Goal: Task Accomplishment & Management: Complete application form

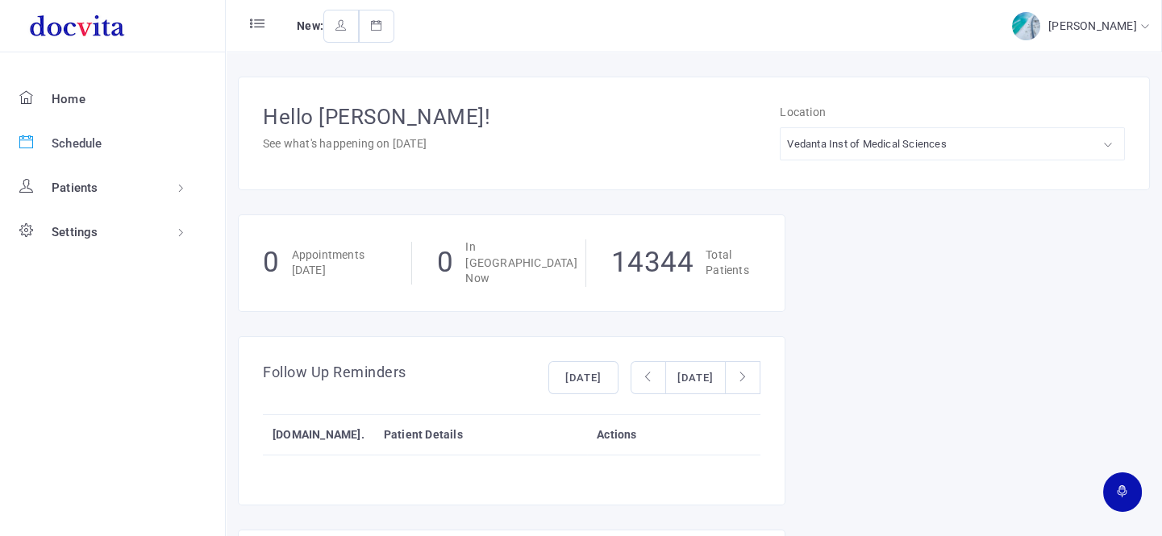
click at [88, 141] on span "Schedule" at bounding box center [77, 143] width 51 height 15
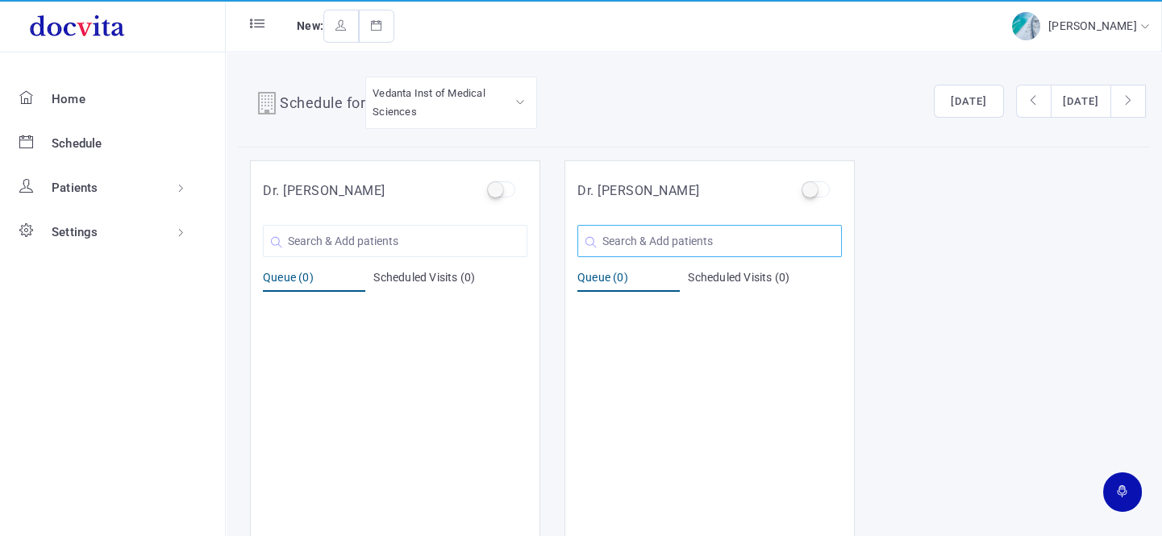
click at [630, 252] on input "text" at bounding box center [709, 241] width 264 height 32
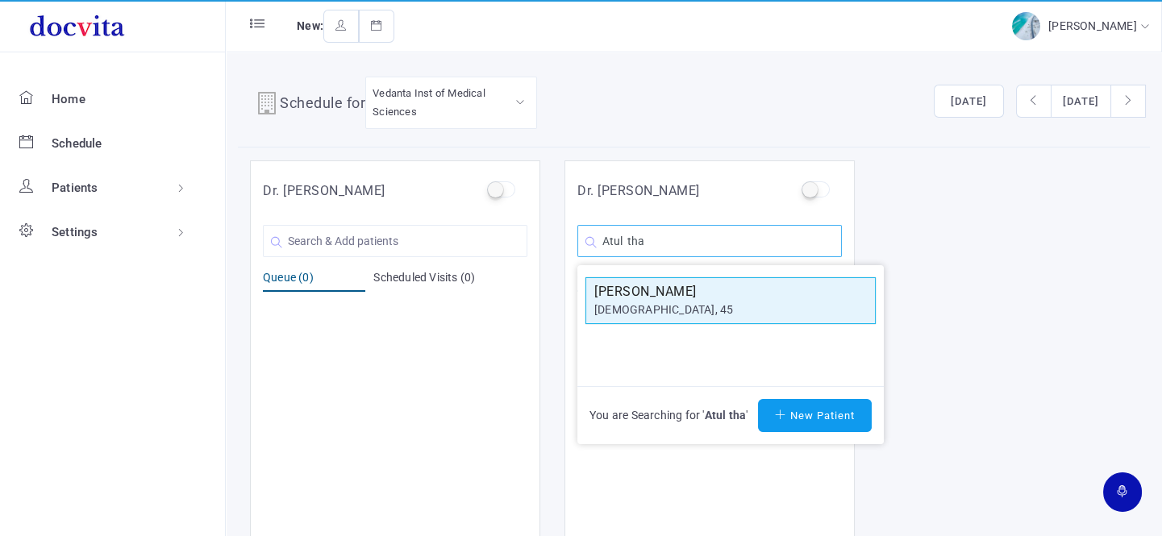
type input "Atul tha"
click at [655, 283] on h5 "[PERSON_NAME]" at bounding box center [730, 291] width 273 height 19
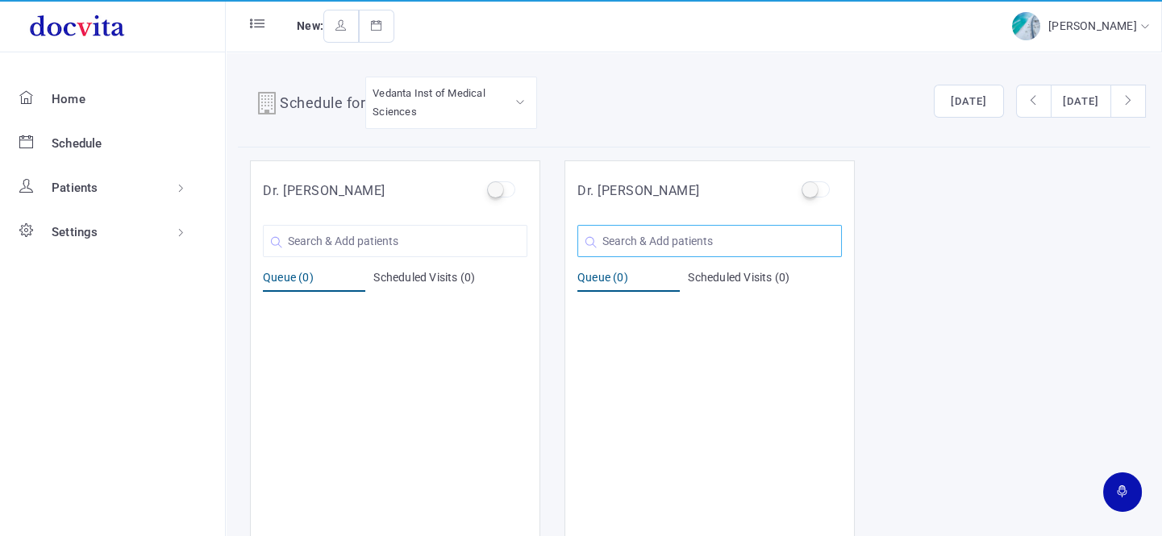
click at [659, 239] on input "text" at bounding box center [709, 241] width 264 height 32
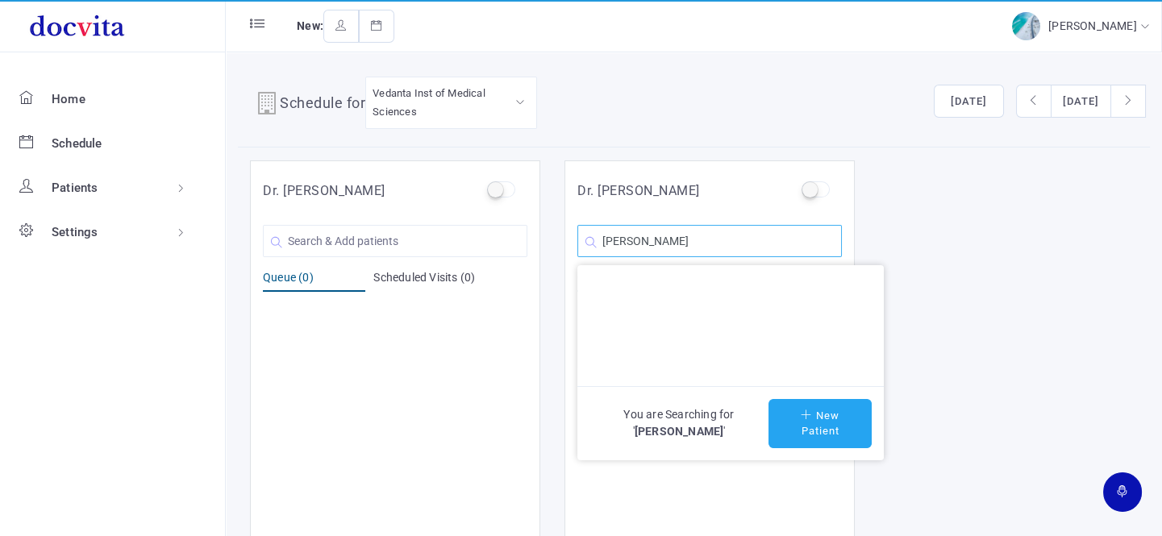
type input "[PERSON_NAME]"
click at [806, 419] on button "New Patient" at bounding box center [819, 423] width 103 height 49
type input "[PERSON_NAME]"
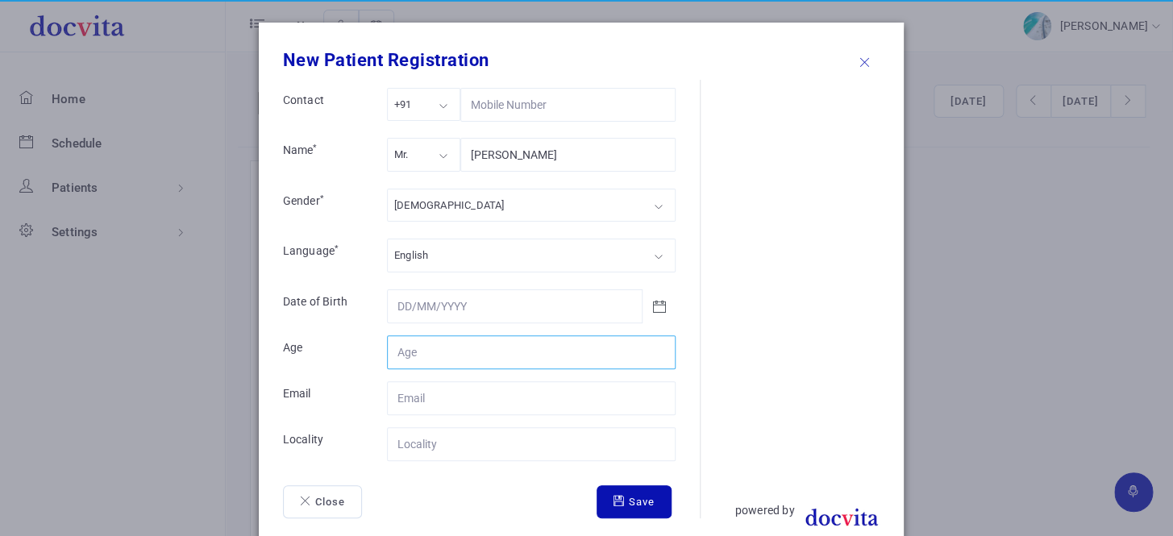
click at [460, 346] on input "Contact" at bounding box center [531, 352] width 289 height 34
type input "68"
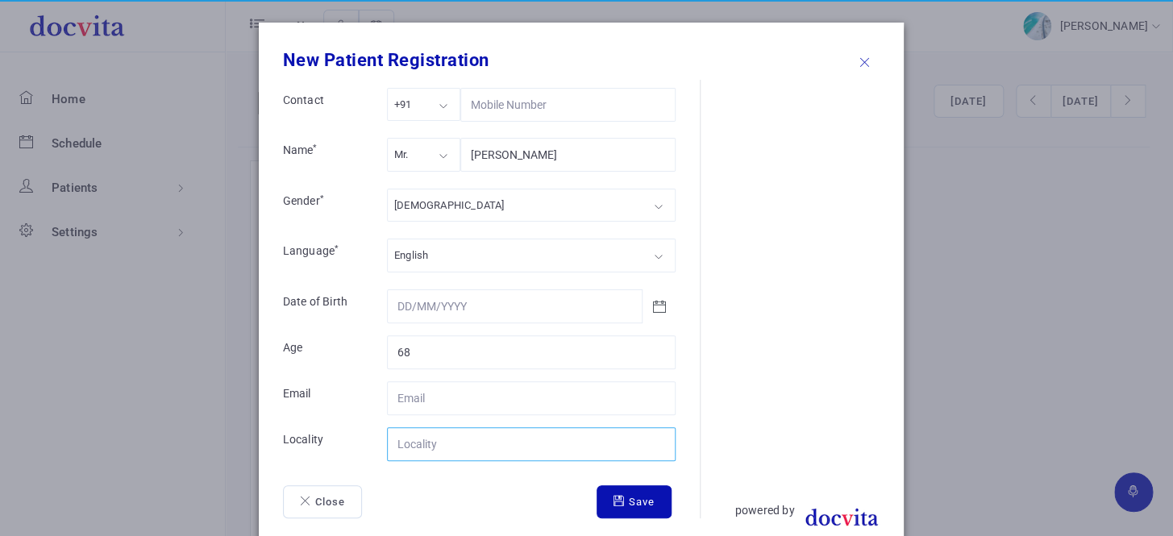
click at [404, 451] on input "Contact" at bounding box center [531, 444] width 289 height 34
type input "R"
type input "[GEOGRAPHIC_DATA]"
click at [637, 505] on button "Save" at bounding box center [634, 502] width 75 height 34
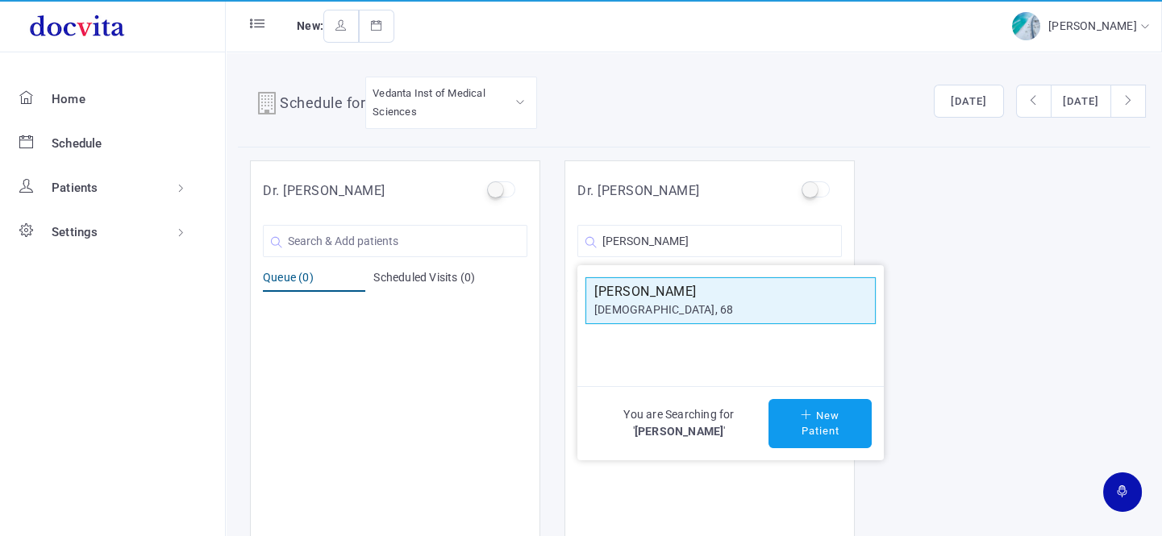
click at [664, 313] on div "[DEMOGRAPHIC_DATA], 68" at bounding box center [730, 310] width 273 height 17
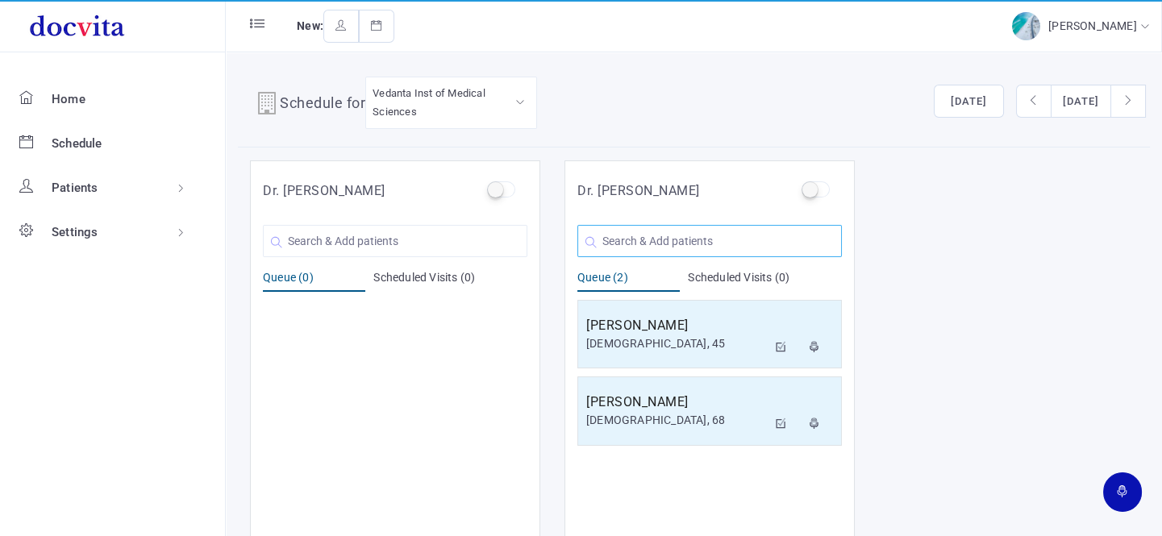
click at [653, 243] on input "text" at bounding box center [709, 241] width 264 height 32
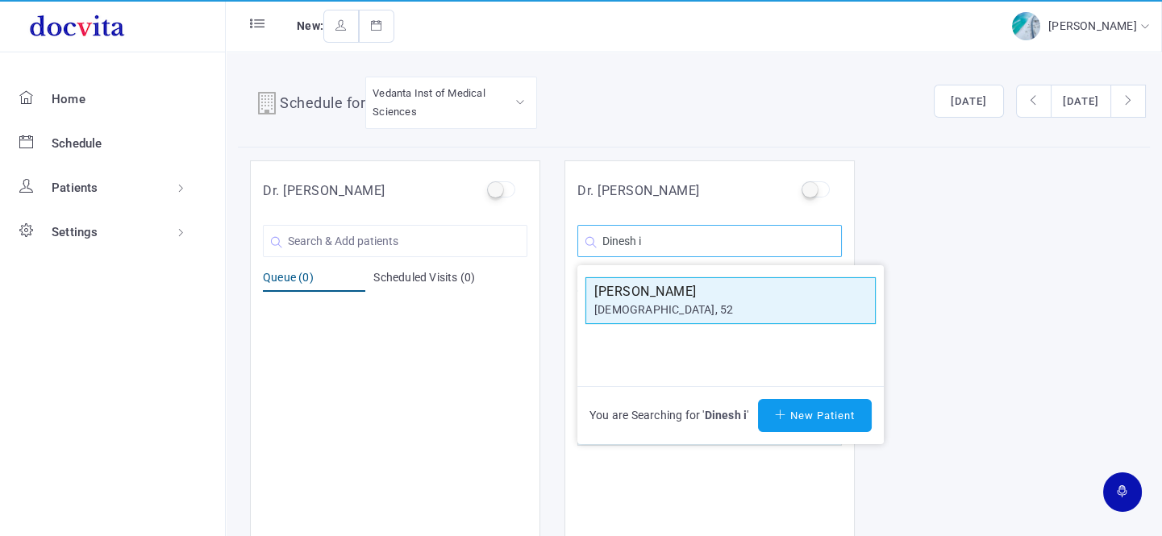
type input "Dinesh i"
click at [674, 298] on h5 "[PERSON_NAME]" at bounding box center [730, 291] width 273 height 19
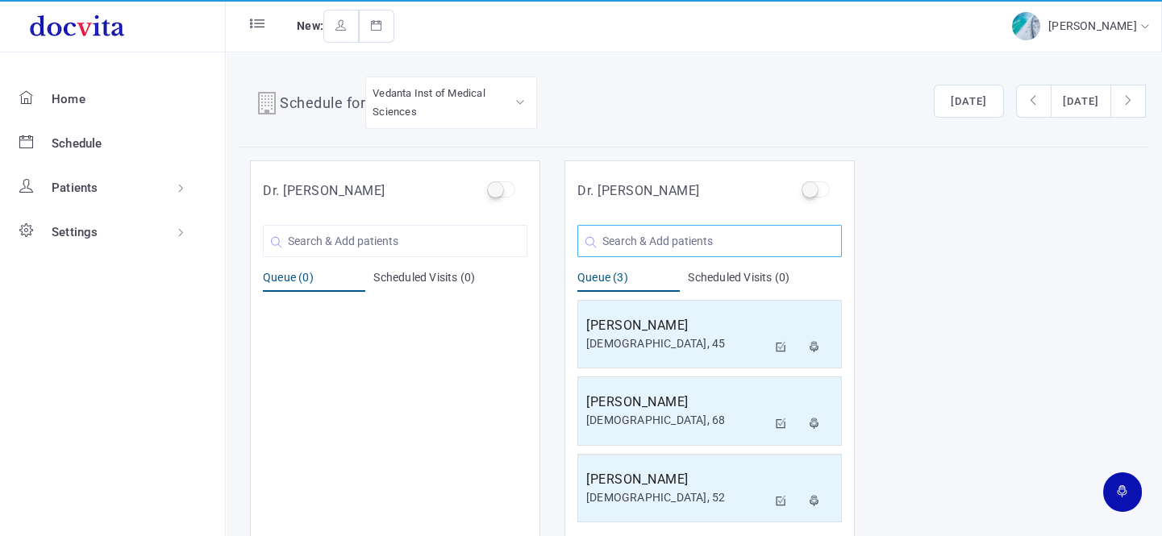
click at [735, 237] on input "text" at bounding box center [709, 241] width 264 height 32
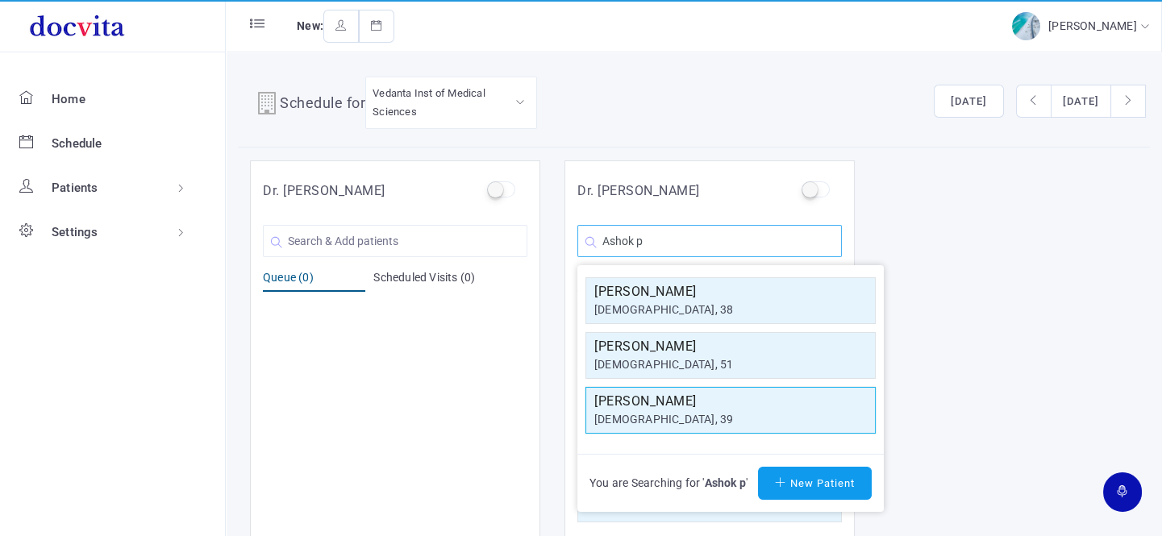
type input "Ashok p"
click at [696, 403] on h5 "[PERSON_NAME]" at bounding box center [730, 401] width 273 height 19
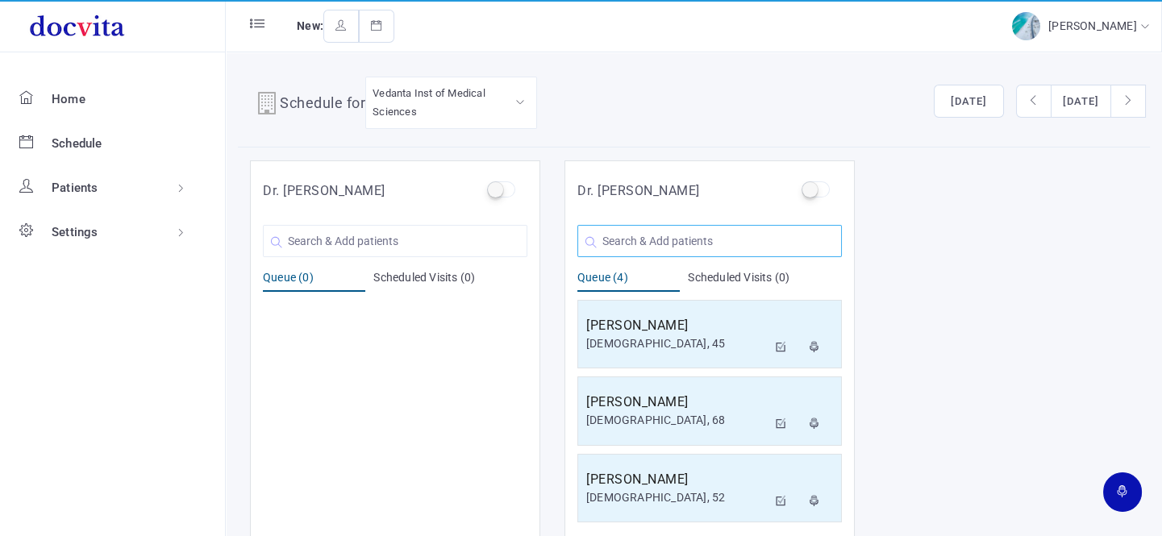
click at [677, 239] on input "text" at bounding box center [709, 241] width 264 height 32
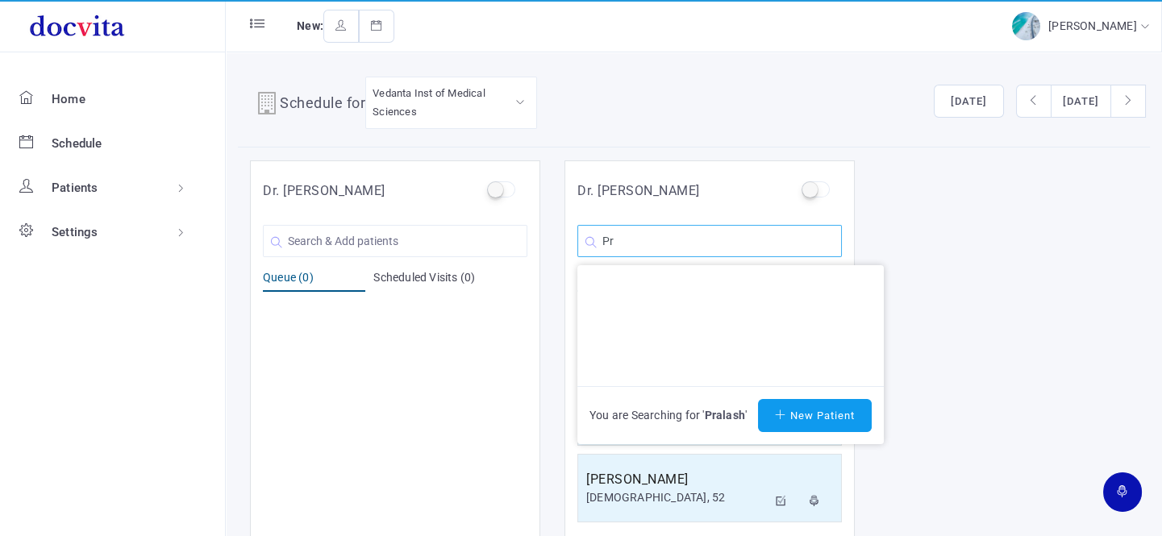
type input "P"
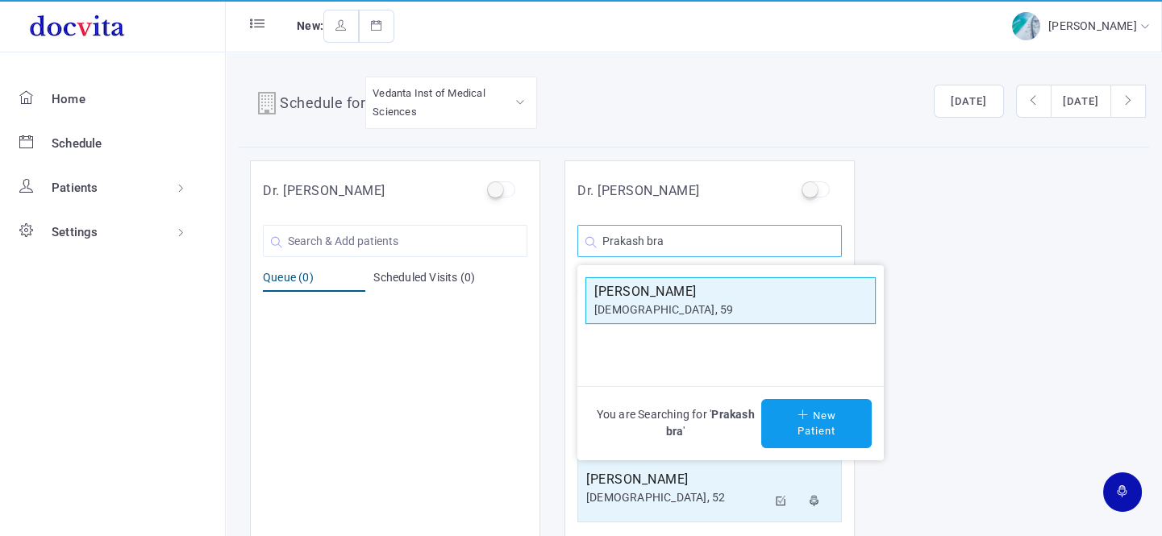
type input "Prakash bra"
click at [733, 305] on div "[DEMOGRAPHIC_DATA], 59" at bounding box center [730, 310] width 273 height 17
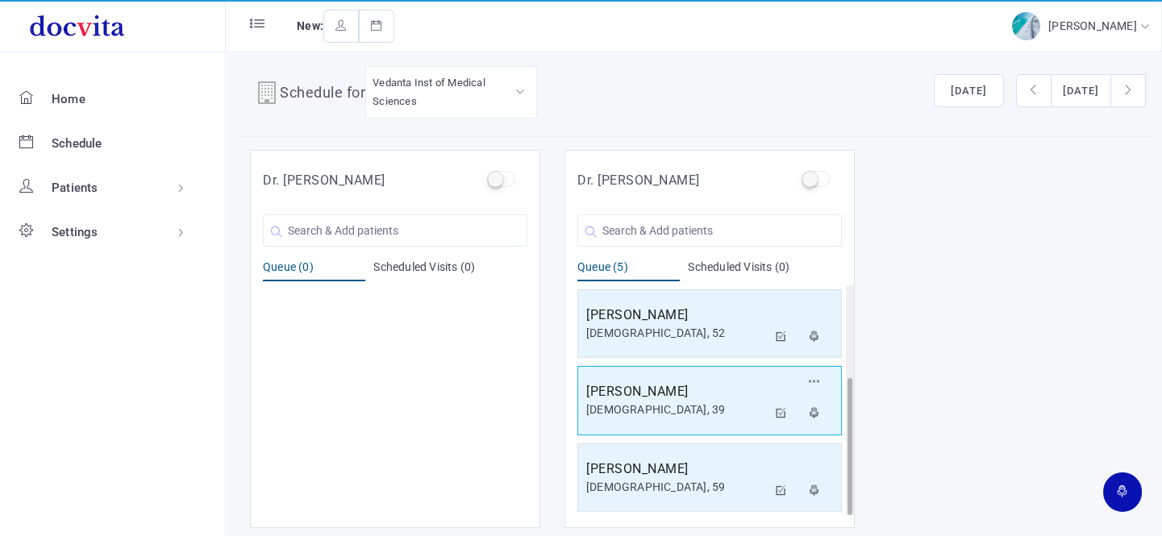
scroll to position [13, 0]
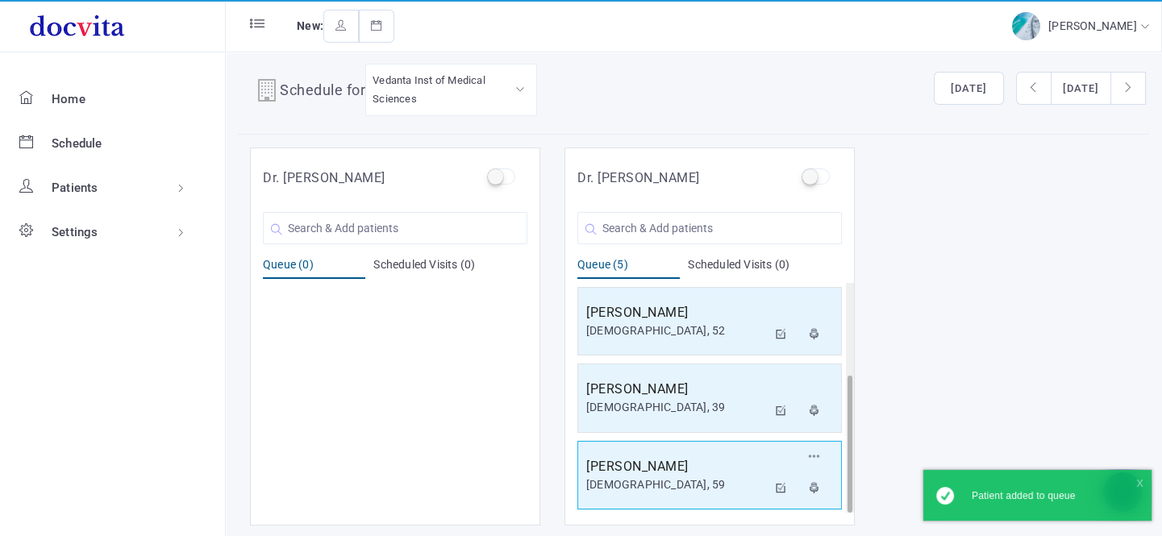
click at [643, 470] on h5 "[PERSON_NAME]" at bounding box center [676, 466] width 181 height 19
click at [643, 488] on div "[DEMOGRAPHIC_DATA], 59" at bounding box center [676, 485] width 181 height 17
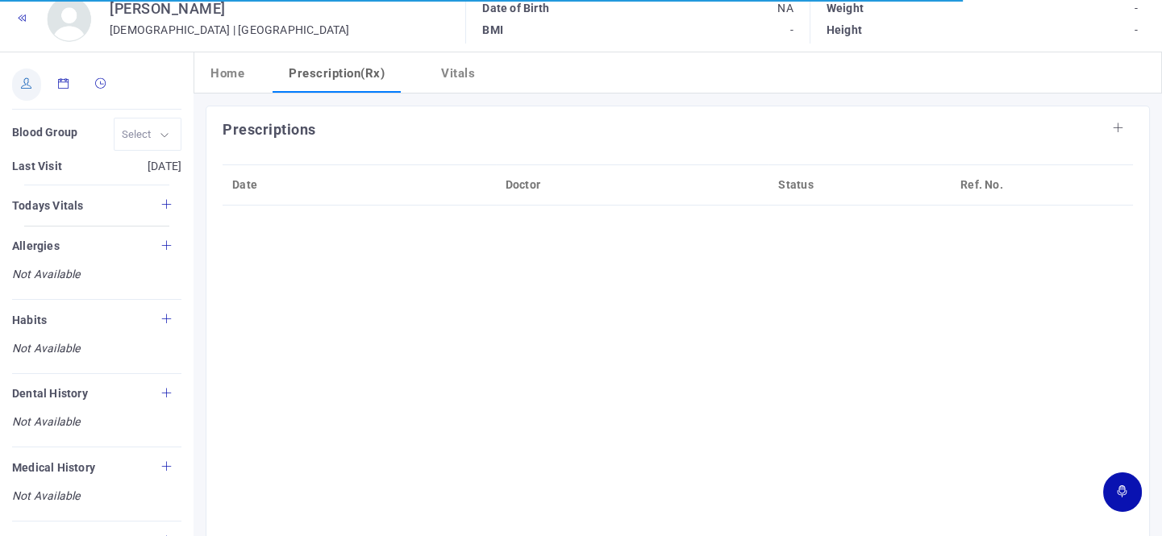
click at [28, 90] on link at bounding box center [26, 85] width 29 height 32
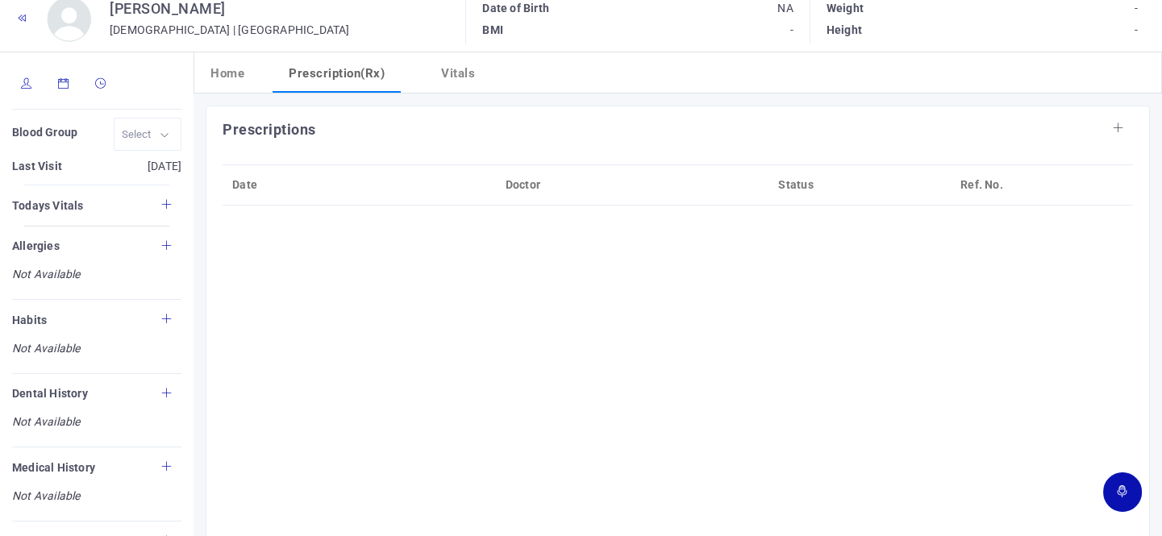
type input "[PERSON_NAME]"
type input "59"
type input "[GEOGRAPHIC_DATA]"
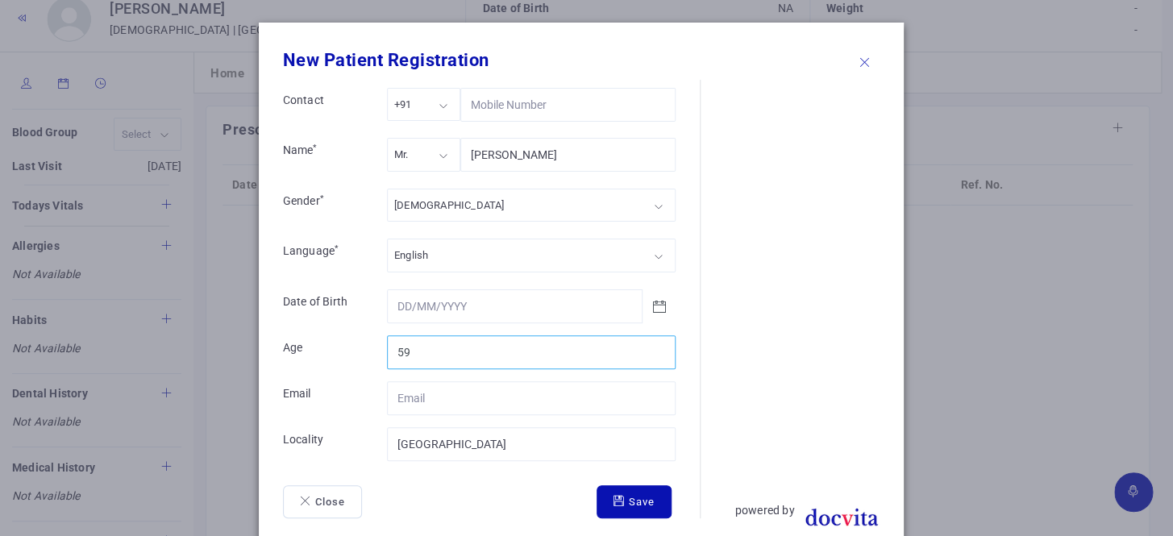
click at [419, 347] on input "59" at bounding box center [531, 352] width 289 height 34
type input "5"
type input "61"
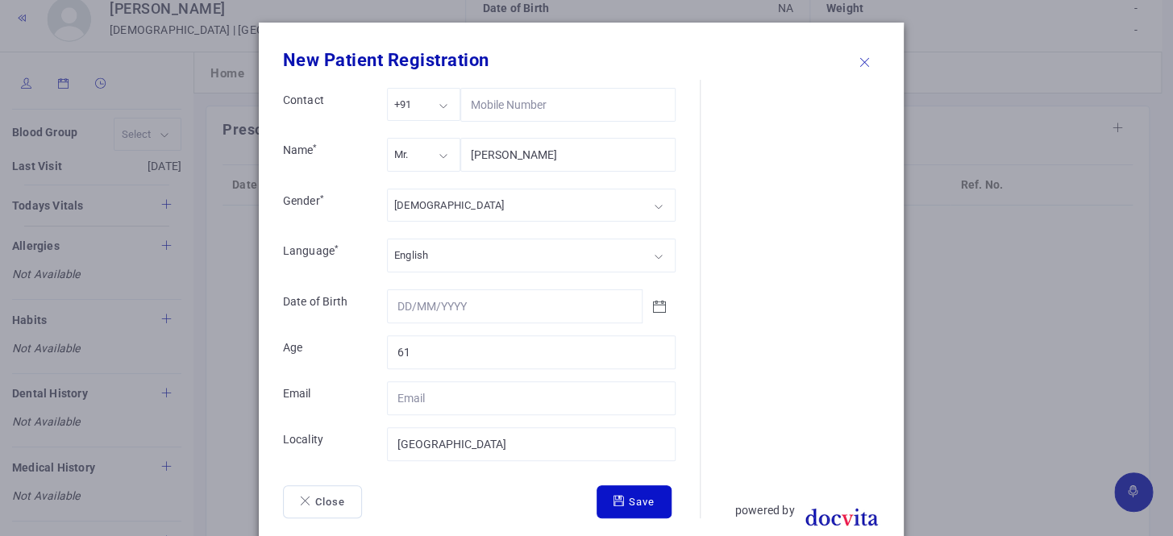
click at [653, 510] on button "Save" at bounding box center [634, 502] width 75 height 34
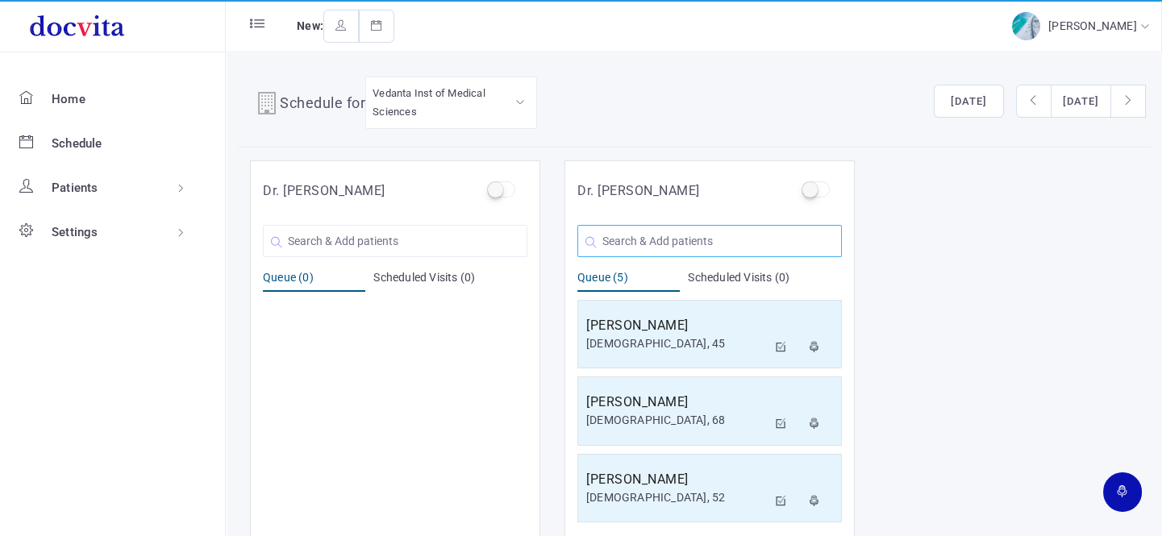
click at [647, 231] on input "text" at bounding box center [709, 241] width 264 height 32
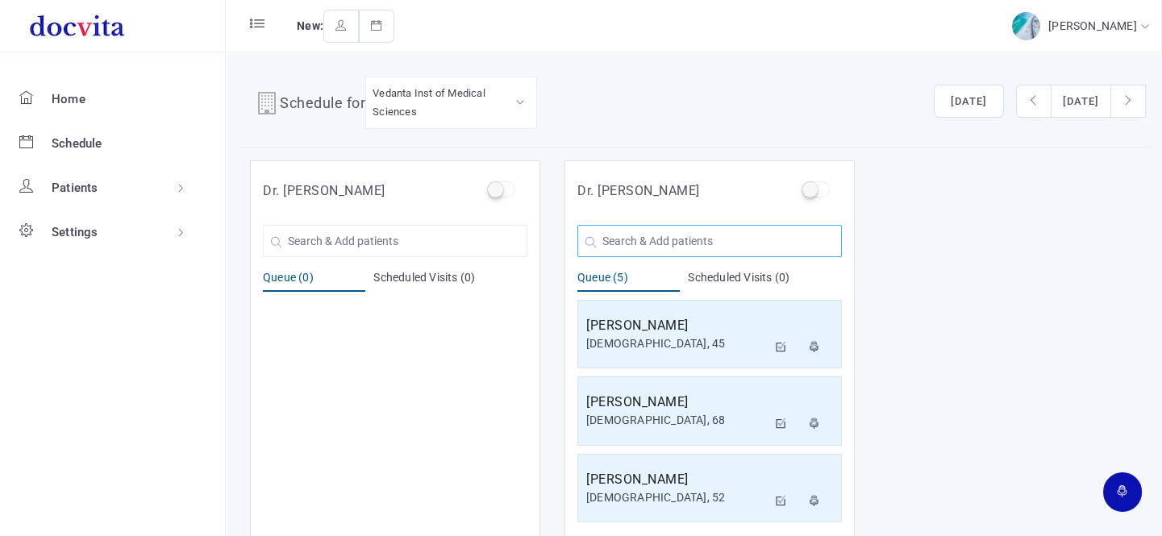
click at [613, 244] on input "text" at bounding box center [709, 241] width 264 height 32
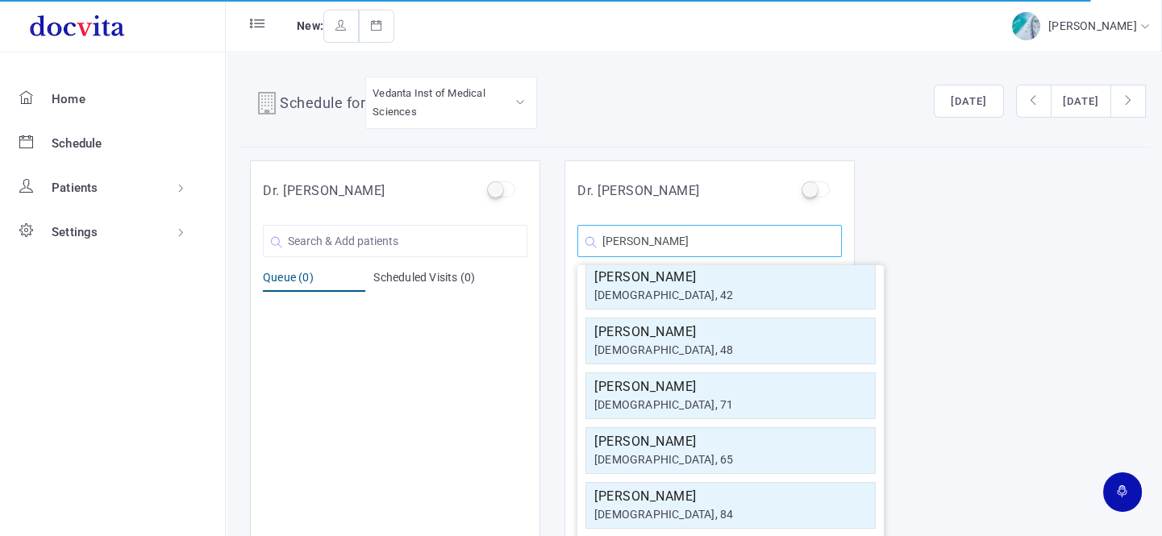
scroll to position [69, 0]
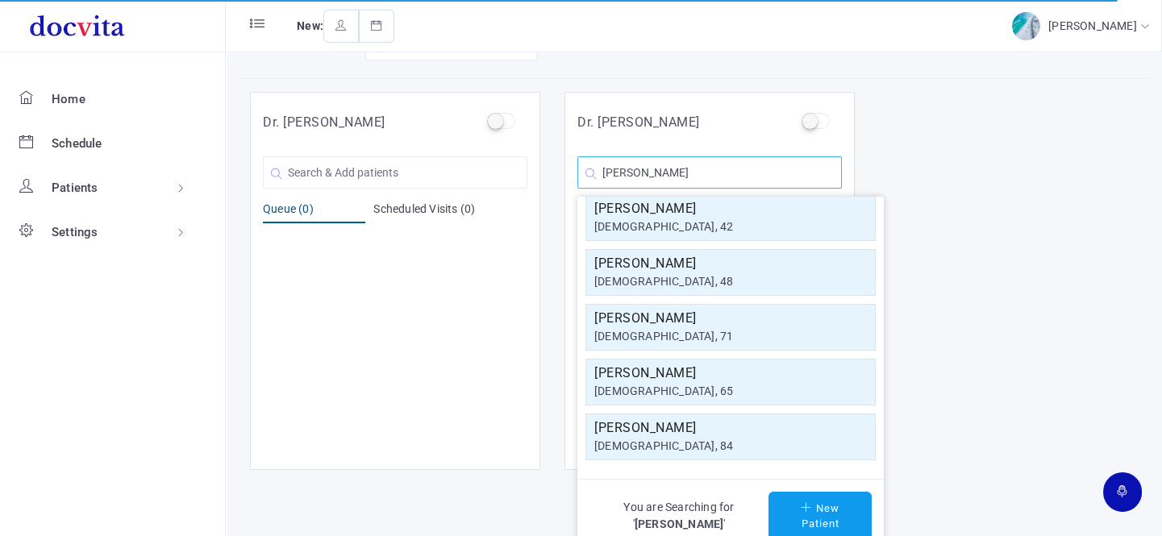
click at [665, 169] on input "[PERSON_NAME]" at bounding box center [709, 172] width 264 height 32
type input "A"
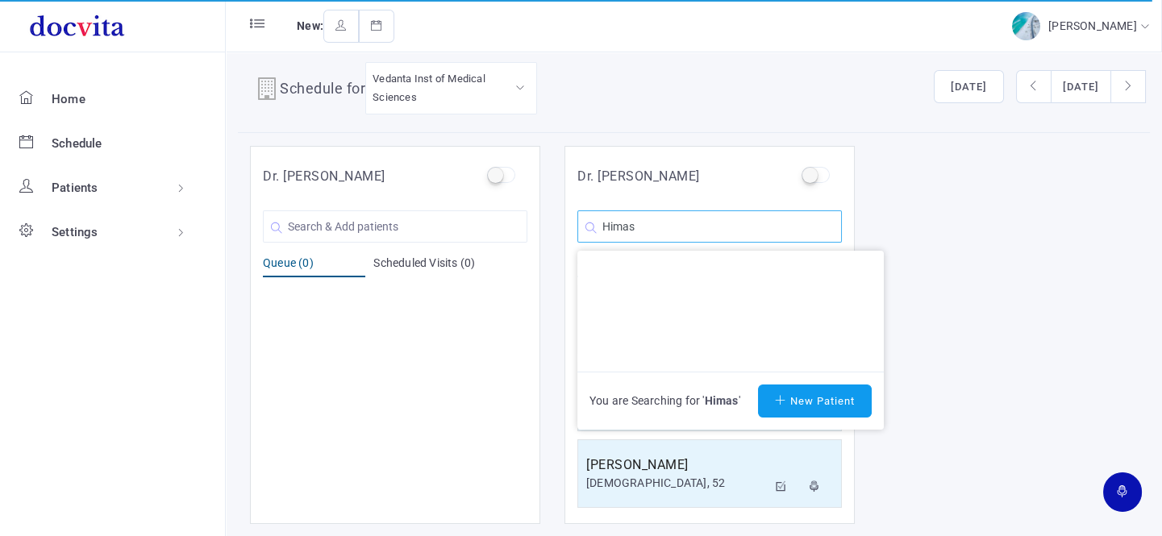
scroll to position [13, 0]
type input "H"
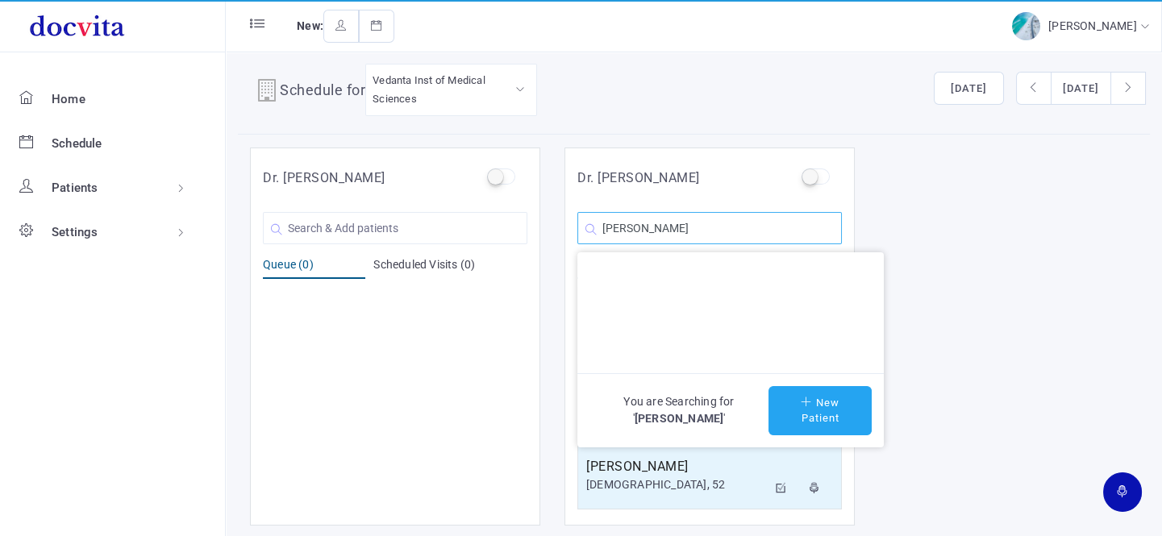
type input "[PERSON_NAME]"
click at [827, 416] on button "New Patient" at bounding box center [819, 410] width 103 height 49
type input "[PERSON_NAME]"
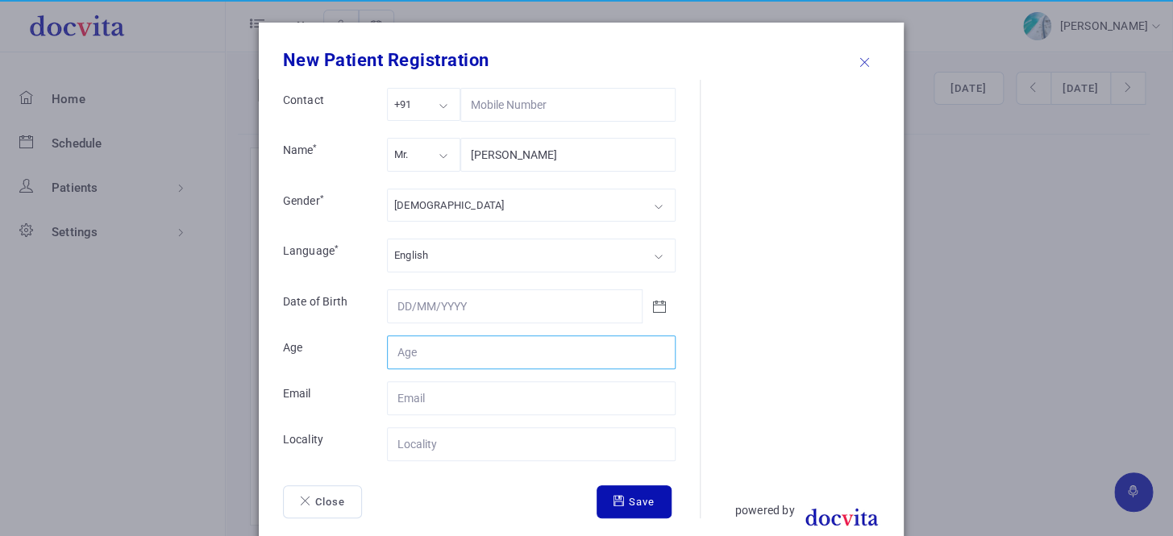
click at [518, 354] on input "Contact" at bounding box center [531, 352] width 289 height 34
type input "1"
type input "70"
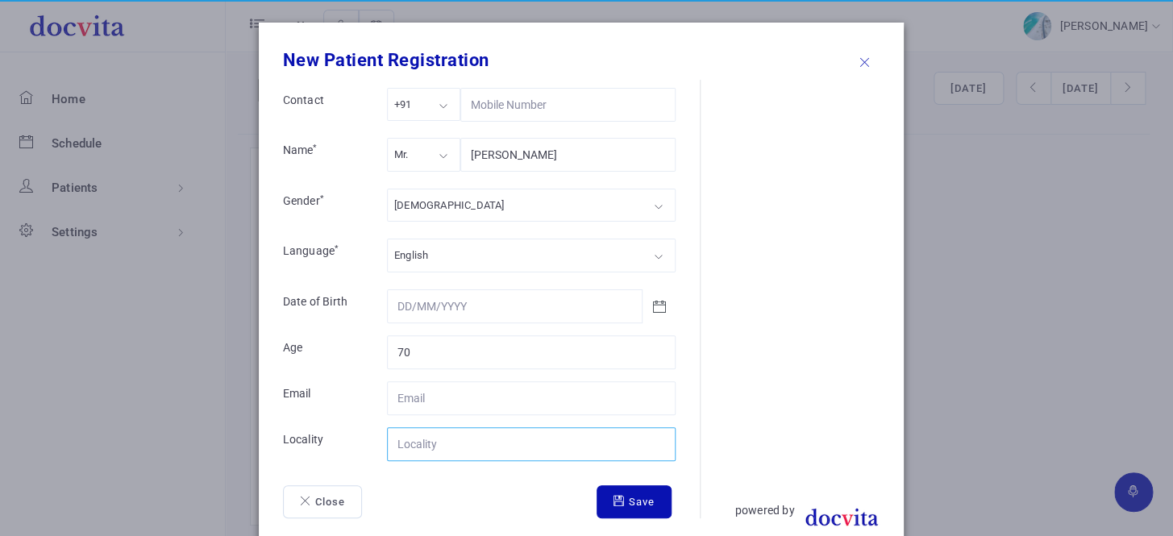
click at [481, 454] on input "Contact" at bounding box center [531, 444] width 289 height 34
type input "Ahemdabd"
click at [614, 496] on icon "submit" at bounding box center [621, 501] width 15 height 10
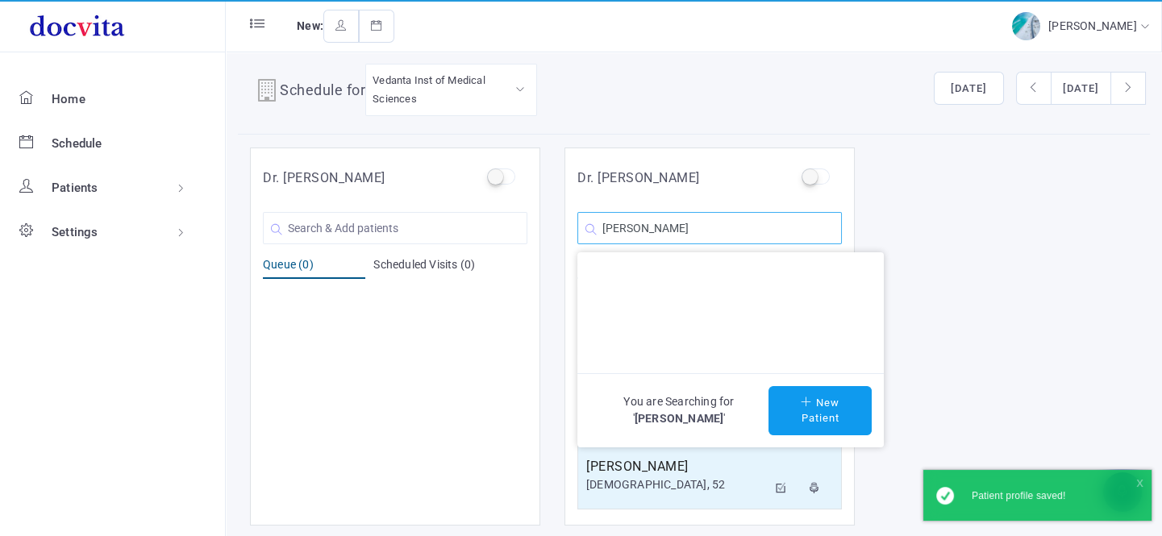
click at [735, 223] on input "[PERSON_NAME]" at bounding box center [709, 228] width 264 height 32
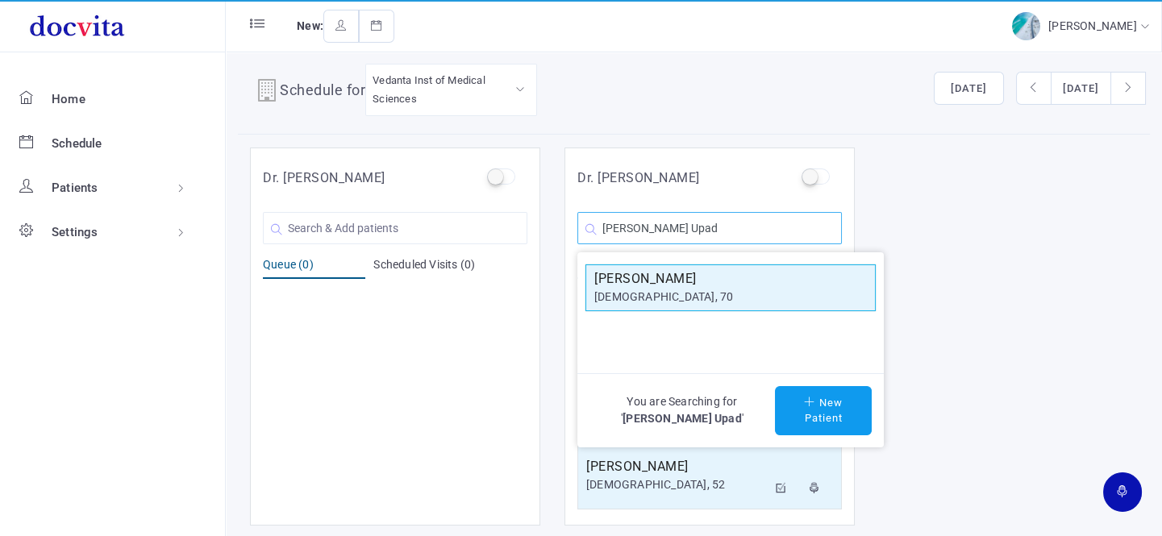
type input "[PERSON_NAME] Upad"
click at [733, 281] on h5 "[PERSON_NAME]" at bounding box center [730, 278] width 273 height 19
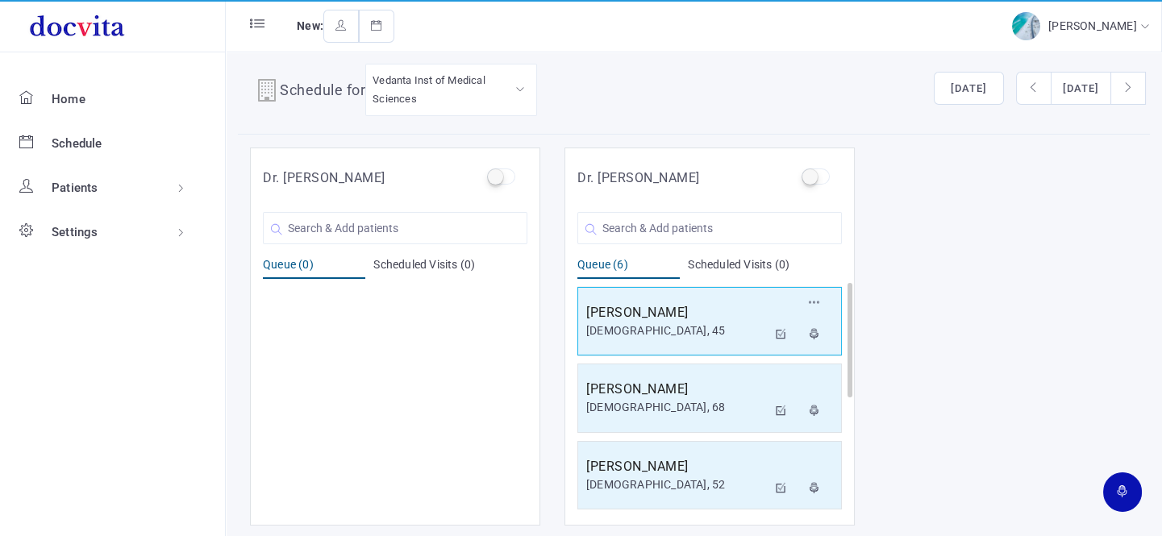
scroll to position [231, 0]
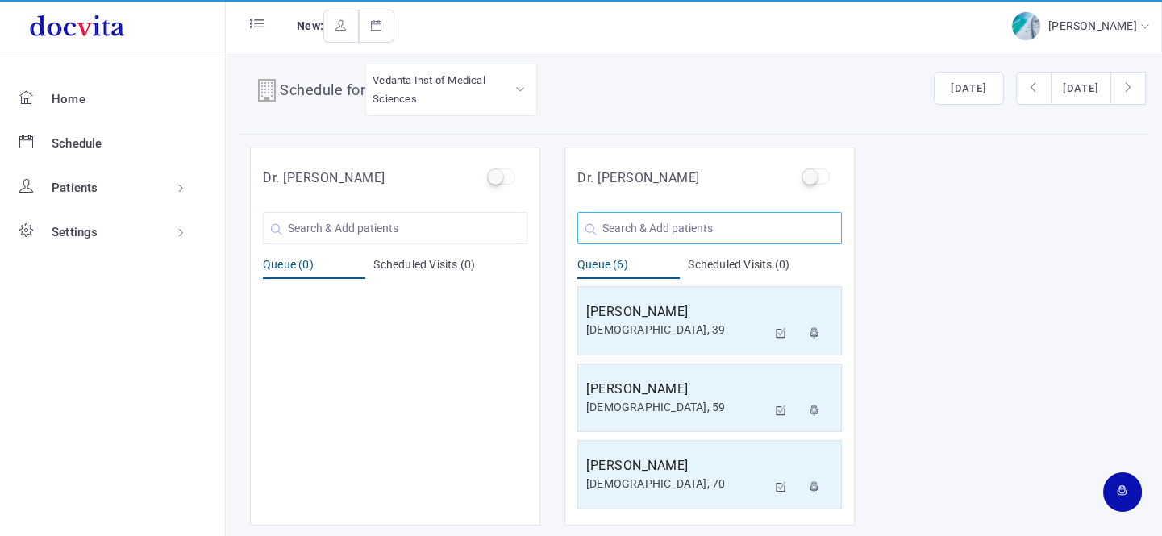
click at [665, 219] on input "text" at bounding box center [709, 228] width 264 height 32
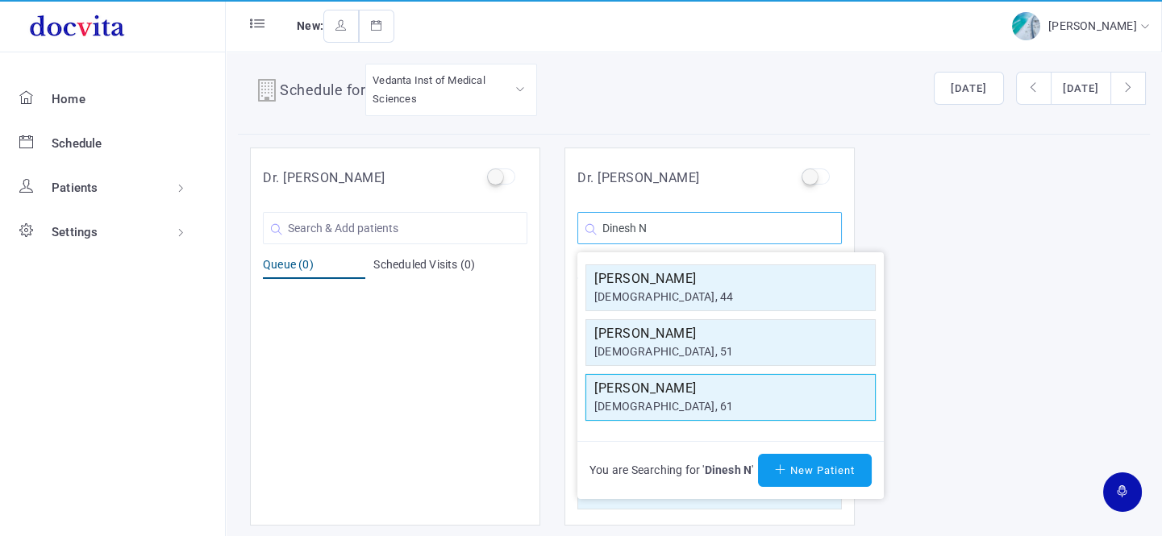
type input "Dinesh N"
click at [677, 407] on div "[DEMOGRAPHIC_DATA], 61" at bounding box center [730, 406] width 273 height 17
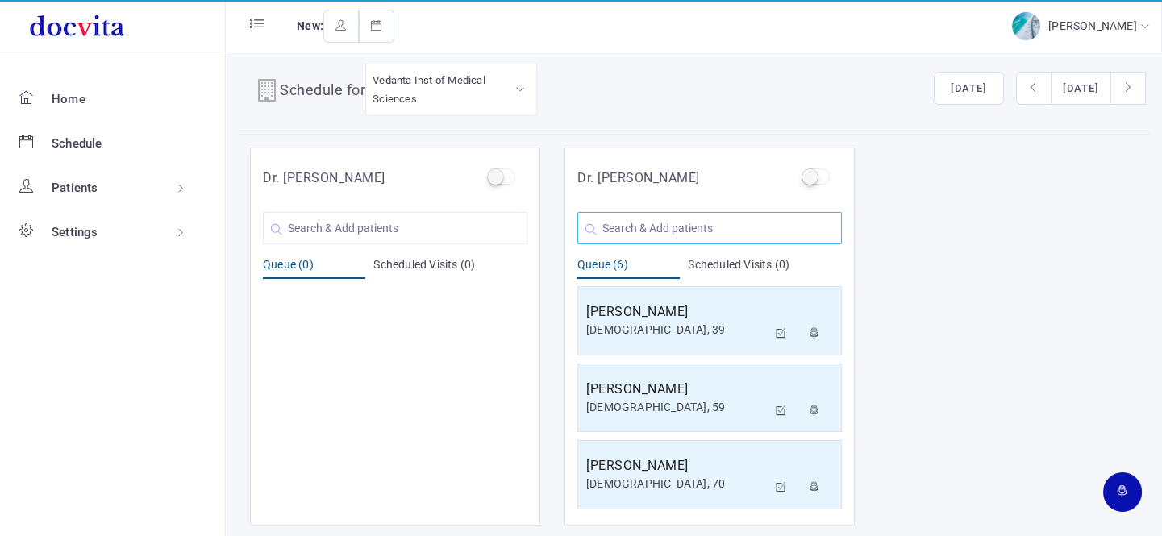
click at [668, 226] on input "text" at bounding box center [709, 228] width 264 height 32
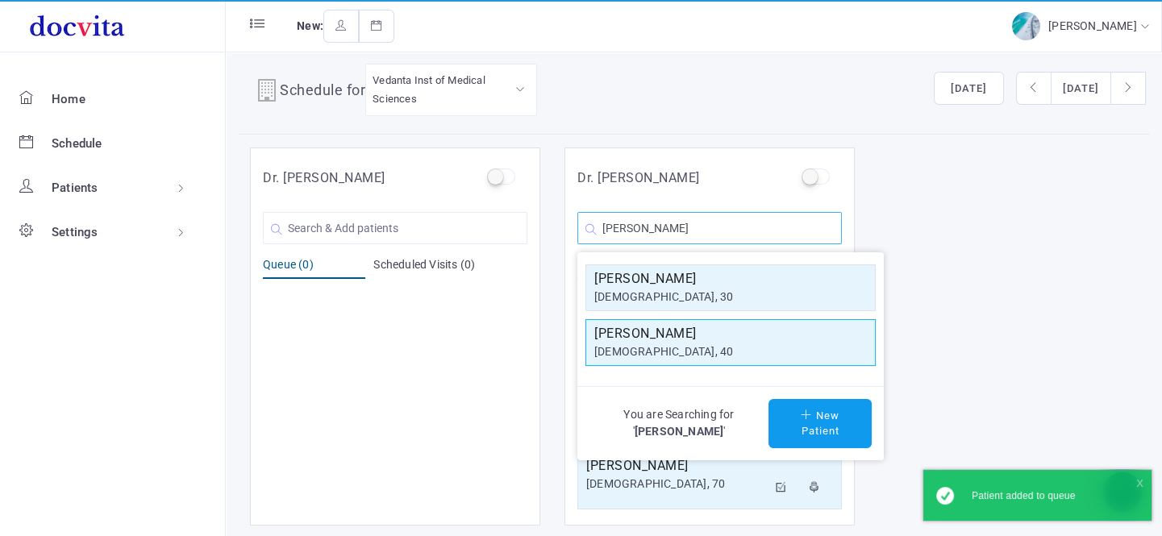
type input "[PERSON_NAME]"
click at [681, 343] on div "[DEMOGRAPHIC_DATA], 40" at bounding box center [730, 351] width 273 height 17
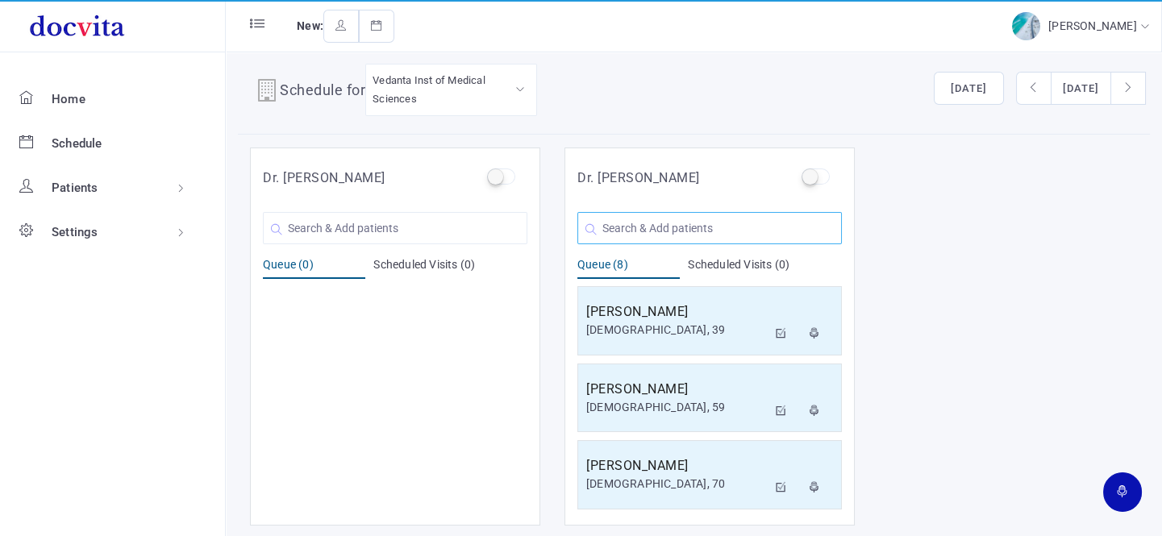
click at [654, 227] on input "text" at bounding box center [709, 228] width 264 height 32
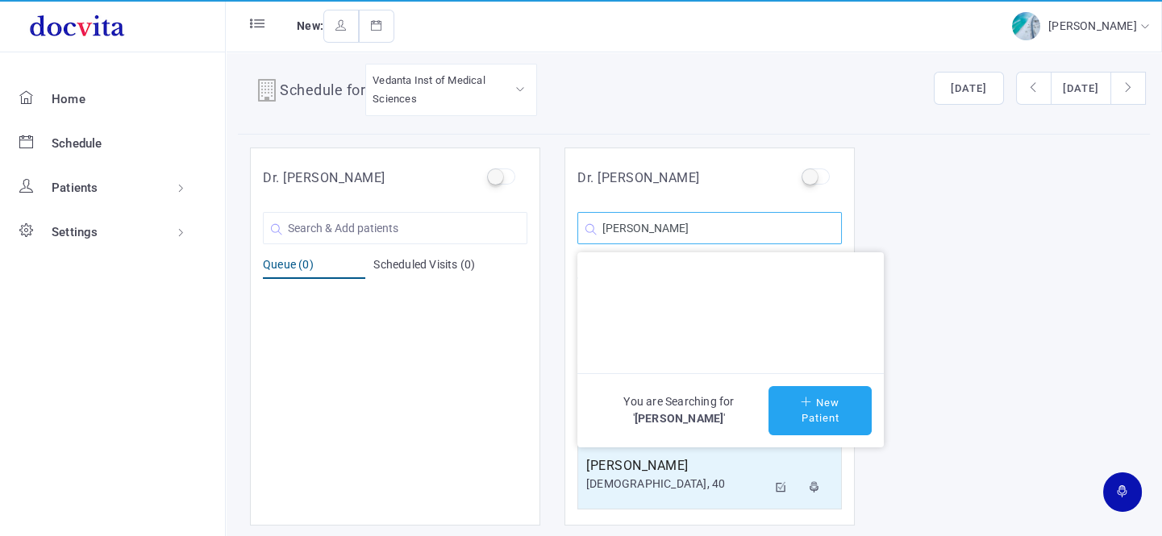
type input "[PERSON_NAME]"
click at [820, 410] on button "New Patient" at bounding box center [819, 410] width 103 height 49
type input "[PERSON_NAME]"
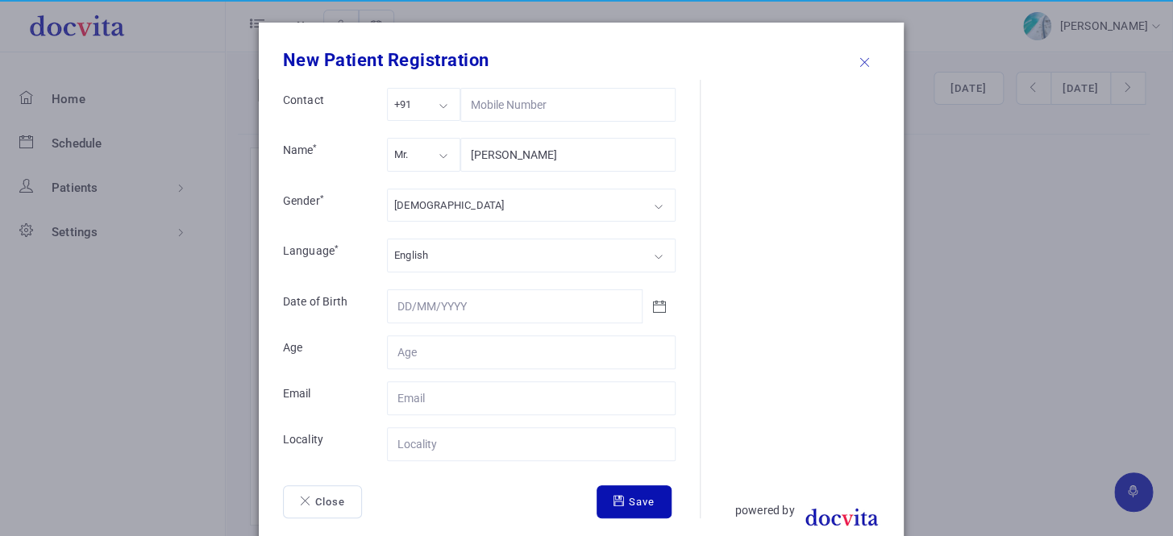
click at [446, 153] on div "Mr." at bounding box center [423, 154] width 73 height 33
click at [449, 203] on div "[DEMOGRAPHIC_DATA]" at bounding box center [531, 205] width 289 height 33
click at [477, 346] on input "Contact" at bounding box center [531, 352] width 289 height 34
type input "27"
click at [479, 449] on input "Contact" at bounding box center [531, 444] width 289 height 34
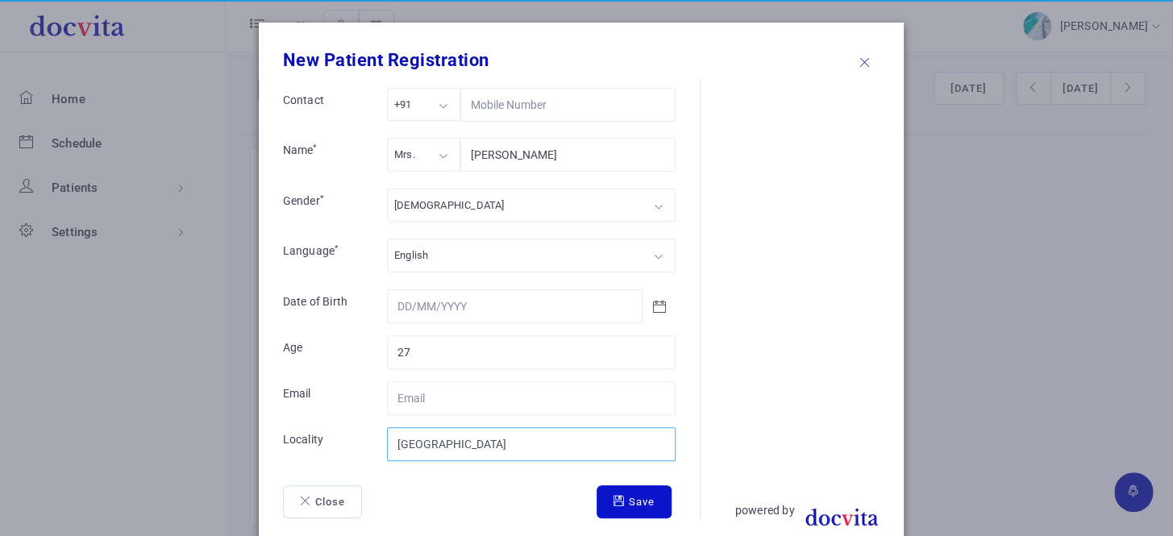
type input "[GEOGRAPHIC_DATA]"
click at [621, 506] on button "Save" at bounding box center [634, 502] width 75 height 34
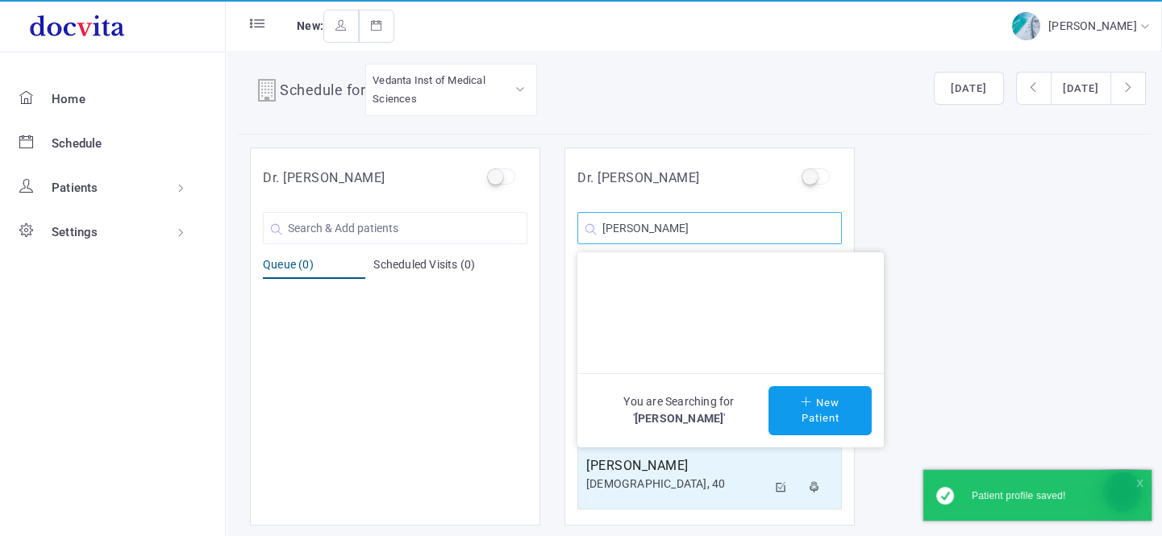
click at [729, 230] on input "[PERSON_NAME]" at bounding box center [709, 228] width 264 height 32
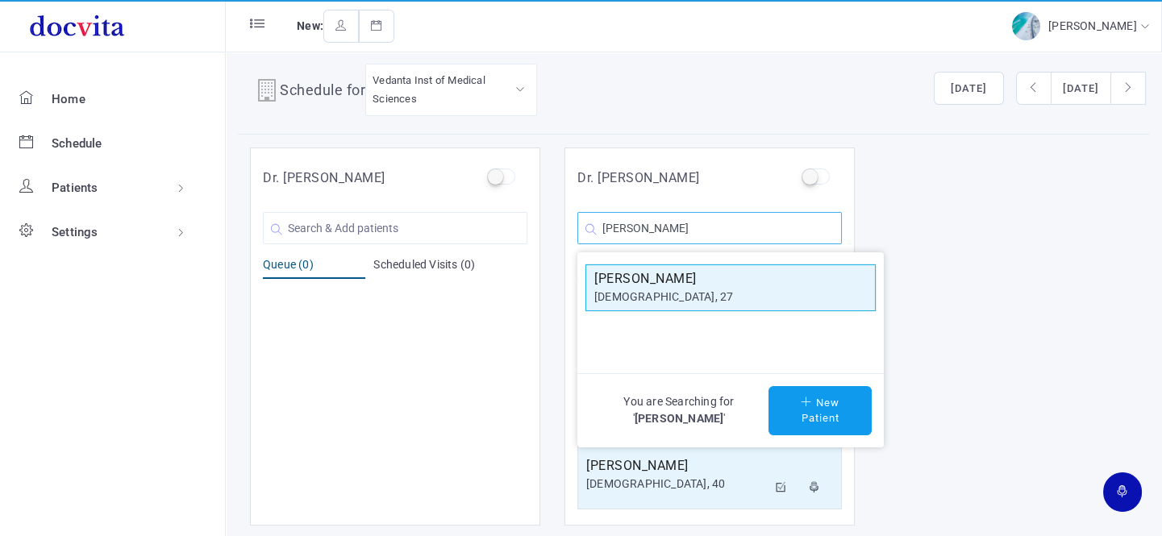
type input "[PERSON_NAME]"
click at [710, 291] on div "[DEMOGRAPHIC_DATA], 27" at bounding box center [730, 297] width 273 height 17
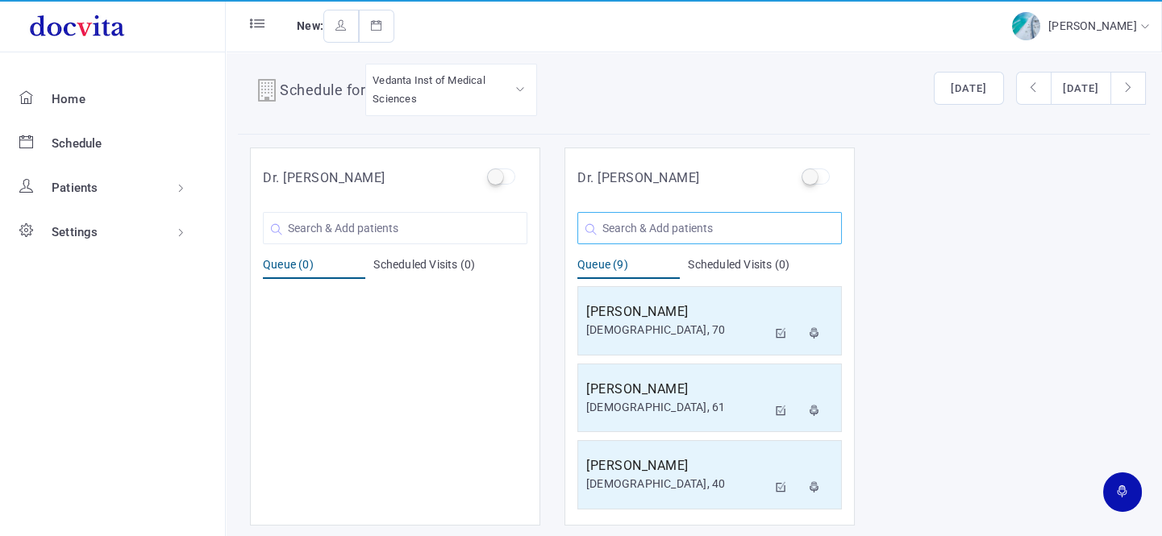
click at [711, 223] on input "text" at bounding box center [709, 228] width 264 height 32
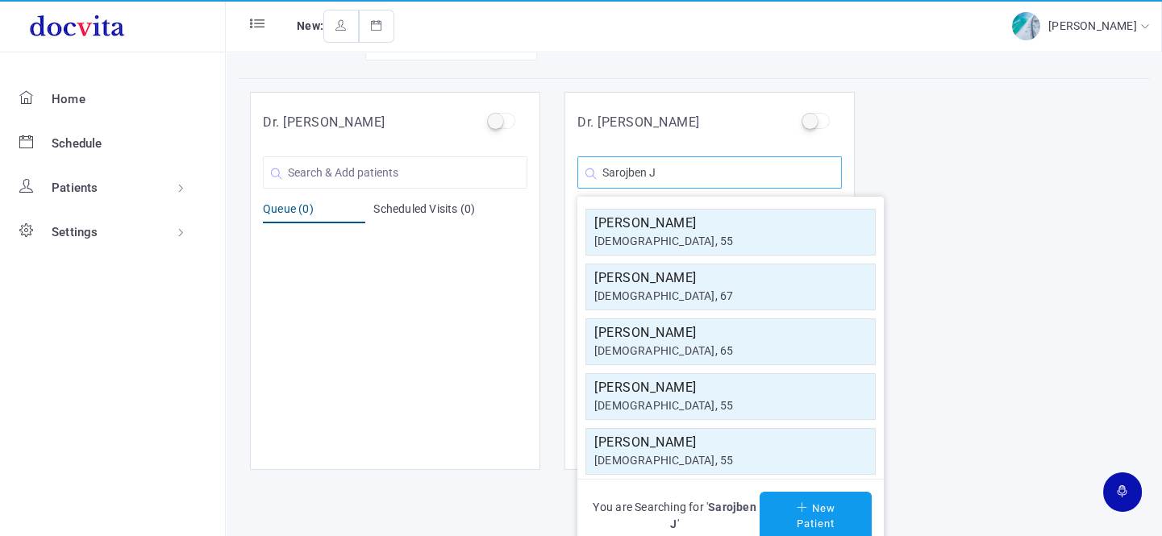
scroll to position [13, 0]
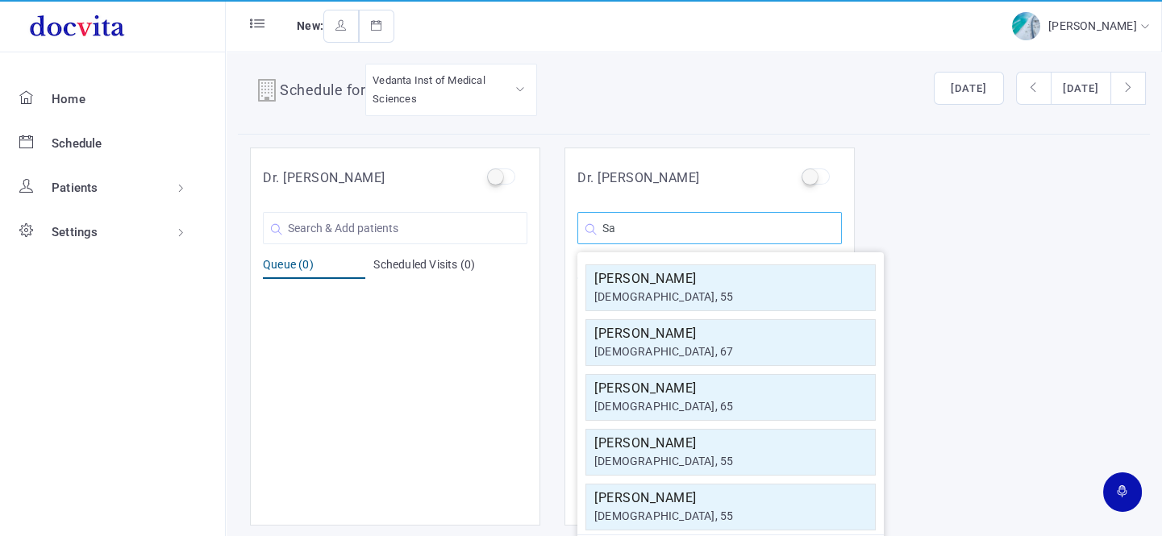
type input "S"
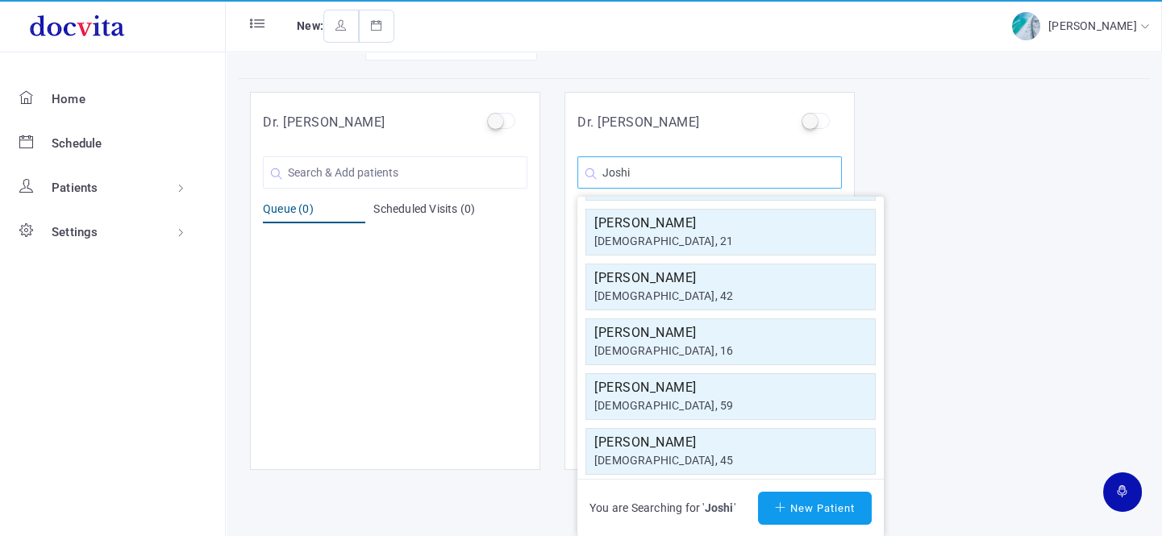
scroll to position [289, 0]
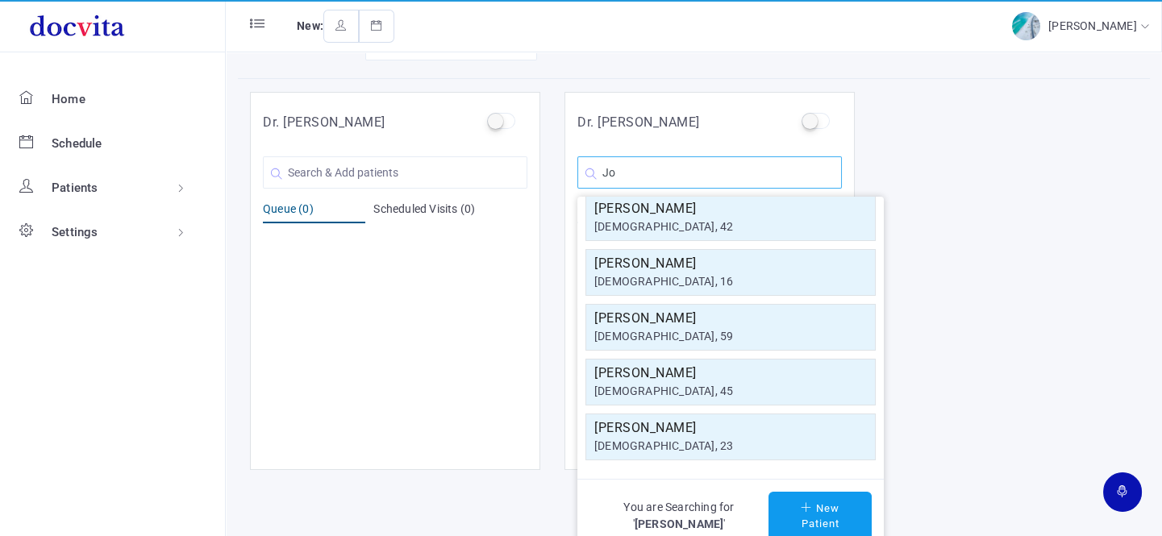
type input "J"
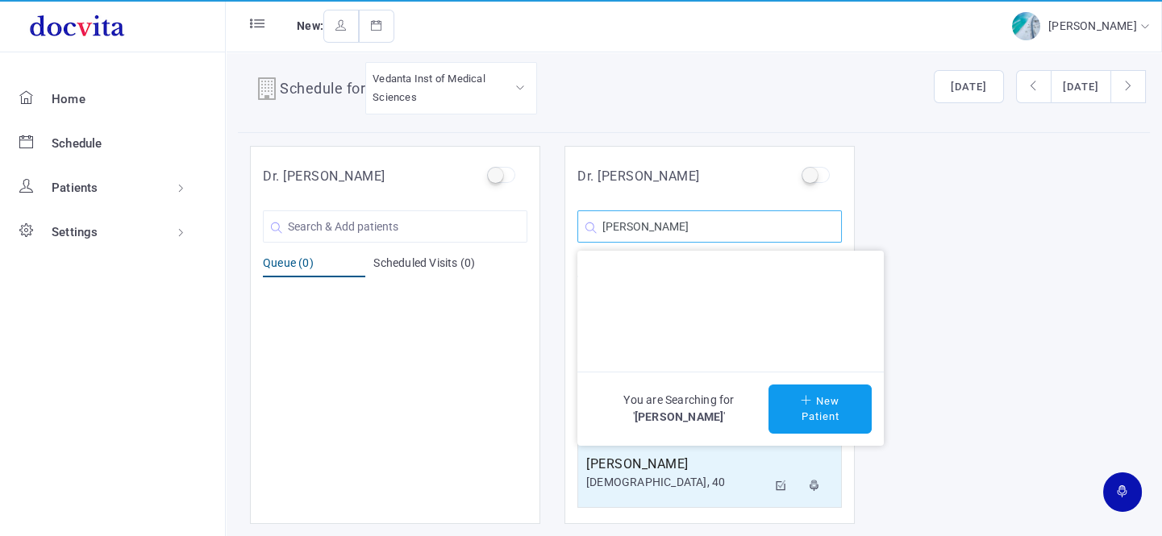
scroll to position [13, 0]
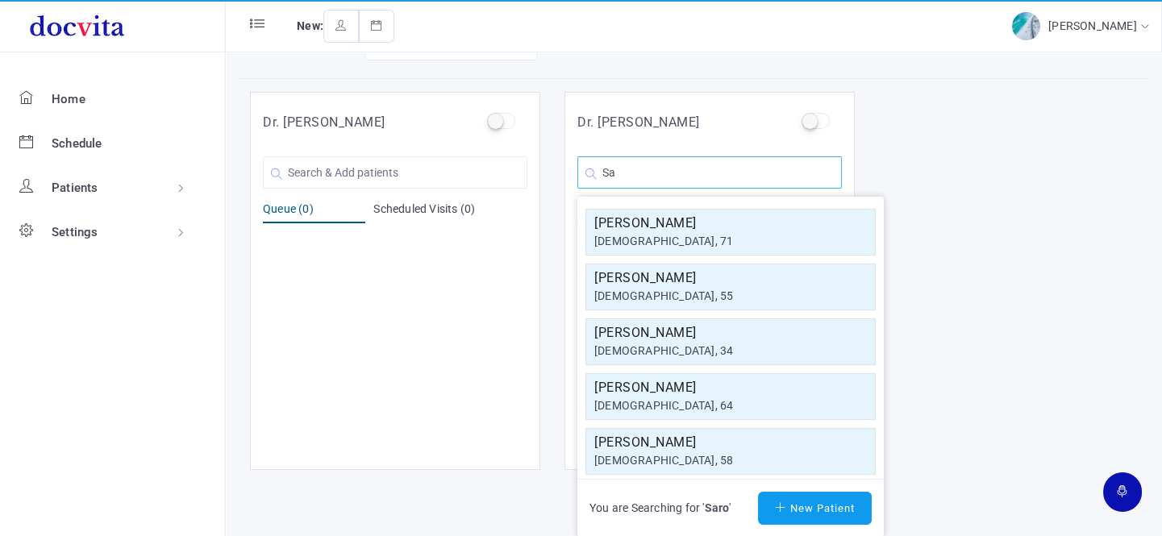
type input "S"
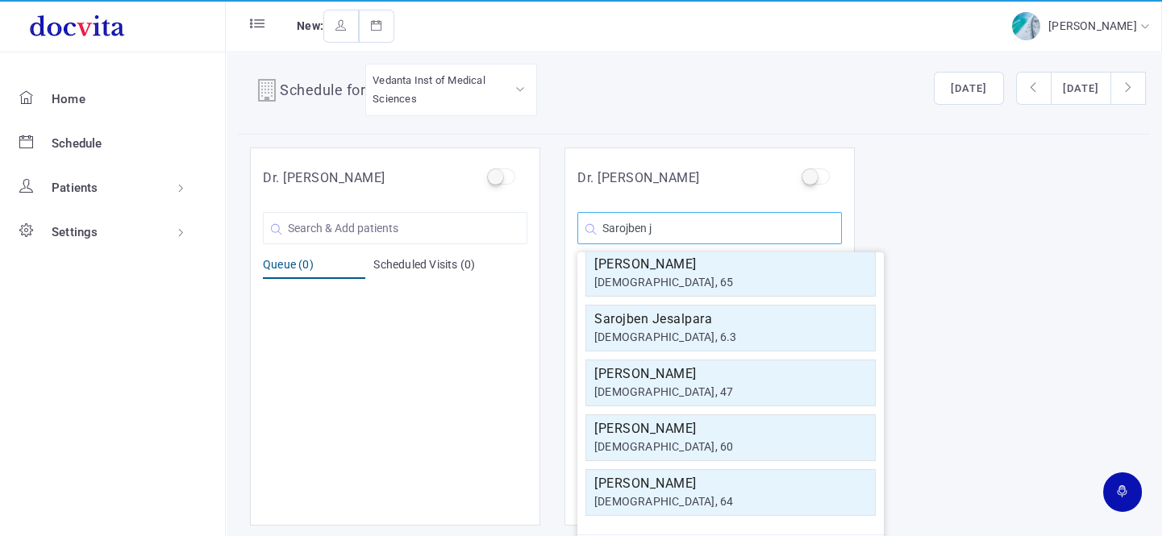
scroll to position [0, 0]
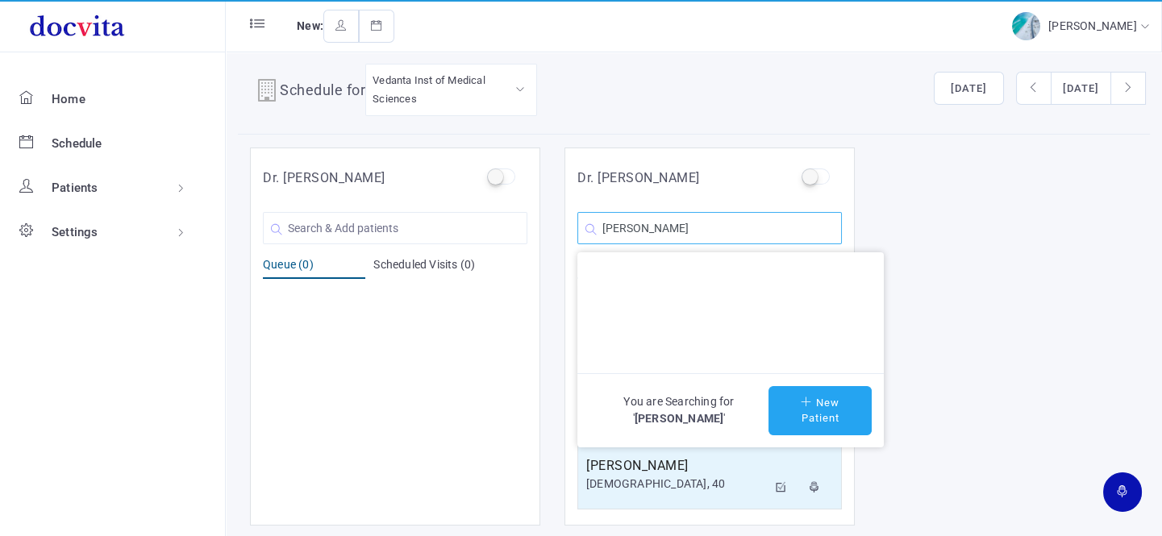
type input "[PERSON_NAME]"
click at [831, 414] on button "New Patient" at bounding box center [819, 410] width 103 height 49
type input "[PERSON_NAME]"
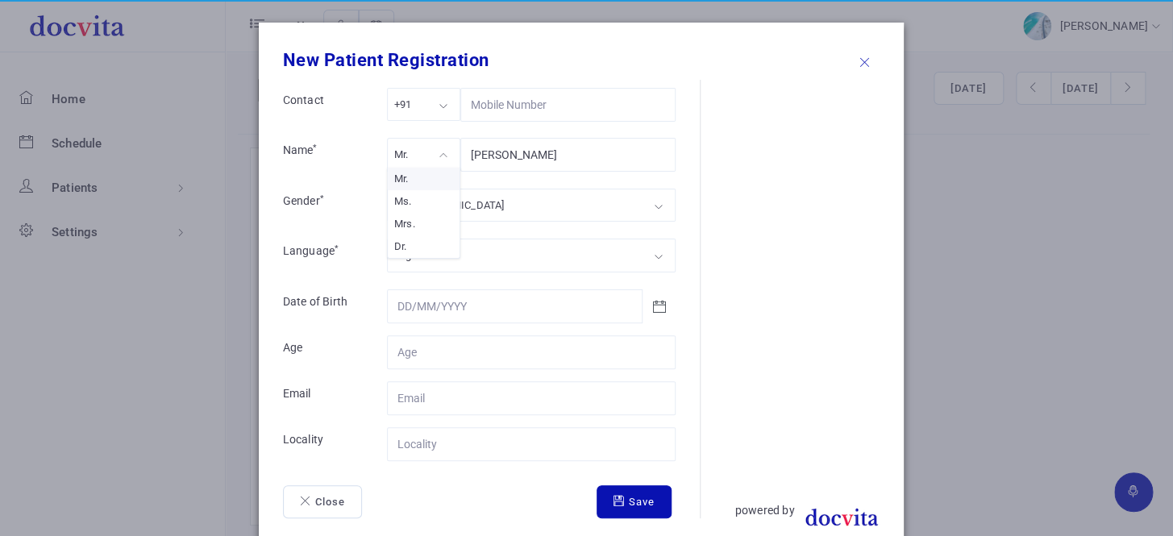
click at [435, 159] on div "Mr." at bounding box center [423, 154] width 73 height 33
click at [447, 205] on div "[DEMOGRAPHIC_DATA]" at bounding box center [531, 205] width 289 height 33
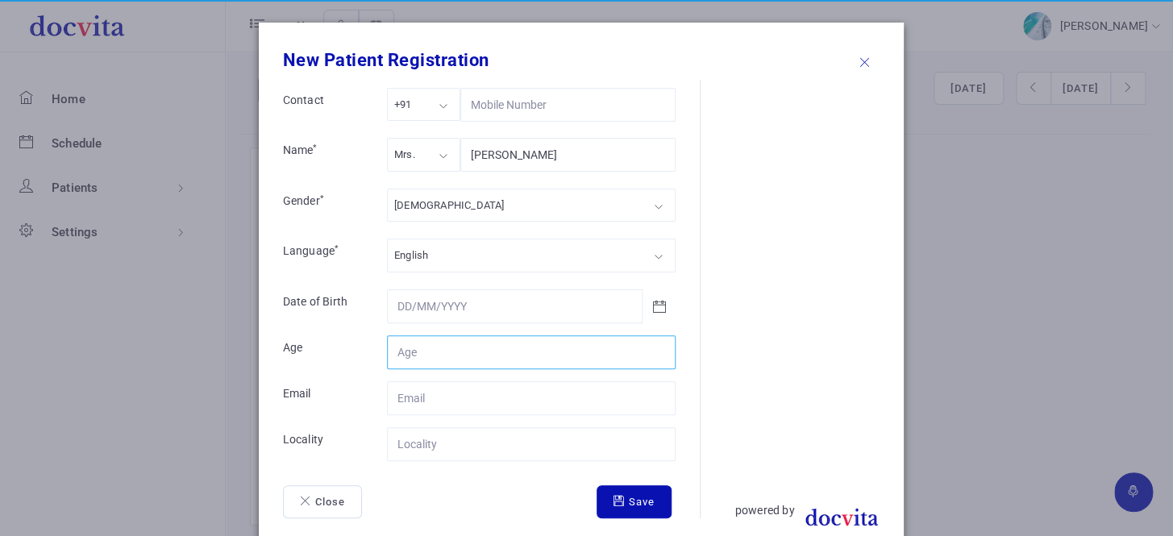
click at [461, 349] on input "Contact" at bounding box center [531, 352] width 289 height 34
type input "67"
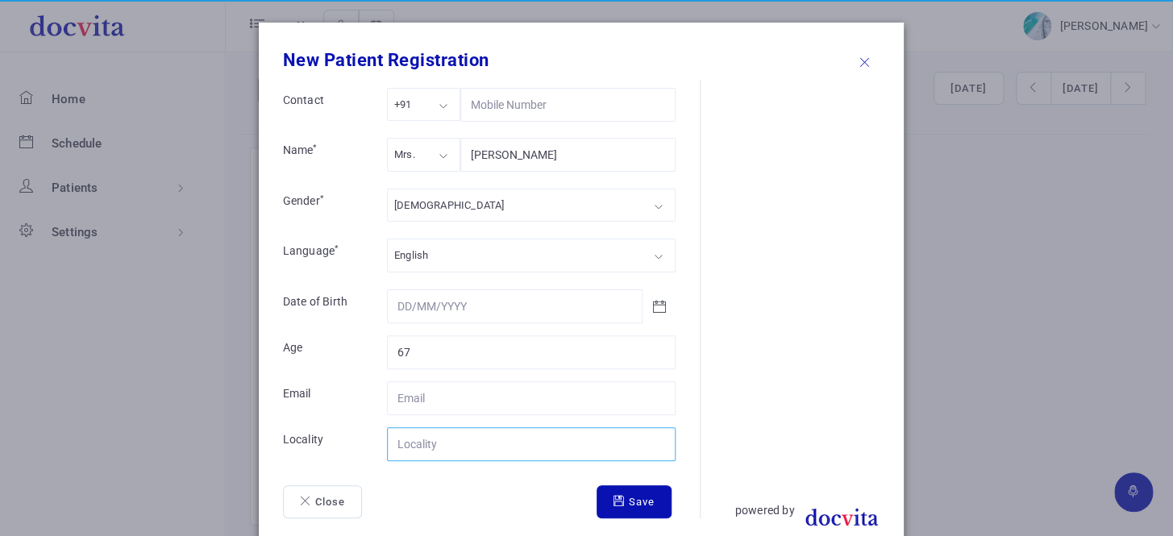
drag, startPoint x: 460, startPoint y: 440, endPoint x: 468, endPoint y: 439, distance: 9.0
click at [460, 440] on input "Contact" at bounding box center [531, 444] width 289 height 34
type input "[GEOGRAPHIC_DATA]"
click at [622, 502] on button "Save" at bounding box center [634, 502] width 75 height 34
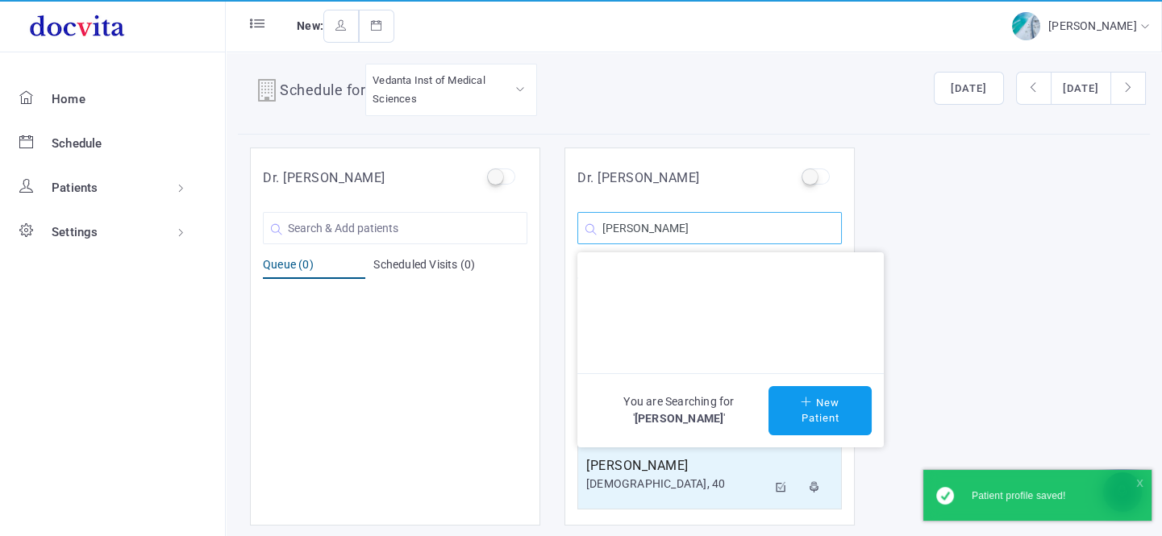
click at [731, 226] on input "[PERSON_NAME]" at bounding box center [709, 228] width 264 height 32
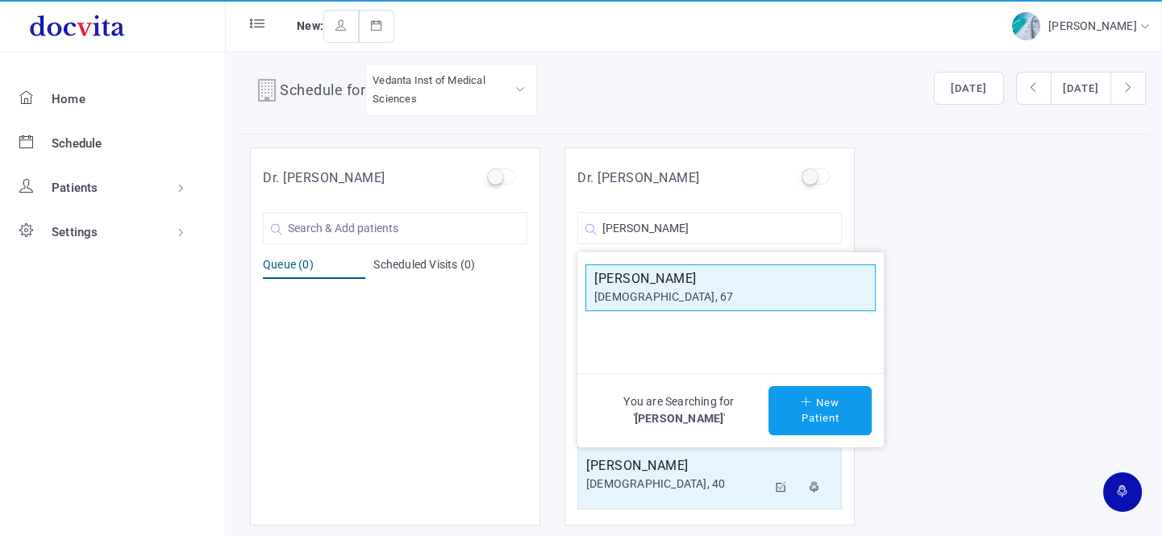
click at [710, 280] on h5 "[PERSON_NAME]" at bounding box center [730, 278] width 273 height 19
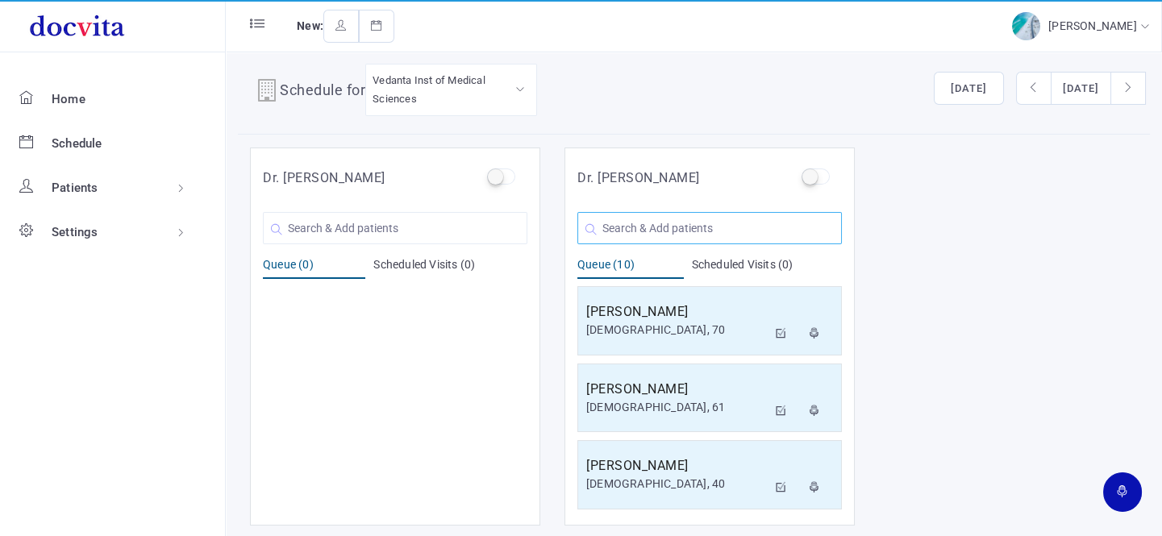
click at [705, 226] on input "text" at bounding box center [709, 228] width 264 height 32
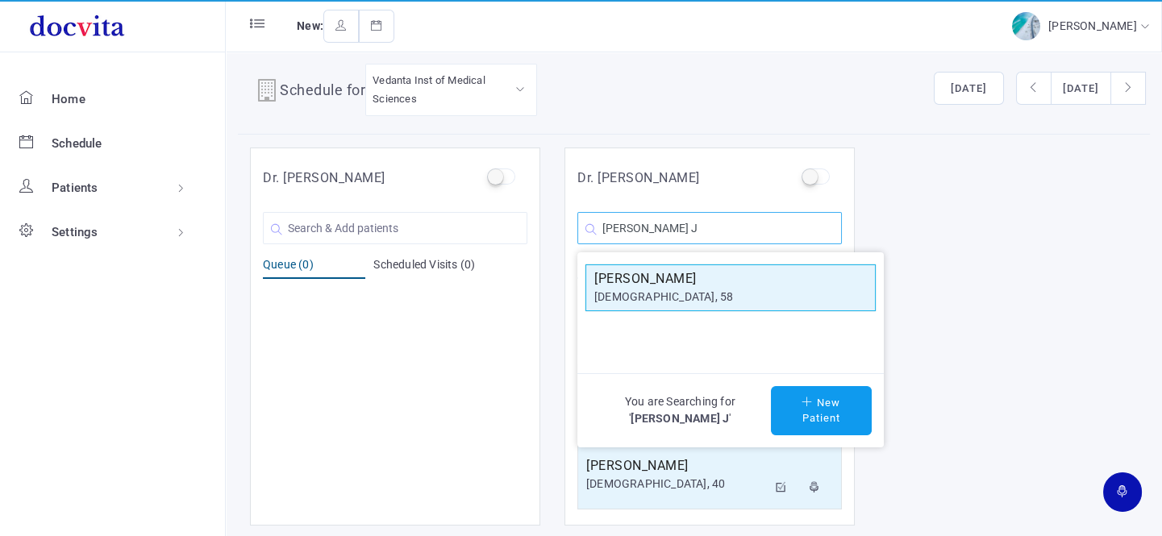
type input "[PERSON_NAME] J"
click at [677, 289] on div "[DEMOGRAPHIC_DATA], 58" at bounding box center [730, 297] width 273 height 17
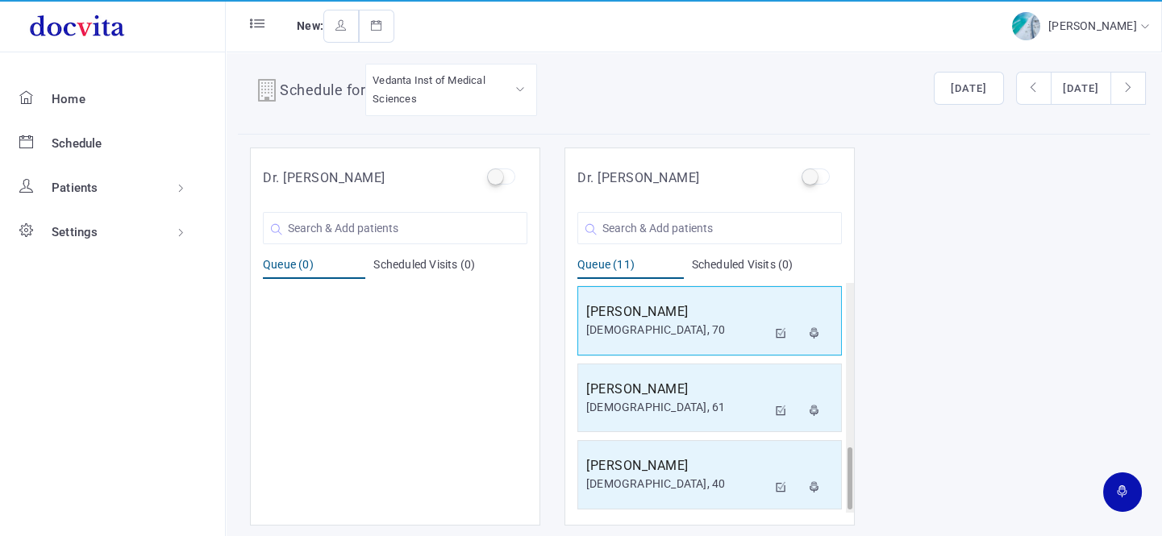
scroll to position [615, 0]
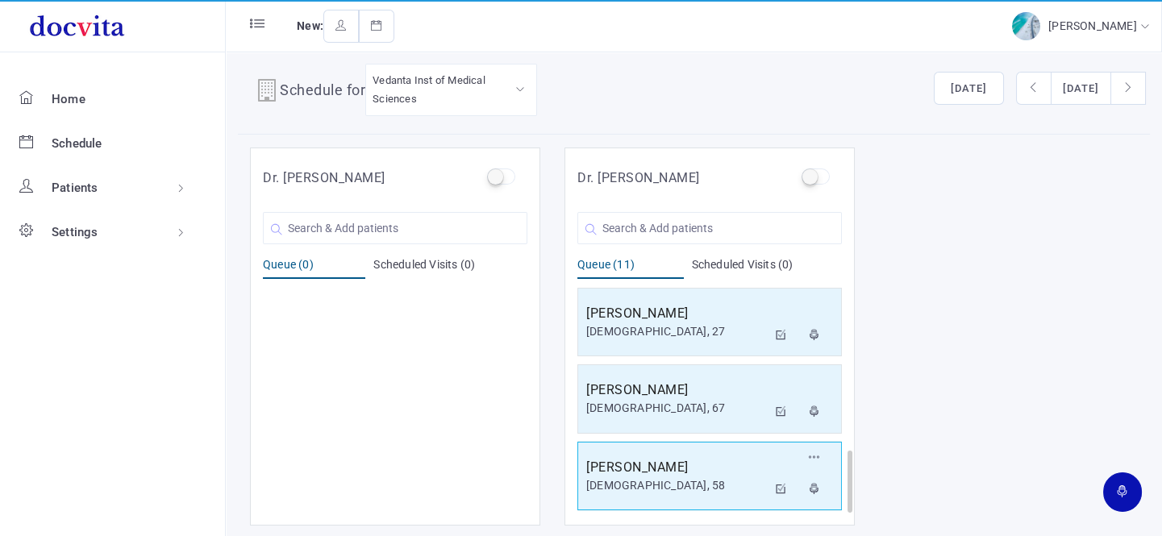
click at [695, 477] on div "[DEMOGRAPHIC_DATA], 58" at bounding box center [676, 485] width 181 height 17
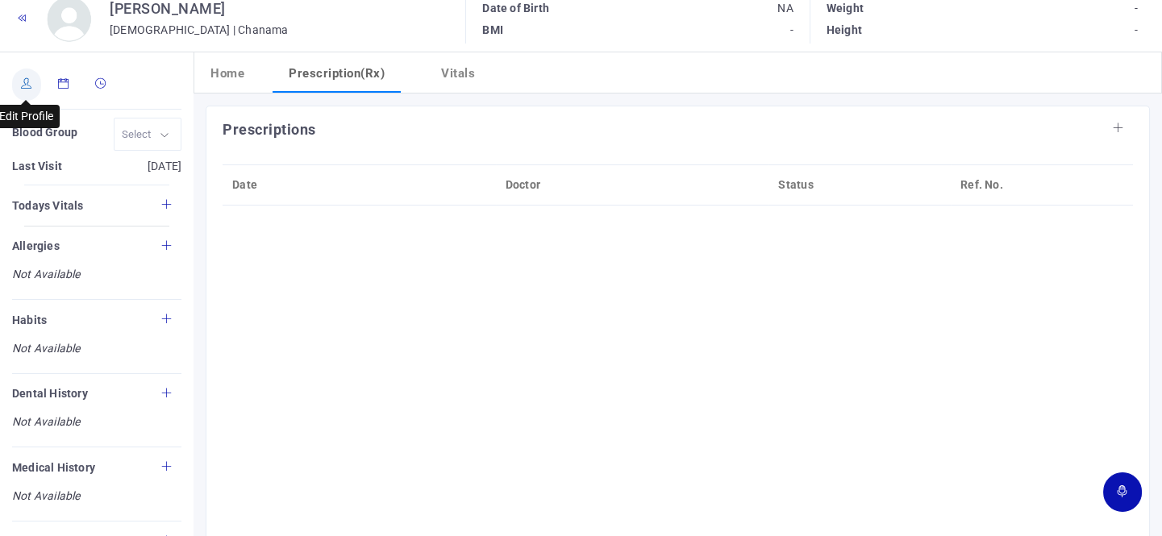
click at [23, 89] on link at bounding box center [26, 85] width 29 height 32
type input "[PERSON_NAME]"
type input "58"
type input "Chanama"
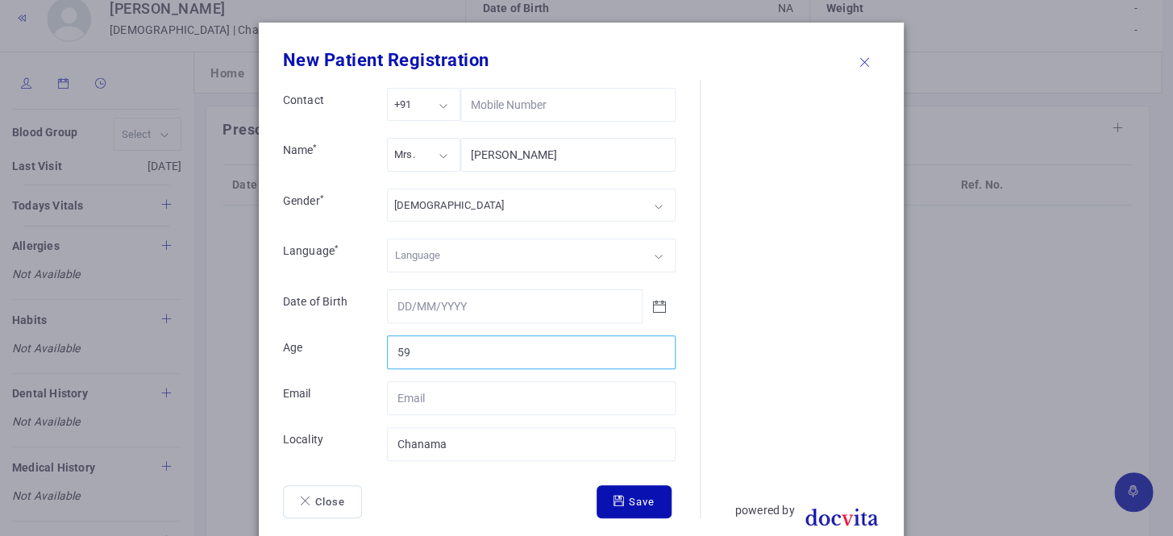
click at [654, 345] on input "59" at bounding box center [531, 352] width 289 height 34
type input "60"
click at [654, 345] on input "60" at bounding box center [531, 352] width 289 height 34
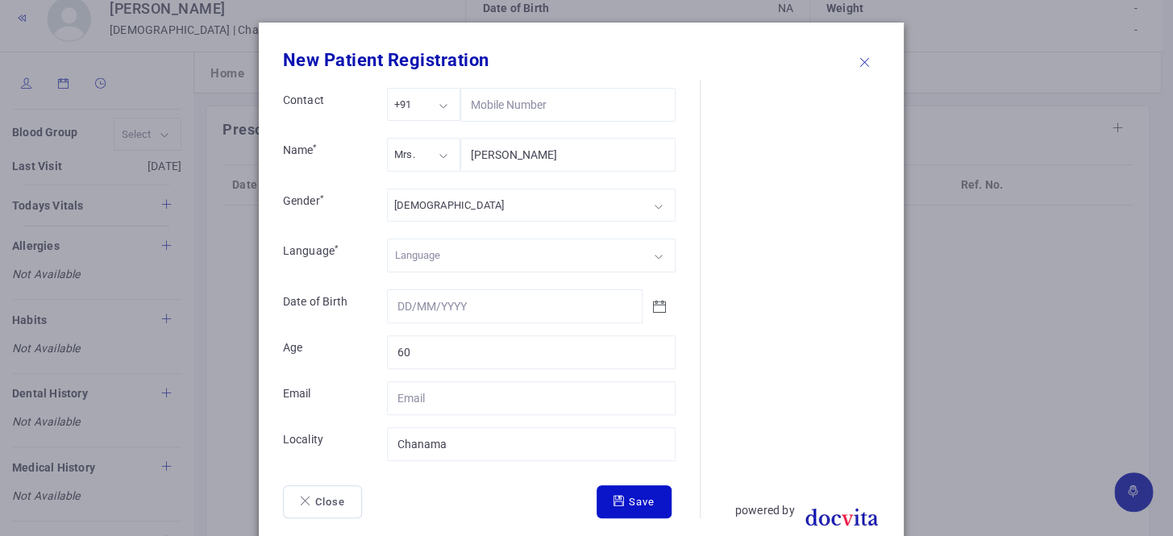
click at [627, 498] on button "Save" at bounding box center [634, 502] width 75 height 34
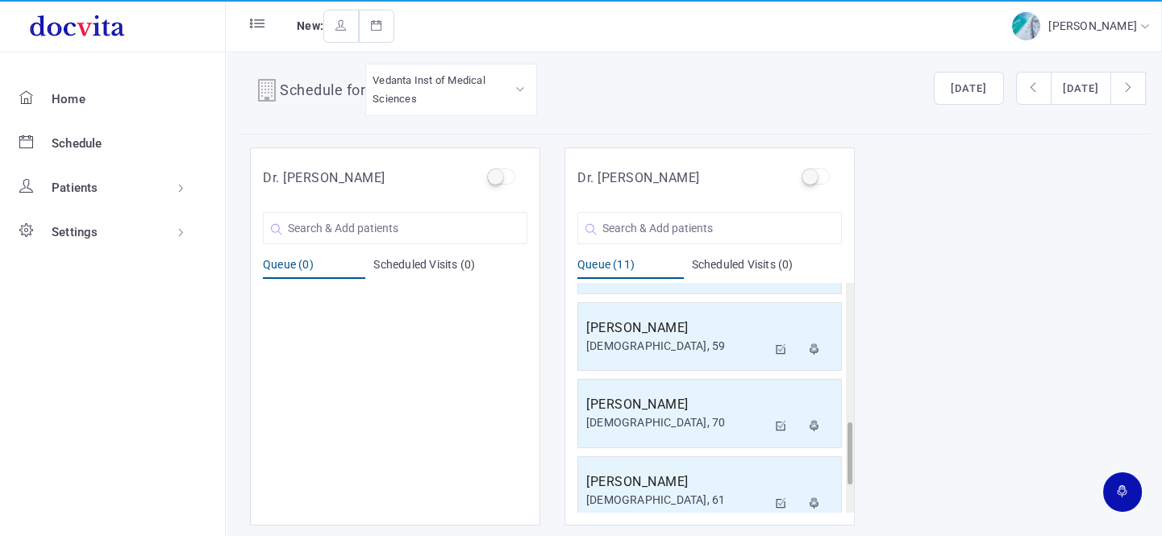
scroll to position [615, 0]
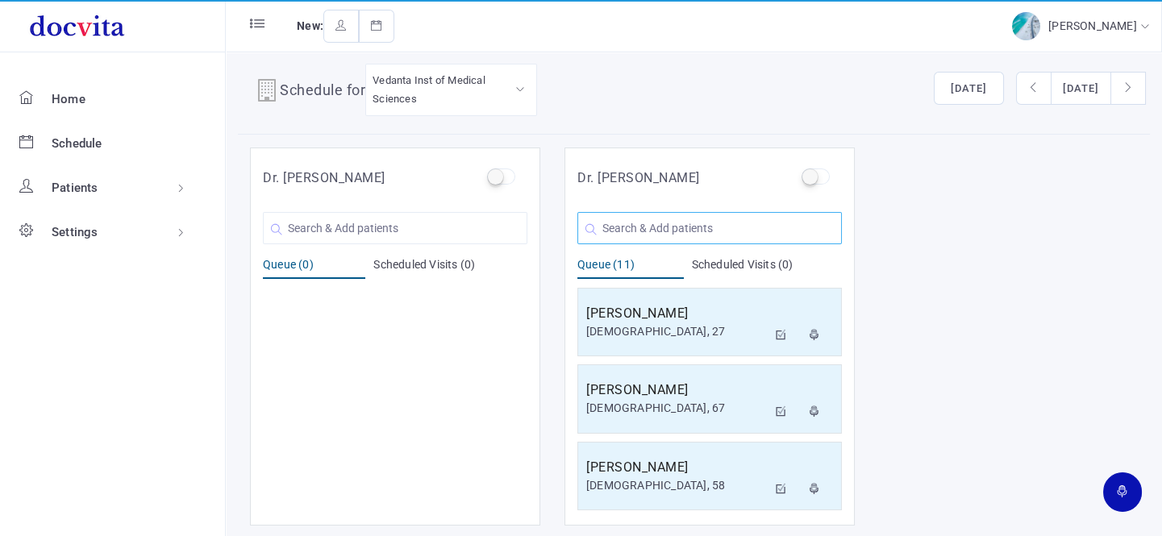
click at [665, 227] on input "text" at bounding box center [709, 228] width 264 height 32
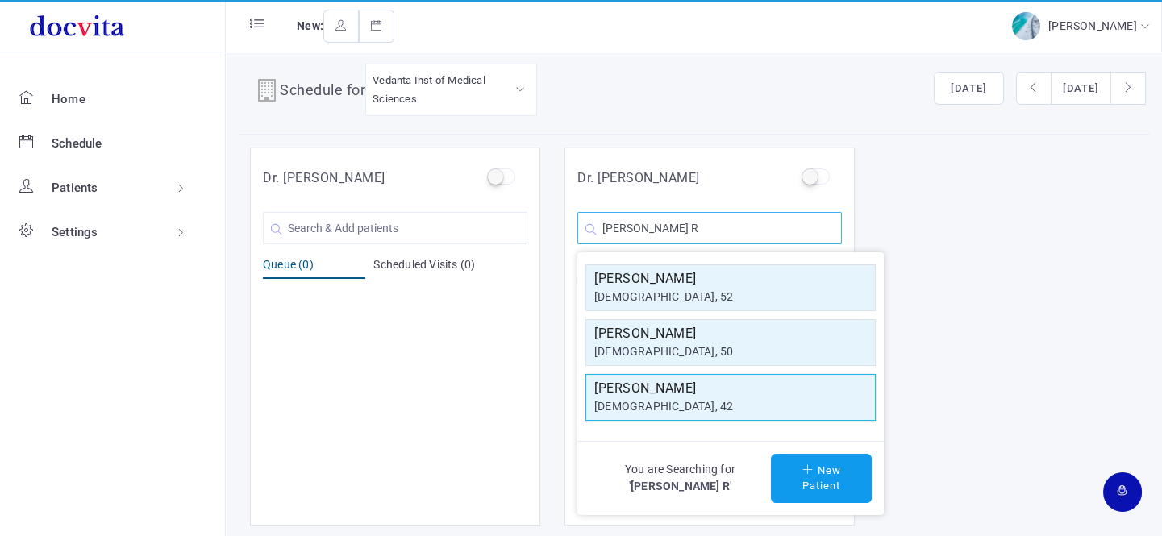
type input "[PERSON_NAME] R"
click at [693, 402] on div "[DEMOGRAPHIC_DATA], 42" at bounding box center [730, 406] width 273 height 17
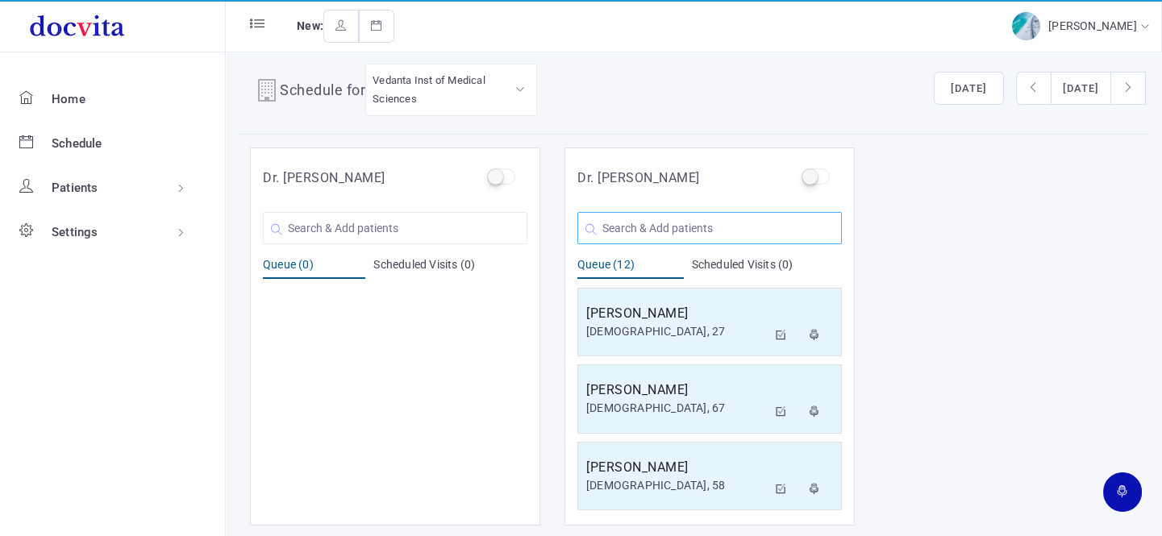
click at [657, 225] on input "text" at bounding box center [709, 228] width 264 height 32
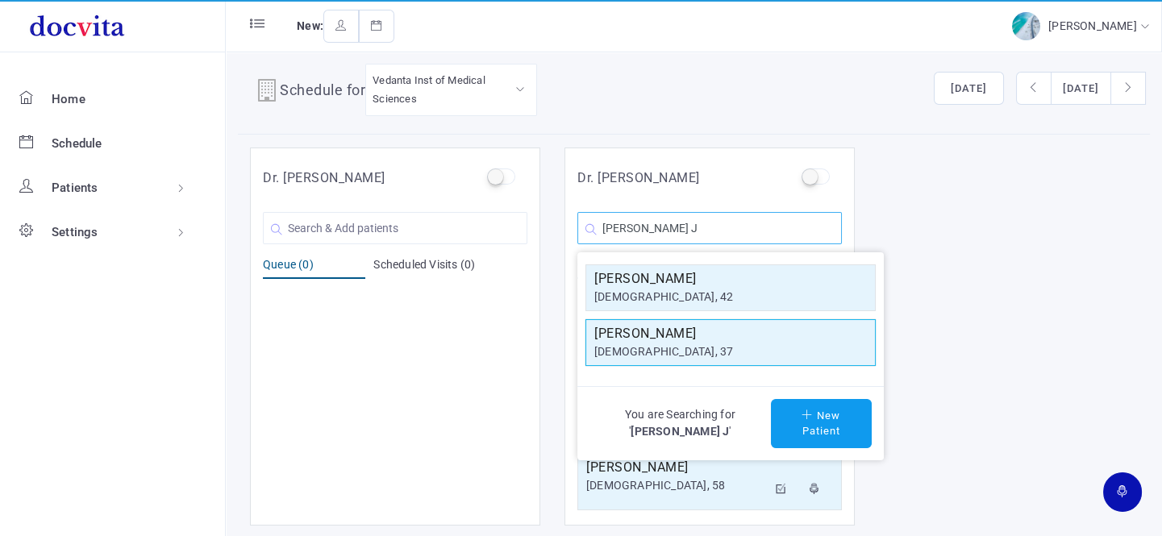
type input "[PERSON_NAME] J"
click at [666, 347] on div "[DEMOGRAPHIC_DATA], 37" at bounding box center [730, 351] width 273 height 17
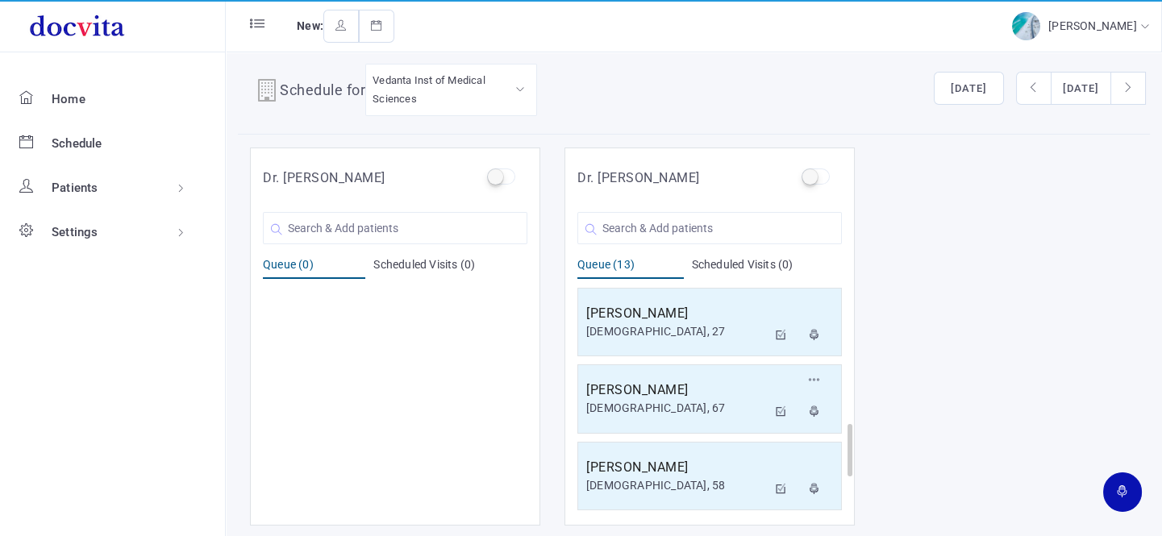
scroll to position [769, 0]
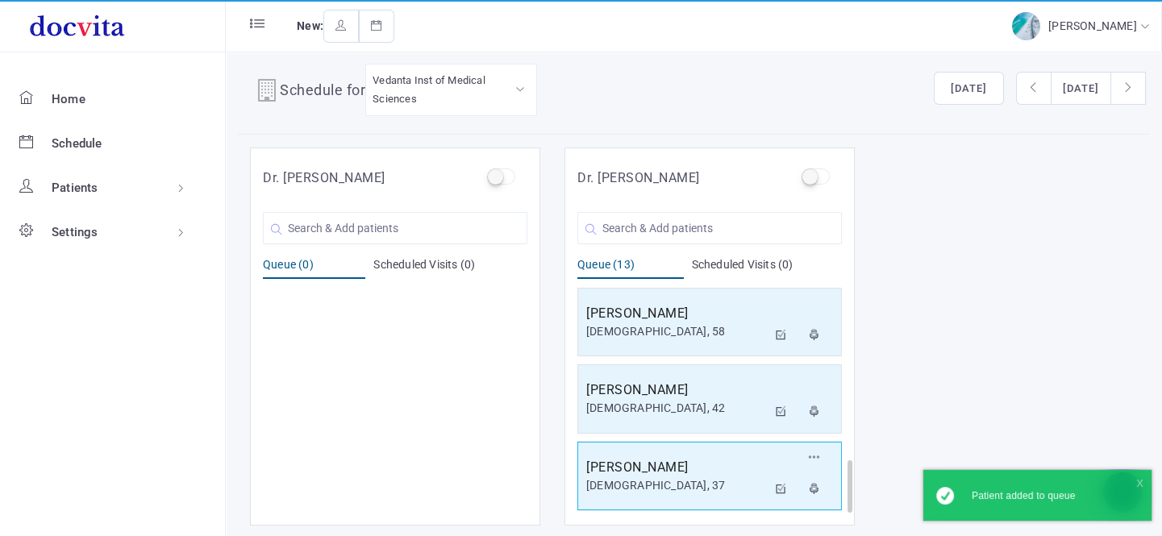
click at [691, 470] on h5 "[PERSON_NAME]" at bounding box center [676, 467] width 181 height 19
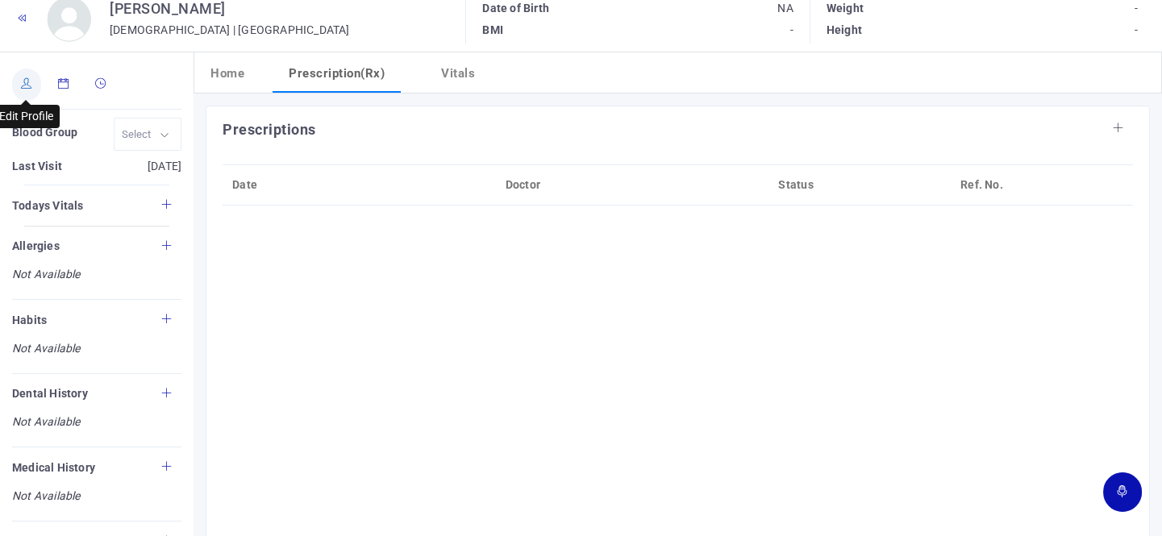
click at [23, 81] on icon at bounding box center [26, 83] width 11 height 10
type input "[PERSON_NAME]"
type input "37"
type input "[GEOGRAPHIC_DATA]"
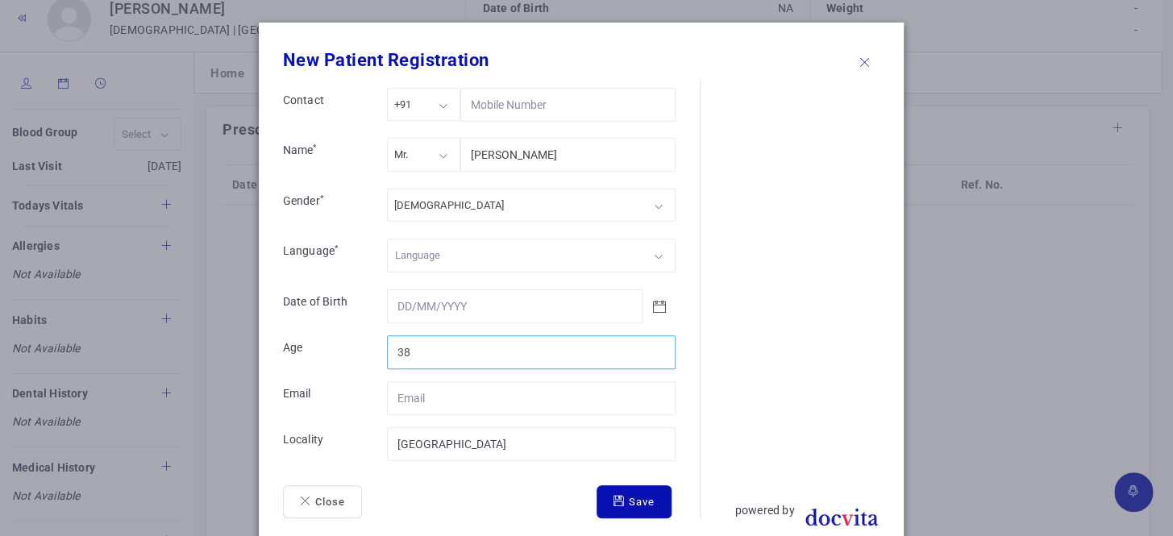
type input "38"
click at [653, 346] on input "38" at bounding box center [531, 352] width 289 height 34
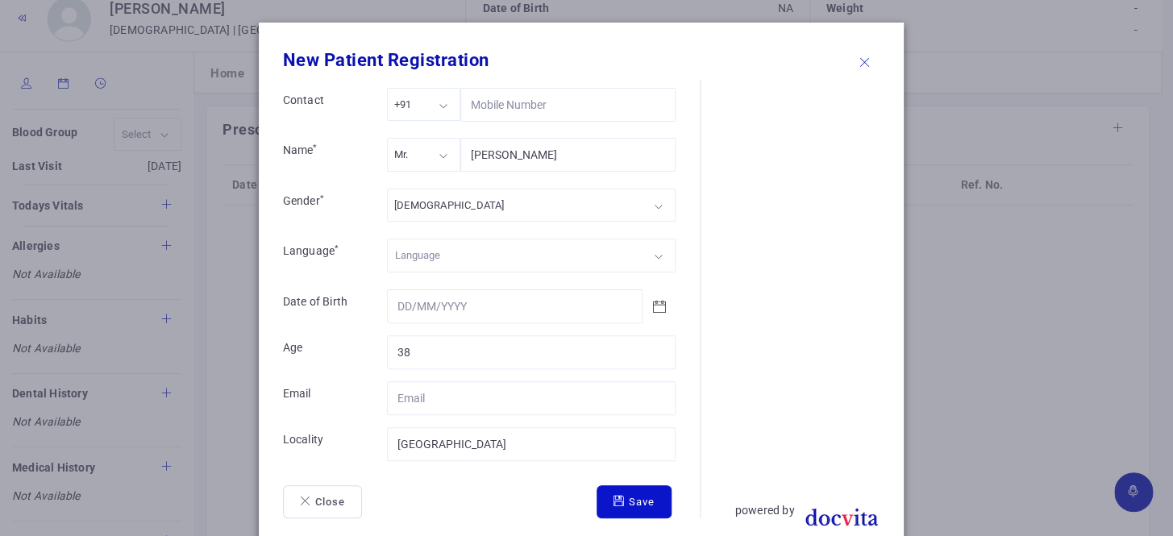
click at [614, 496] on icon "submit" at bounding box center [621, 501] width 15 height 10
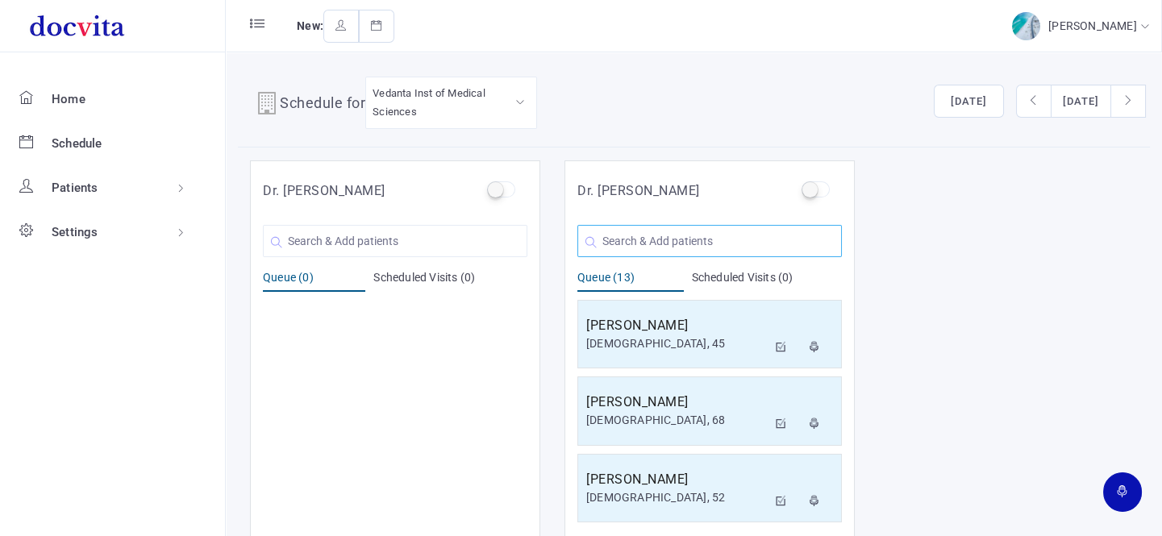
click at [672, 239] on input "text" at bounding box center [709, 241] width 264 height 32
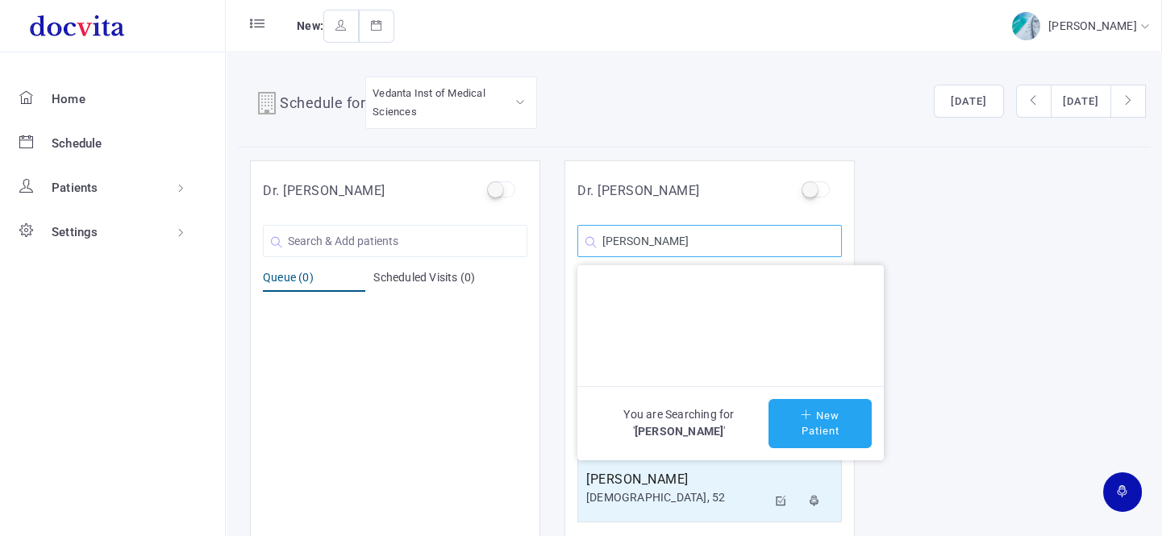
type input "[PERSON_NAME]"
click at [820, 430] on button "New Patient" at bounding box center [819, 423] width 103 height 49
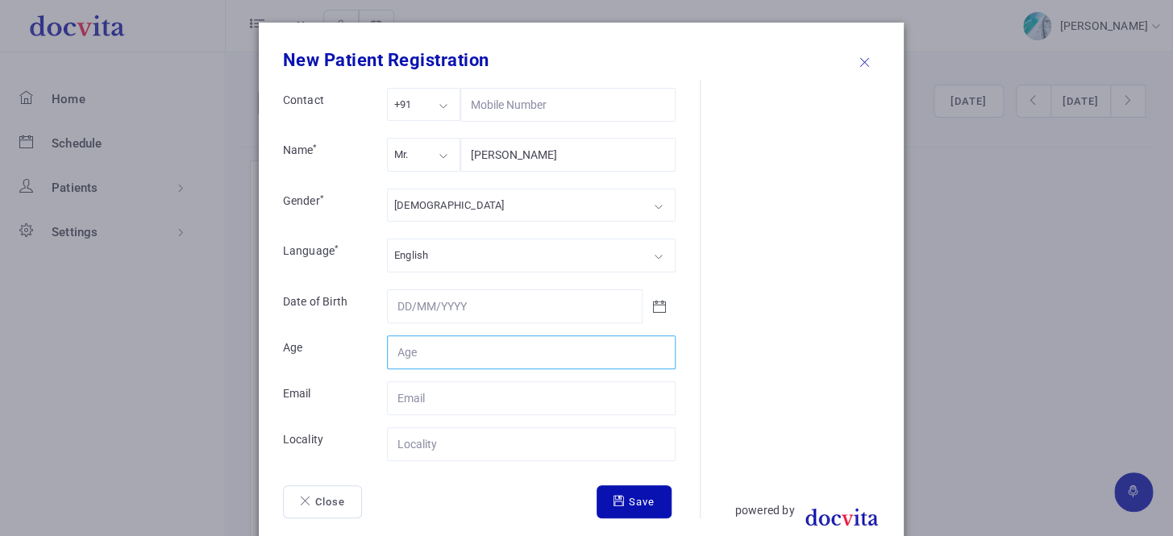
click at [516, 356] on input "Contact" at bounding box center [531, 352] width 289 height 34
type input "55"
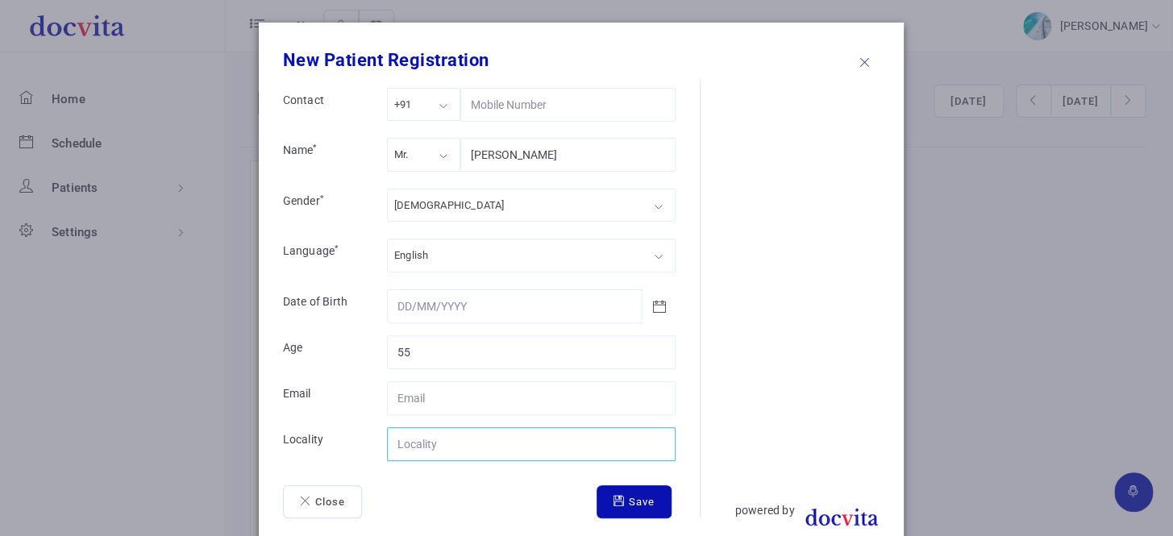
click at [473, 437] on input "Contact" at bounding box center [531, 444] width 289 height 34
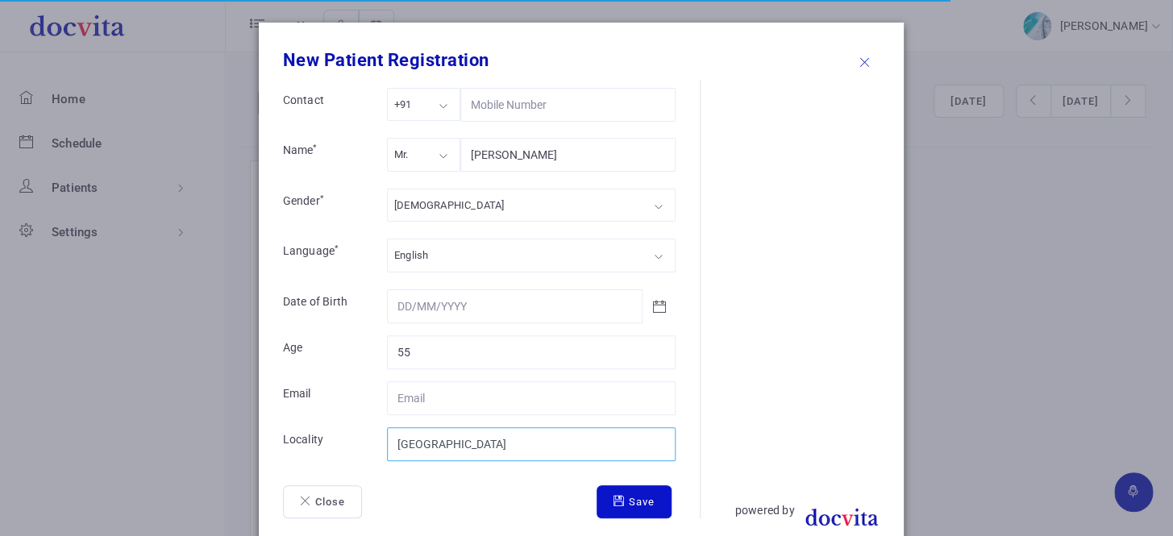
type input "[GEOGRAPHIC_DATA]"
click at [647, 493] on button "Save" at bounding box center [634, 502] width 75 height 34
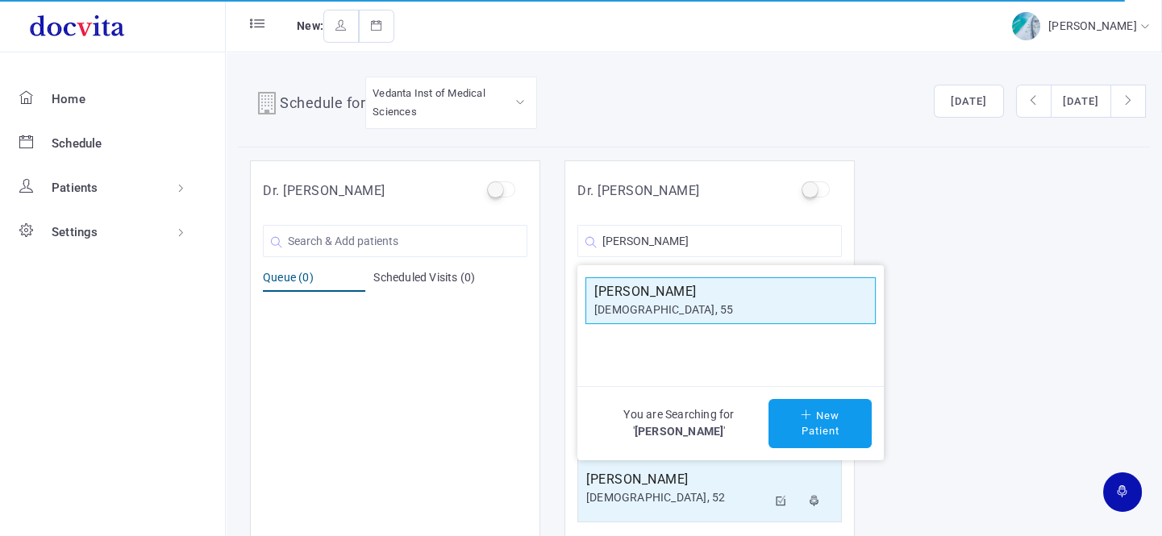
click at [631, 308] on div "[DEMOGRAPHIC_DATA], 55" at bounding box center [730, 310] width 273 height 17
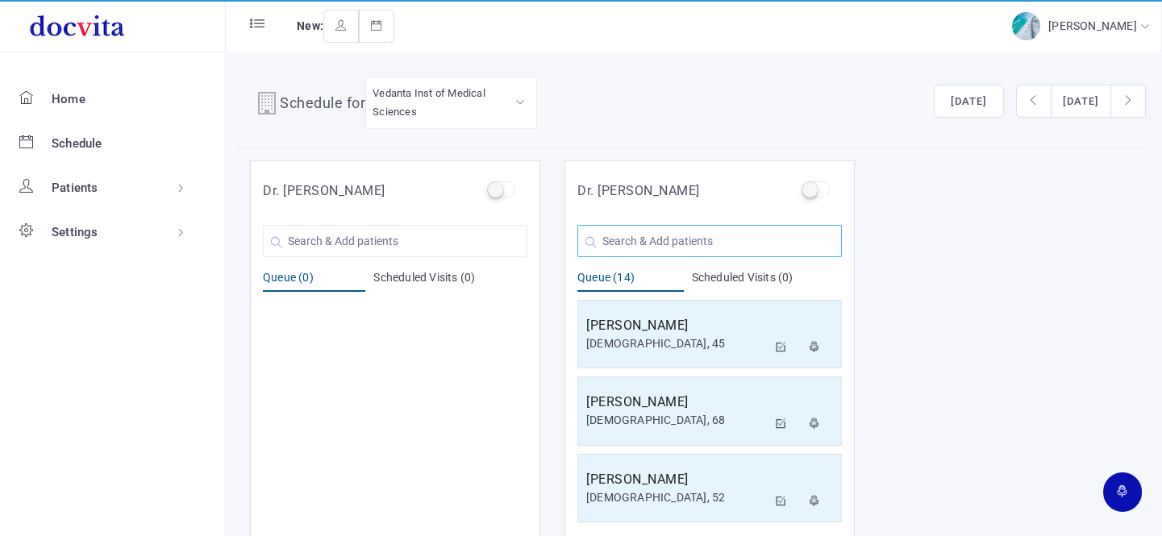
click at [655, 232] on input "text" at bounding box center [709, 241] width 264 height 32
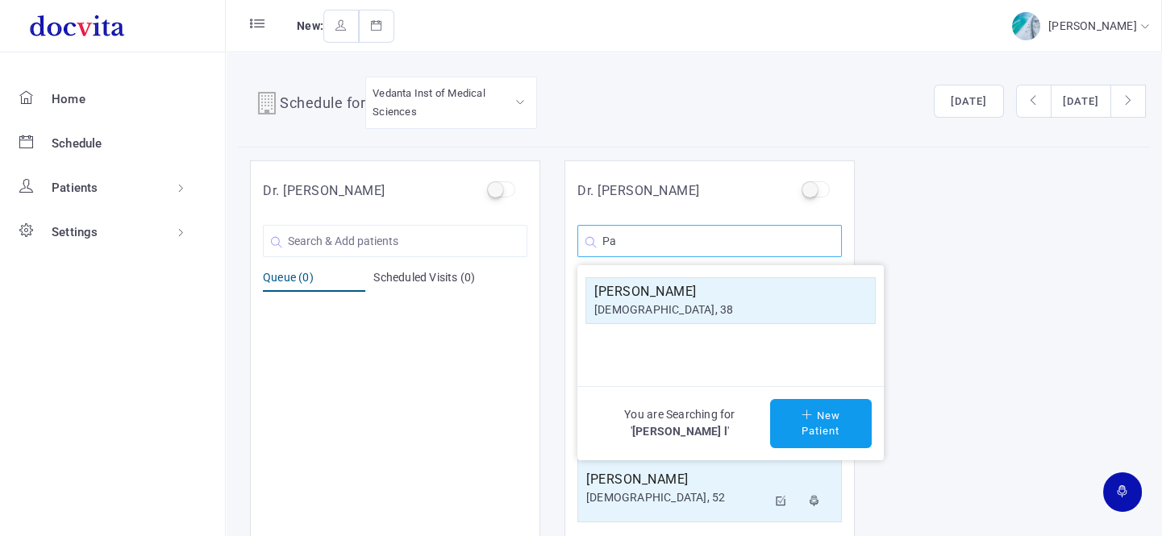
type input "P"
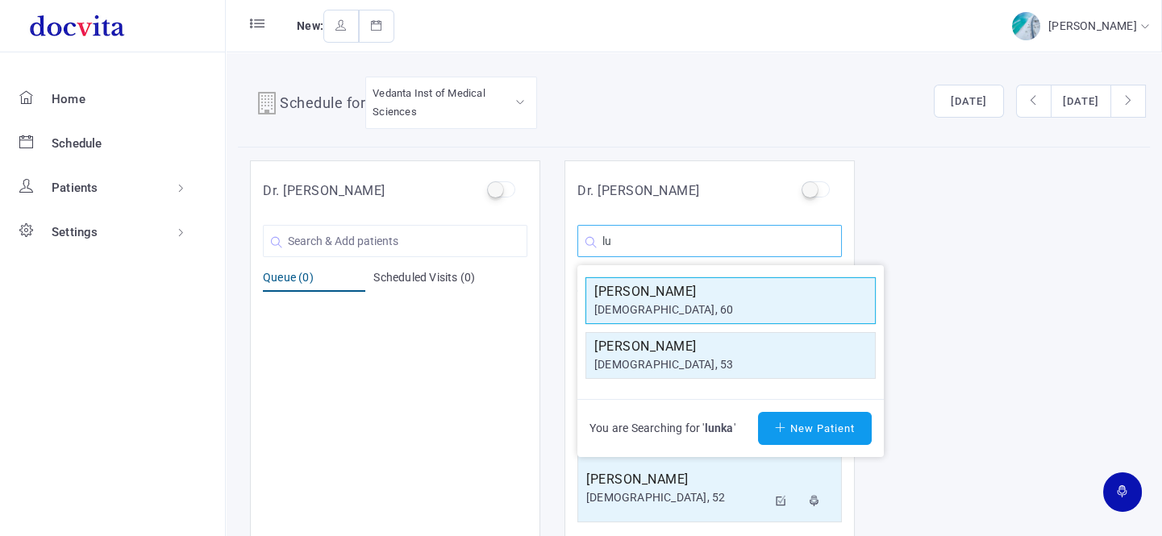
type input "l"
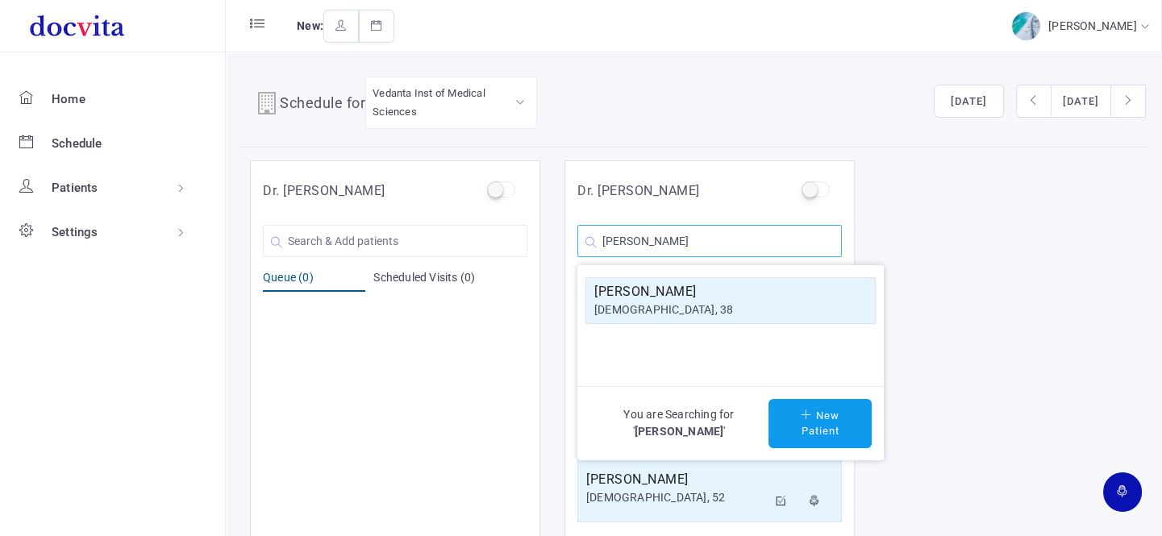
type input "[PERSON_NAME]"
click at [668, 294] on h5 "[PERSON_NAME]" at bounding box center [730, 291] width 273 height 19
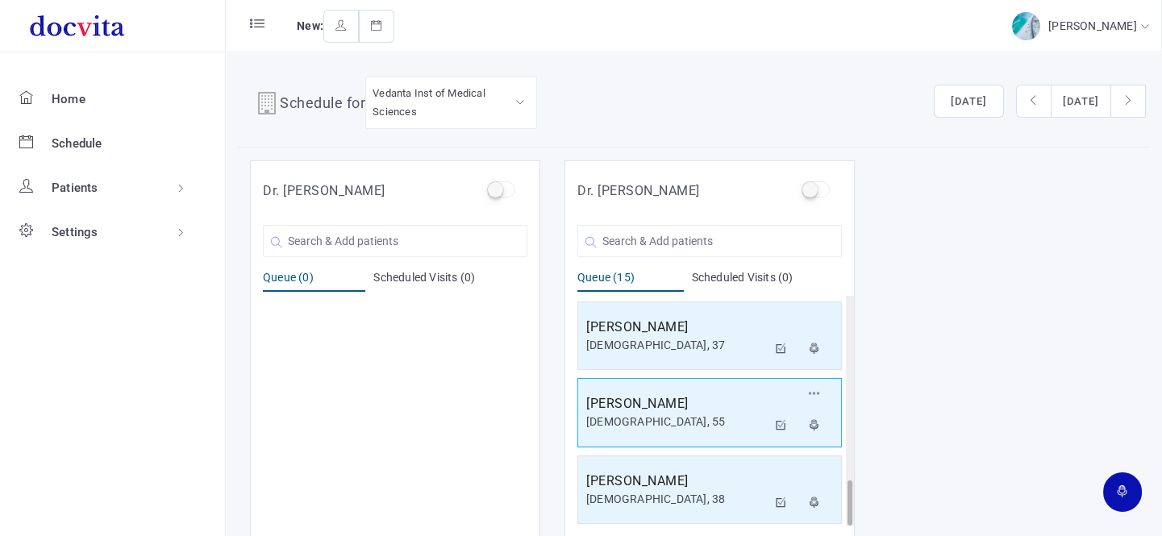
scroll to position [13, 0]
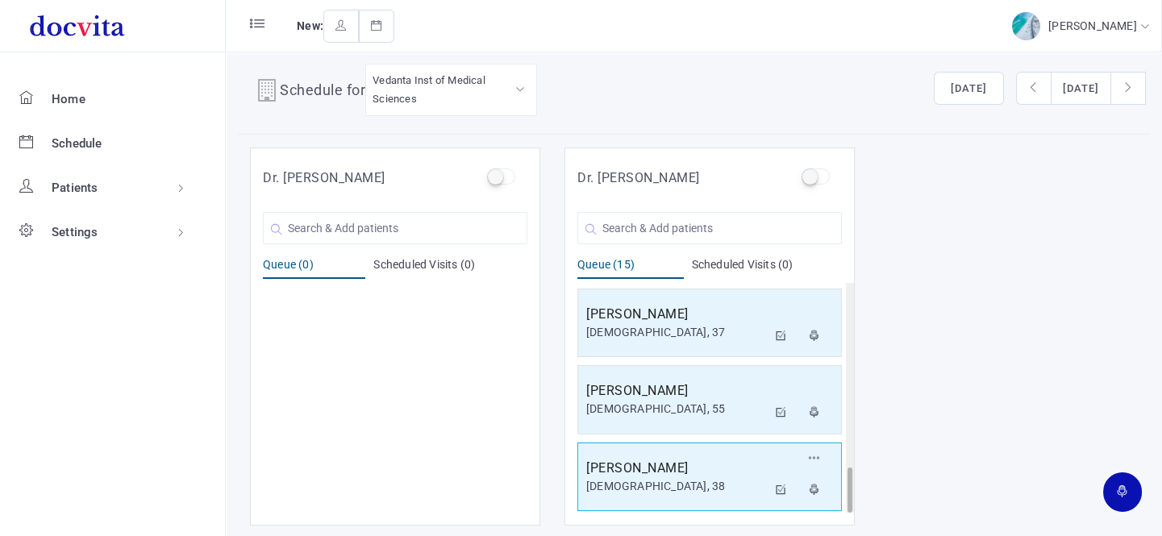
click at [700, 478] on div "[DEMOGRAPHIC_DATA], 38" at bounding box center [676, 486] width 181 height 17
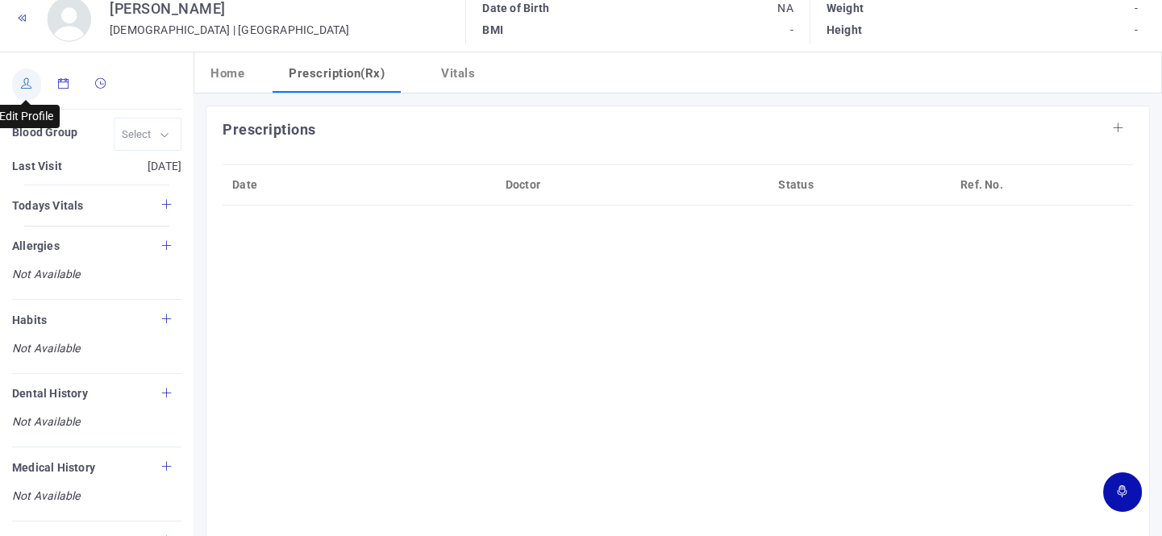
click at [30, 82] on icon at bounding box center [26, 83] width 11 height 10
type input "[PERSON_NAME]"
type input "38"
type input "[GEOGRAPHIC_DATA]"
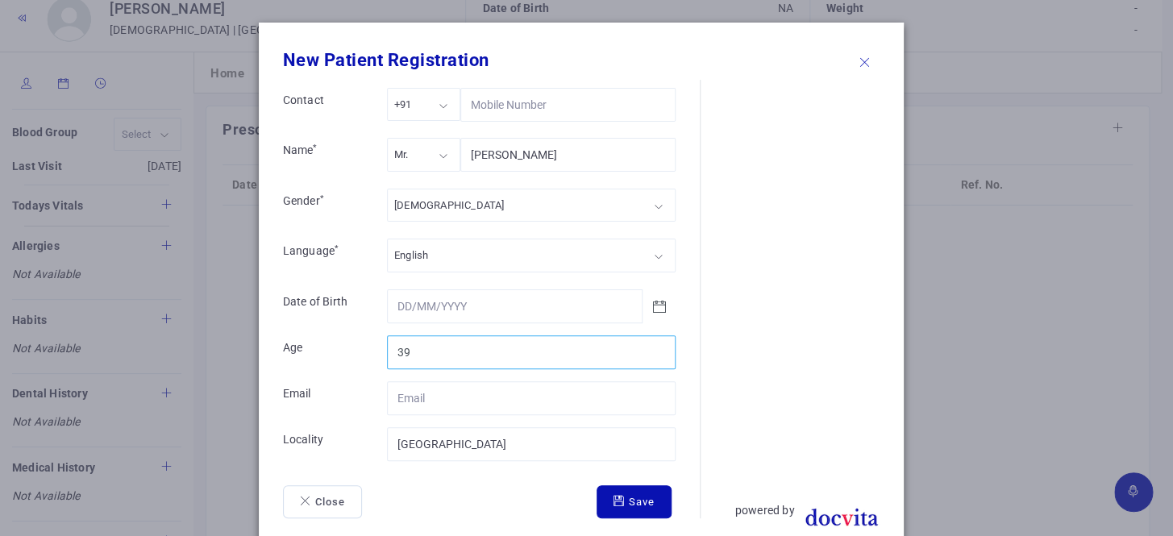
click at [652, 346] on input "39" at bounding box center [531, 352] width 289 height 34
click at [652, 346] on input "40" at bounding box center [531, 352] width 289 height 34
click at [652, 346] on input "41" at bounding box center [531, 352] width 289 height 34
click at [652, 346] on input "42" at bounding box center [531, 352] width 289 height 34
type input "43"
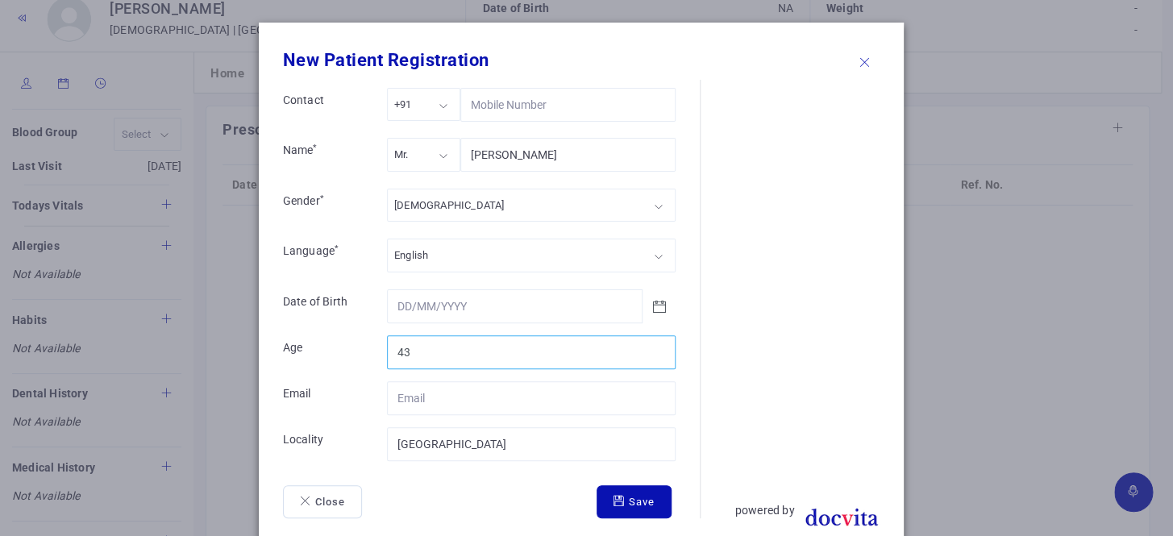
click at [651, 347] on input "43" at bounding box center [531, 352] width 289 height 34
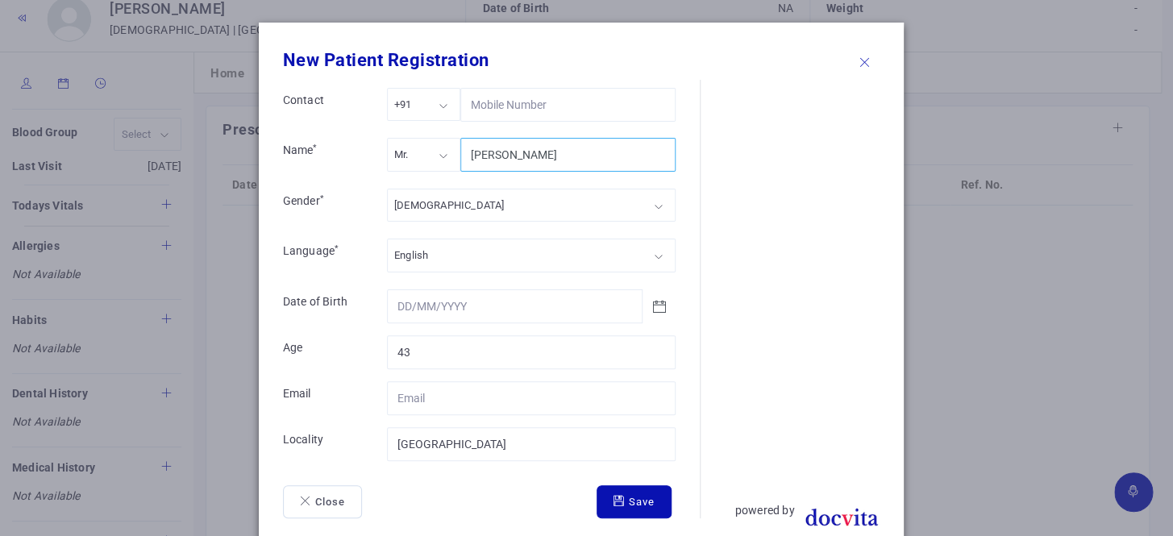
click at [560, 157] on input "[PERSON_NAME]" at bounding box center [567, 155] width 215 height 34
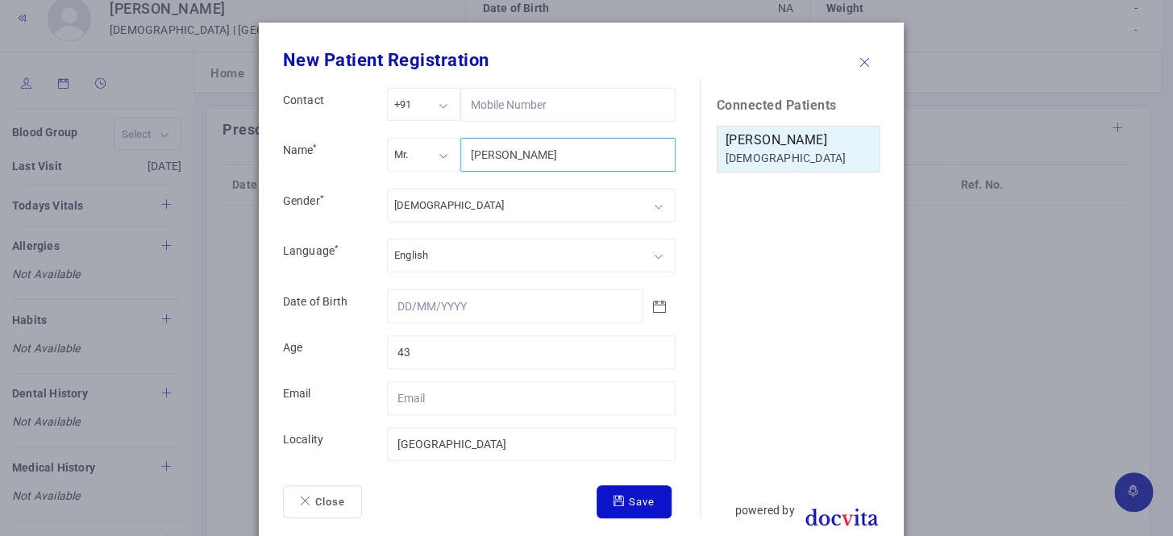
type input "[PERSON_NAME]"
click at [627, 505] on button "Save" at bounding box center [634, 502] width 75 height 34
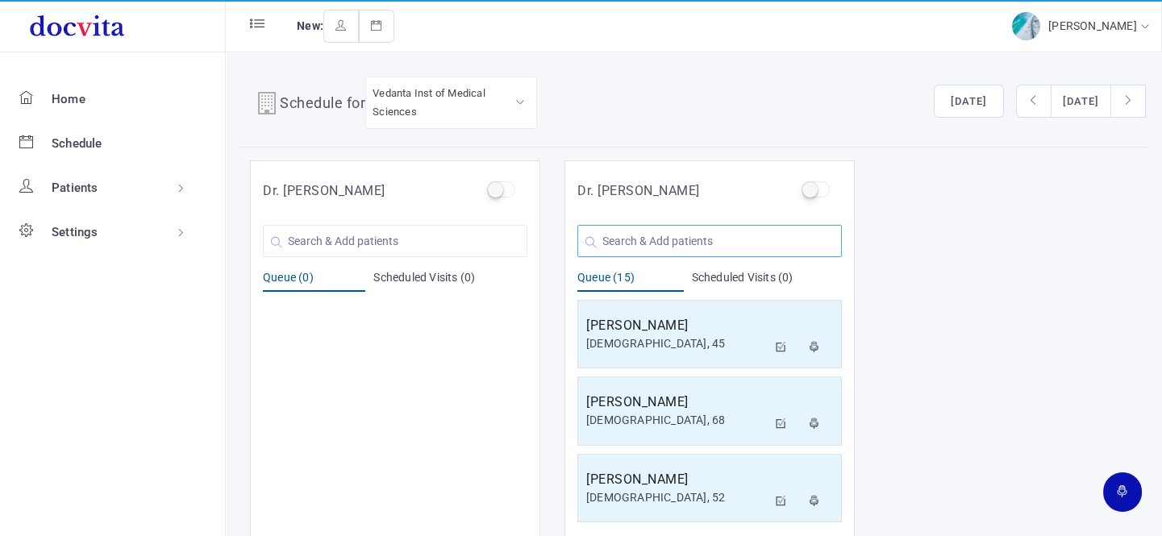
click at [655, 227] on input "text" at bounding box center [709, 241] width 264 height 32
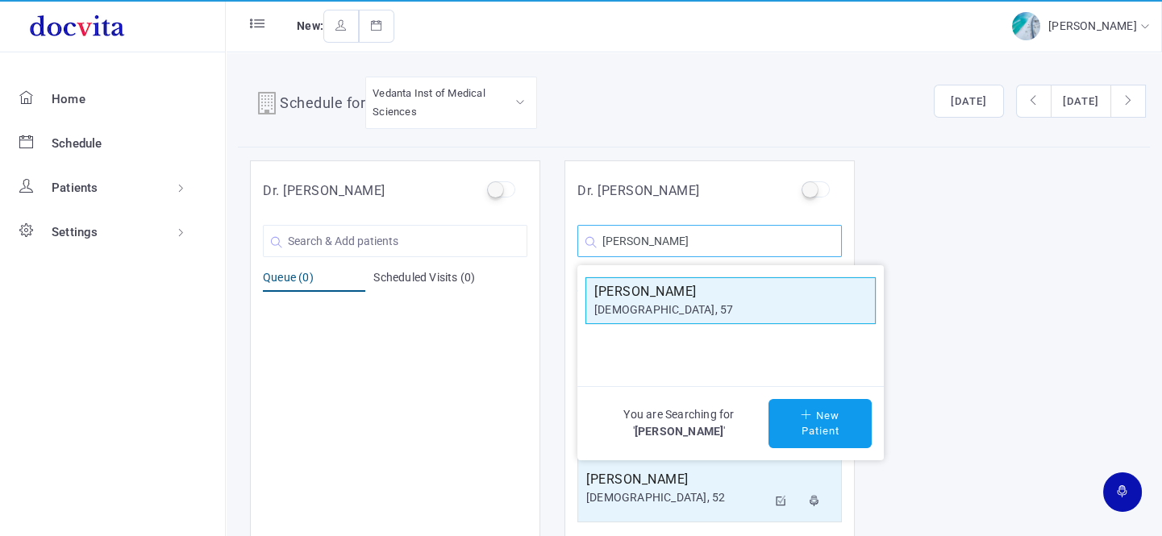
type input "[PERSON_NAME]"
click at [672, 305] on div "[DEMOGRAPHIC_DATA], 57" at bounding box center [730, 310] width 273 height 17
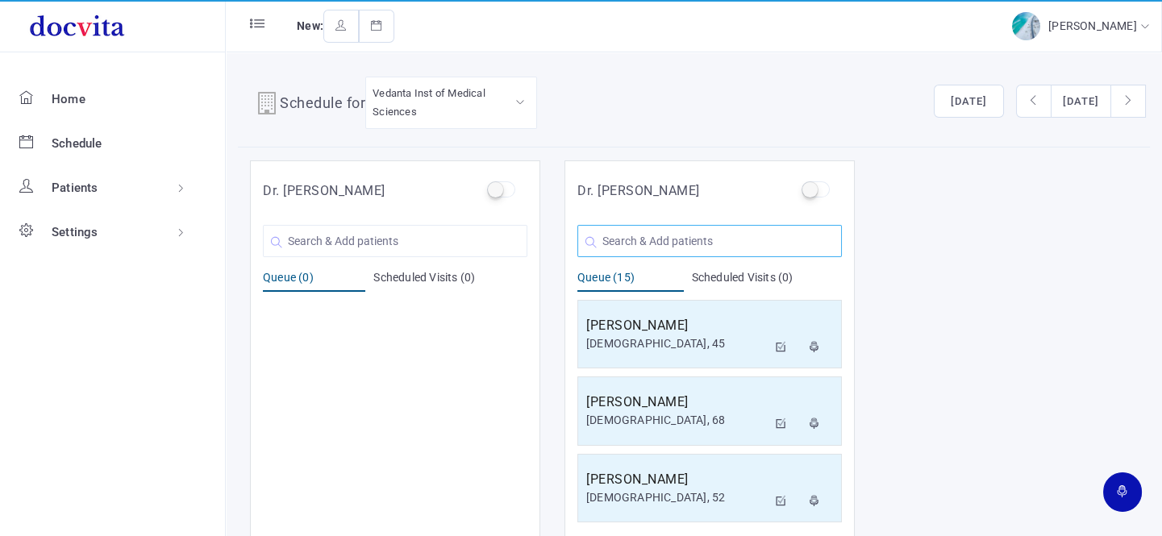
click at [669, 245] on input "text" at bounding box center [709, 241] width 264 height 32
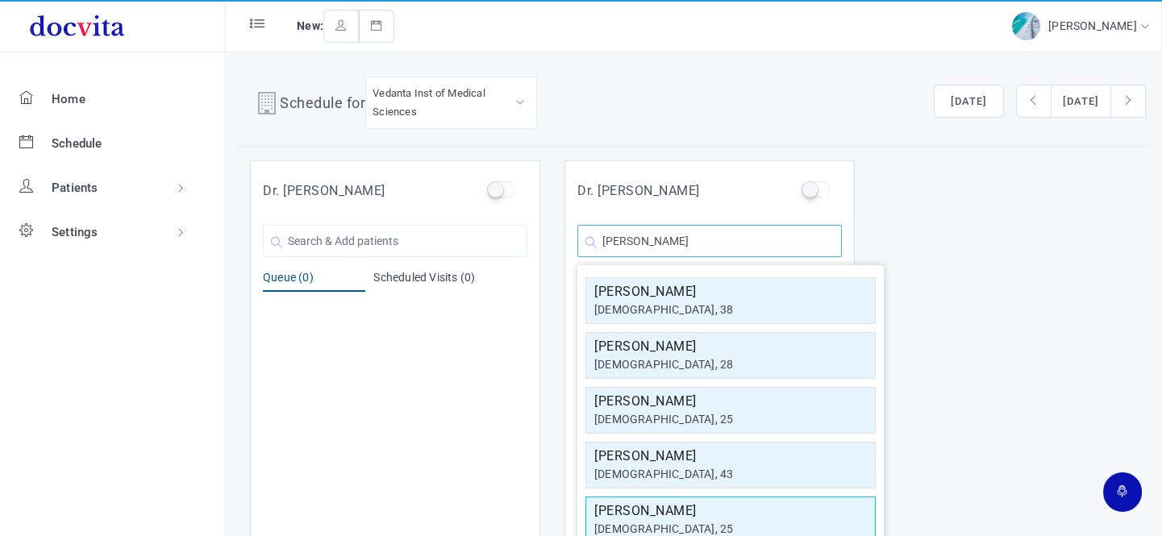
type input "[PERSON_NAME]"
click at [685, 512] on h5 "[PERSON_NAME]" at bounding box center [730, 511] width 273 height 19
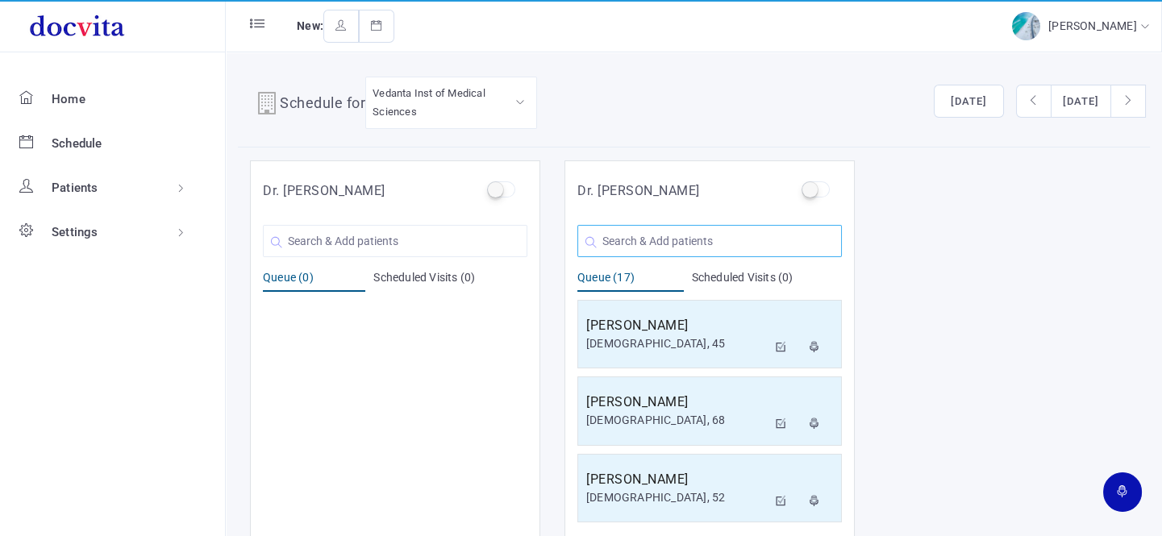
click at [702, 237] on input "text" at bounding box center [709, 241] width 264 height 32
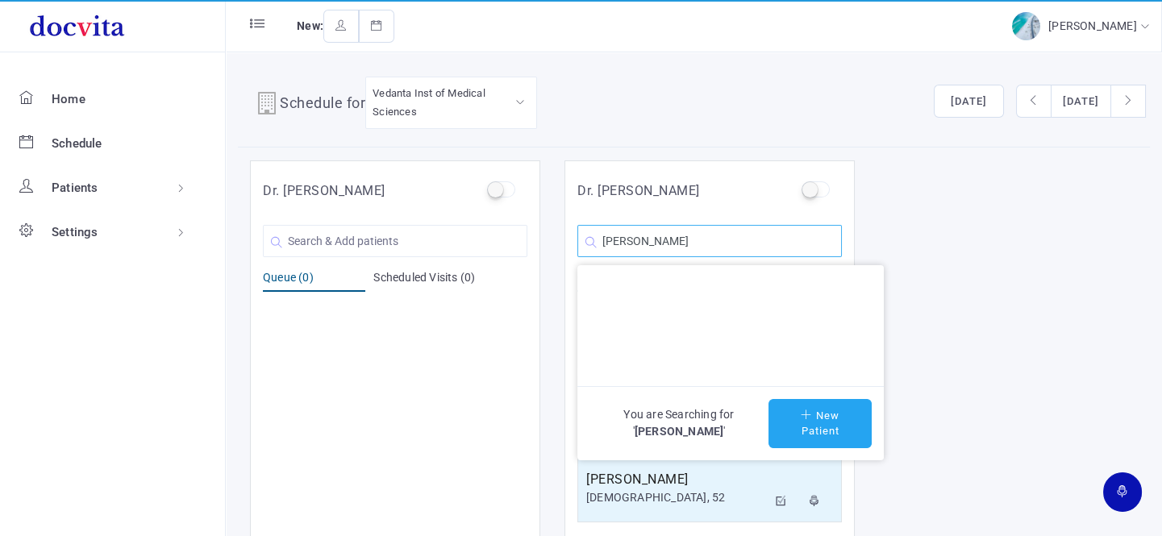
type input "[PERSON_NAME]"
click at [818, 430] on button "New Patient" at bounding box center [819, 423] width 103 height 49
type input "[PERSON_NAME]"
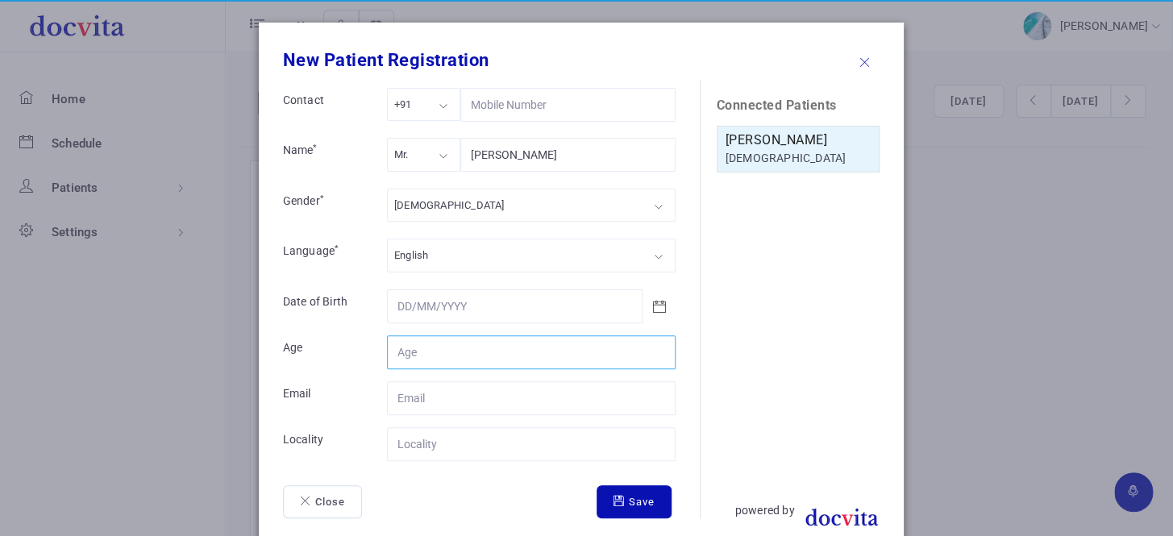
click at [444, 356] on input "Contact" at bounding box center [531, 352] width 289 height 34
type input "52"
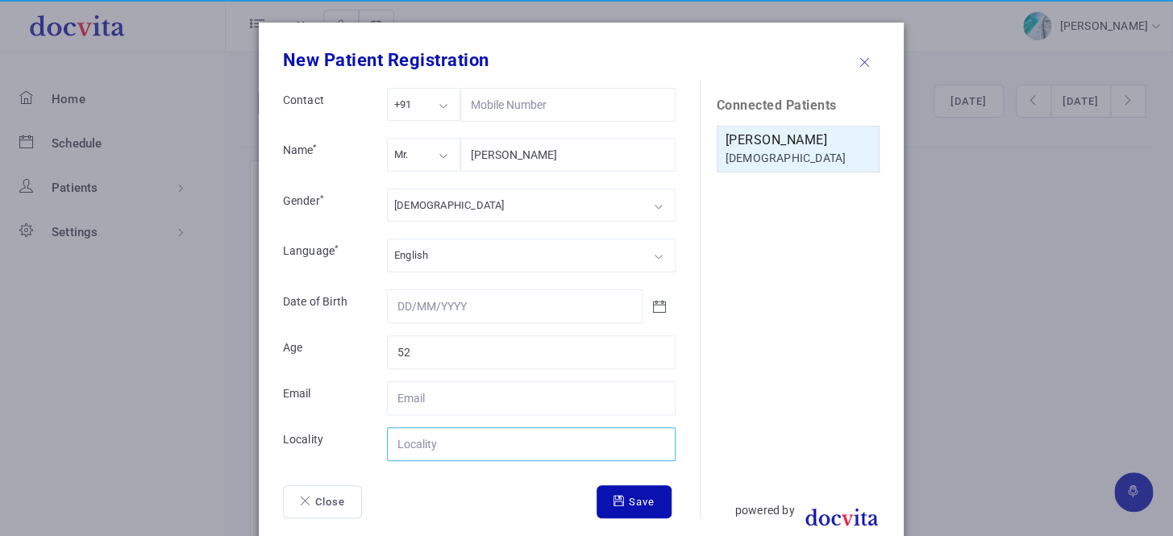
click at [446, 449] on input "Contact" at bounding box center [531, 444] width 289 height 34
type input "[GEOGRAPHIC_DATA]"
click at [636, 506] on button "Save" at bounding box center [634, 502] width 75 height 34
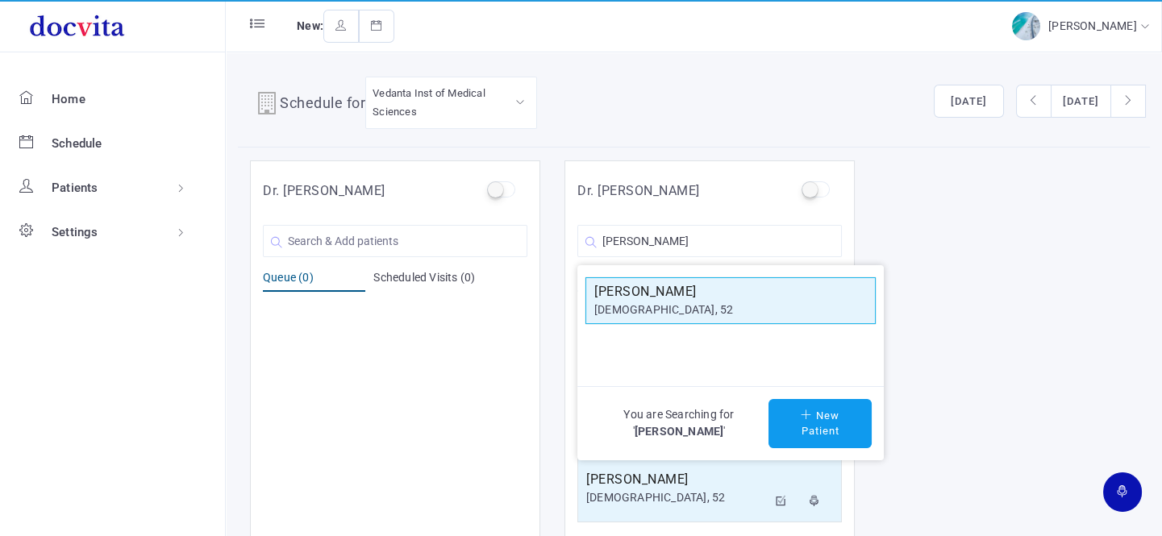
click at [684, 302] on div "[DEMOGRAPHIC_DATA], 52" at bounding box center [730, 310] width 273 height 17
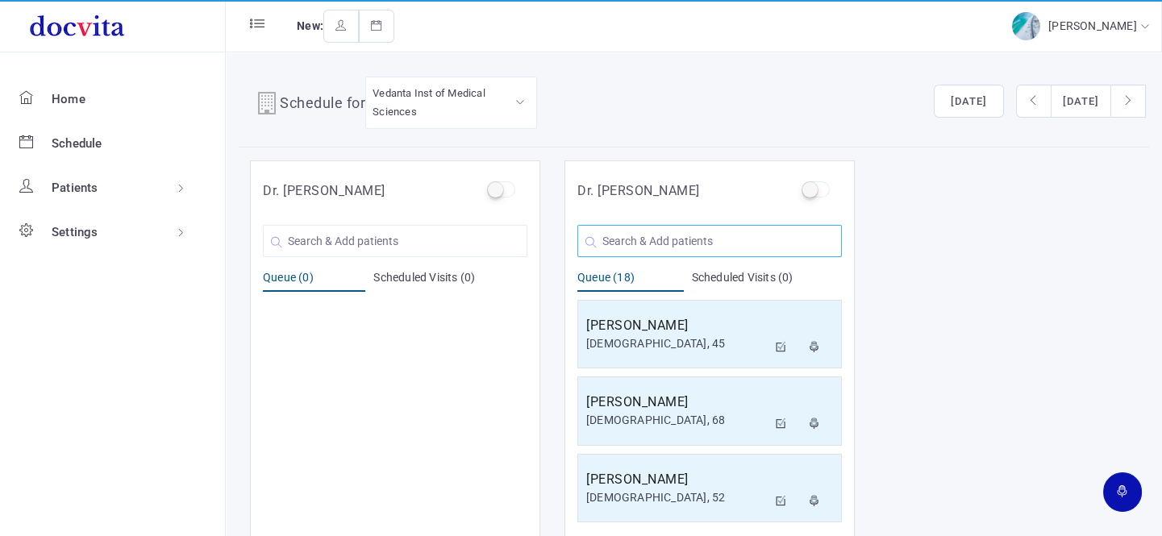
click at [643, 239] on input "text" at bounding box center [709, 241] width 264 height 32
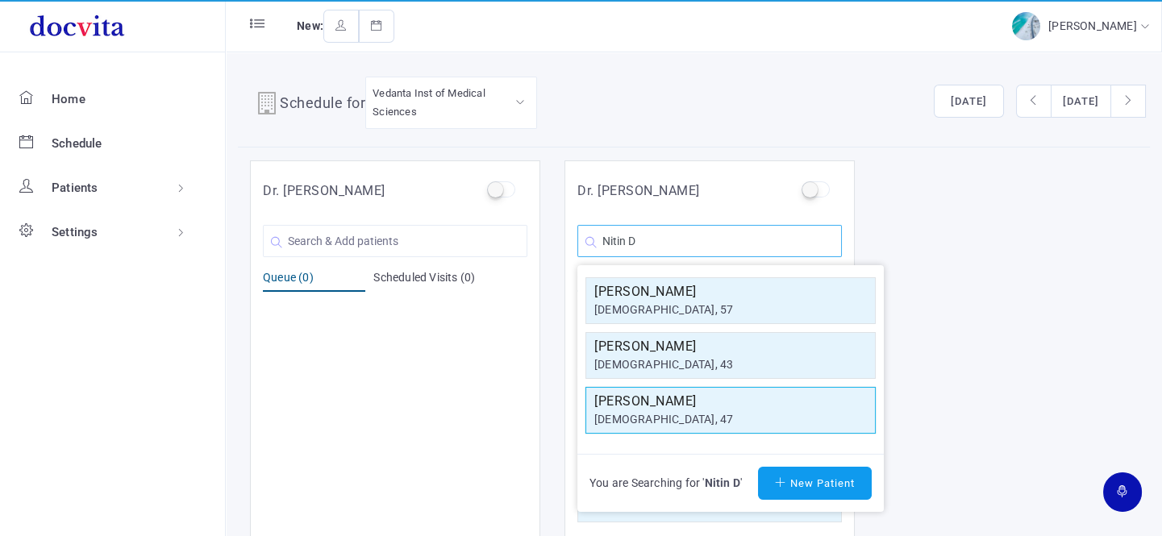
type input "Nitin D"
click at [675, 419] on div "[DEMOGRAPHIC_DATA], 47" at bounding box center [730, 419] width 273 height 17
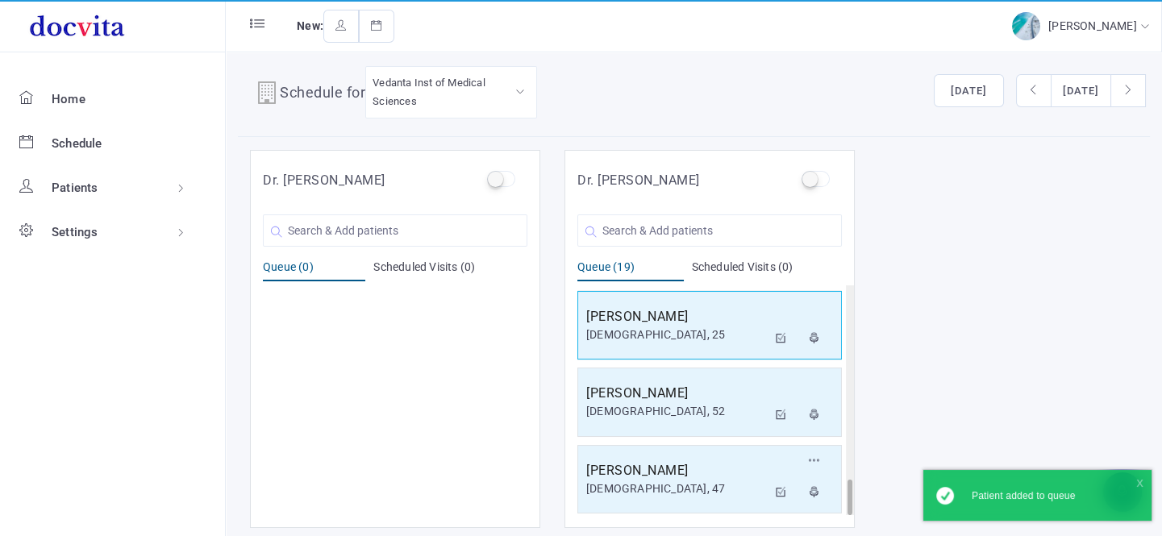
scroll to position [13, 0]
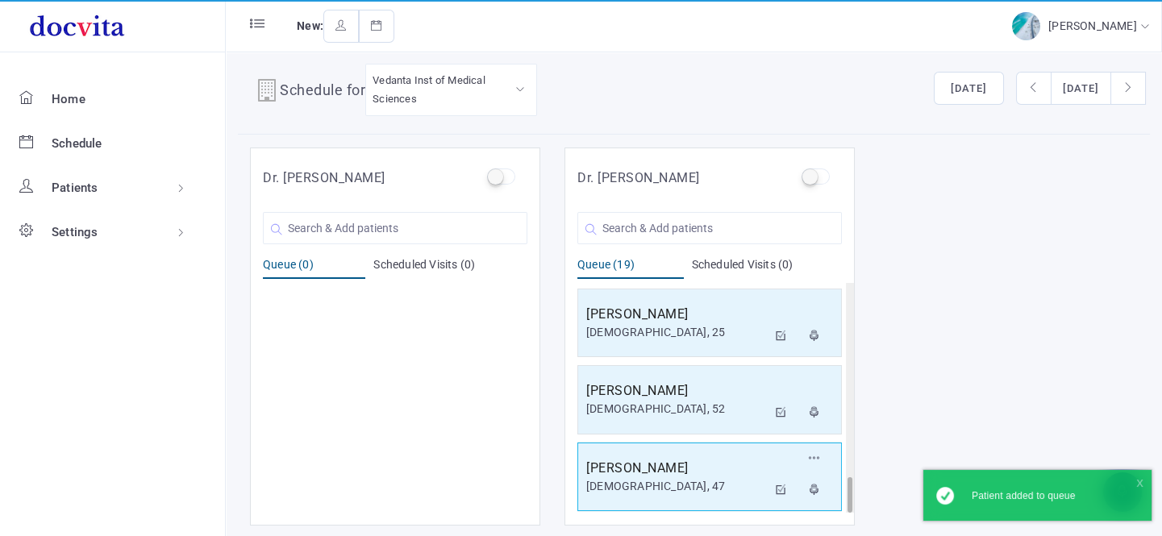
click at [668, 468] on h5 "[PERSON_NAME]" at bounding box center [676, 468] width 181 height 19
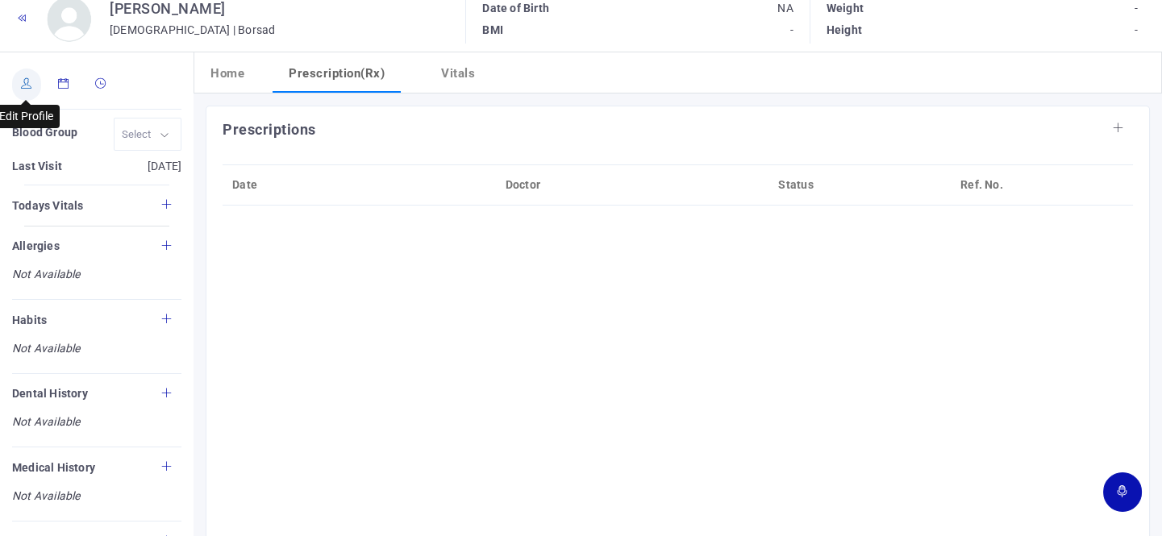
click at [18, 85] on link at bounding box center [26, 85] width 29 height 32
type input "[PERSON_NAME]"
type input "47"
type input "Borsad"
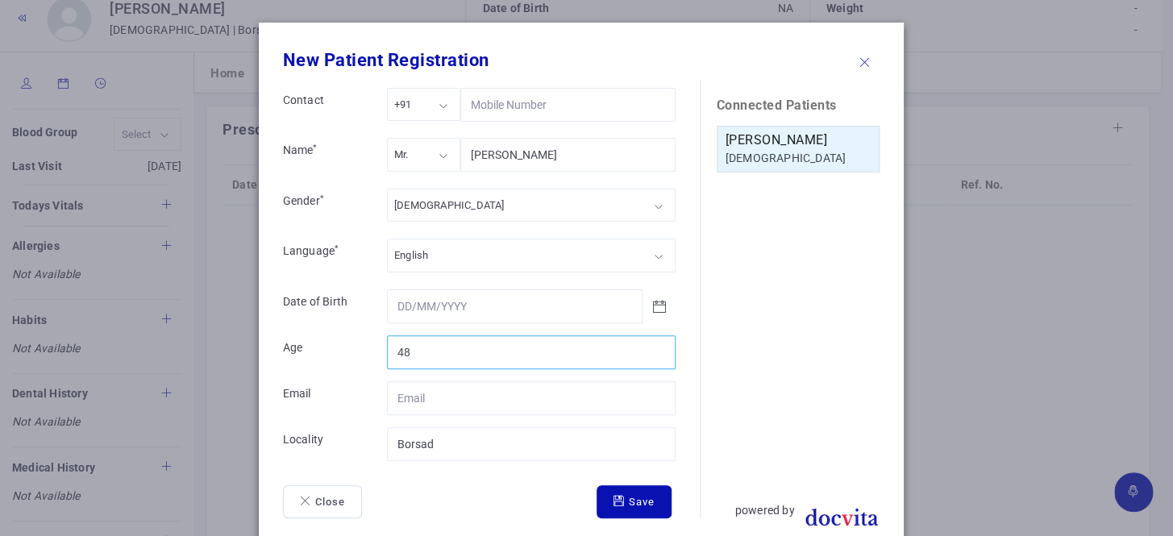
click at [652, 345] on input "48" at bounding box center [531, 352] width 289 height 34
type input "49"
click at [652, 345] on input "49" at bounding box center [531, 352] width 289 height 34
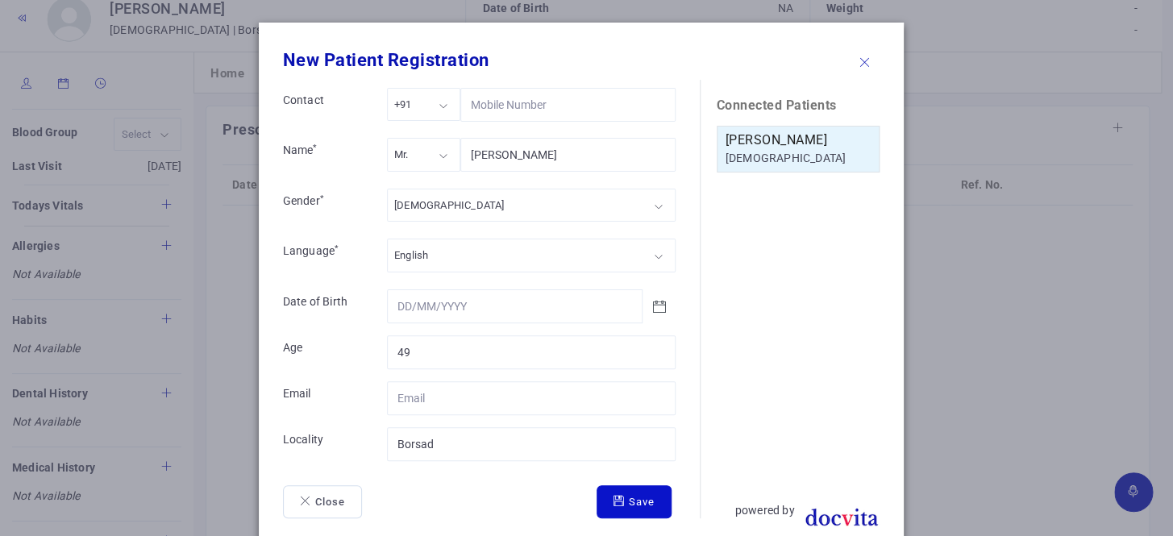
click at [621, 498] on button "Save" at bounding box center [634, 502] width 75 height 34
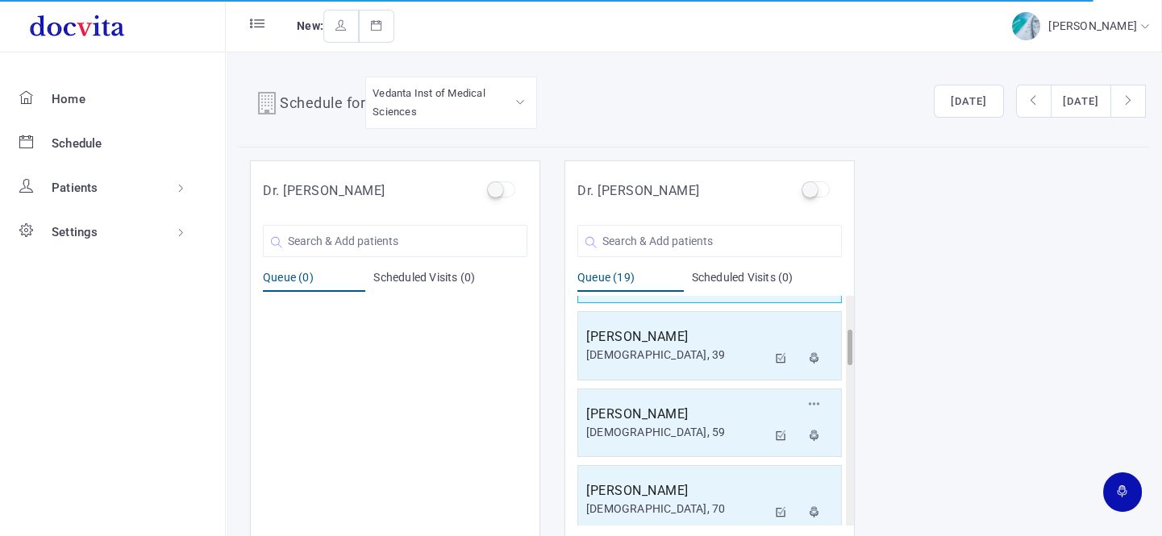
scroll to position [293, 0]
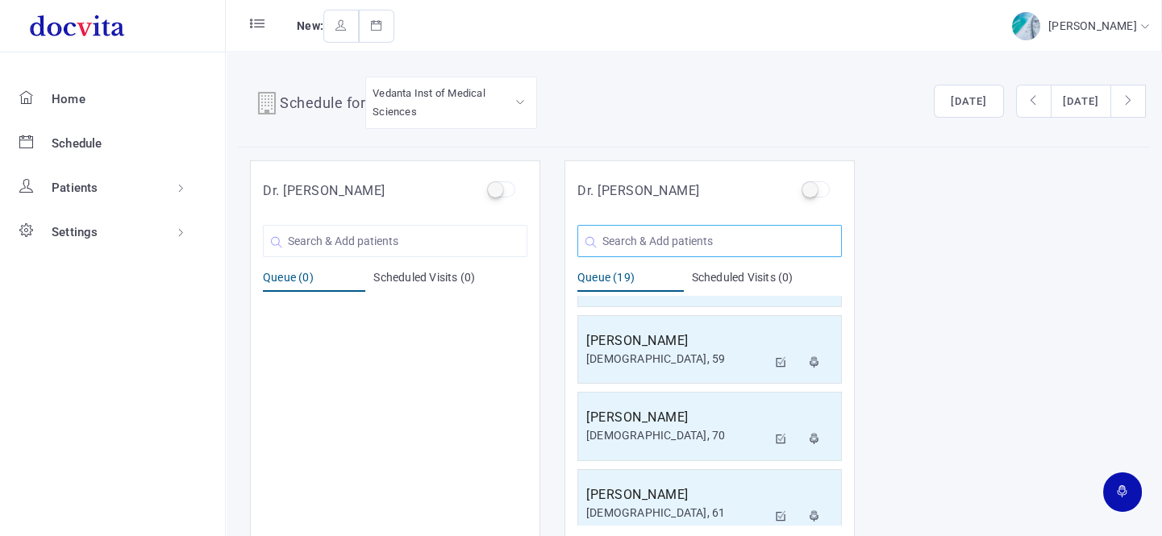
click at [653, 234] on input "text" at bounding box center [709, 241] width 264 height 32
click at [628, 239] on input "text" at bounding box center [709, 241] width 264 height 32
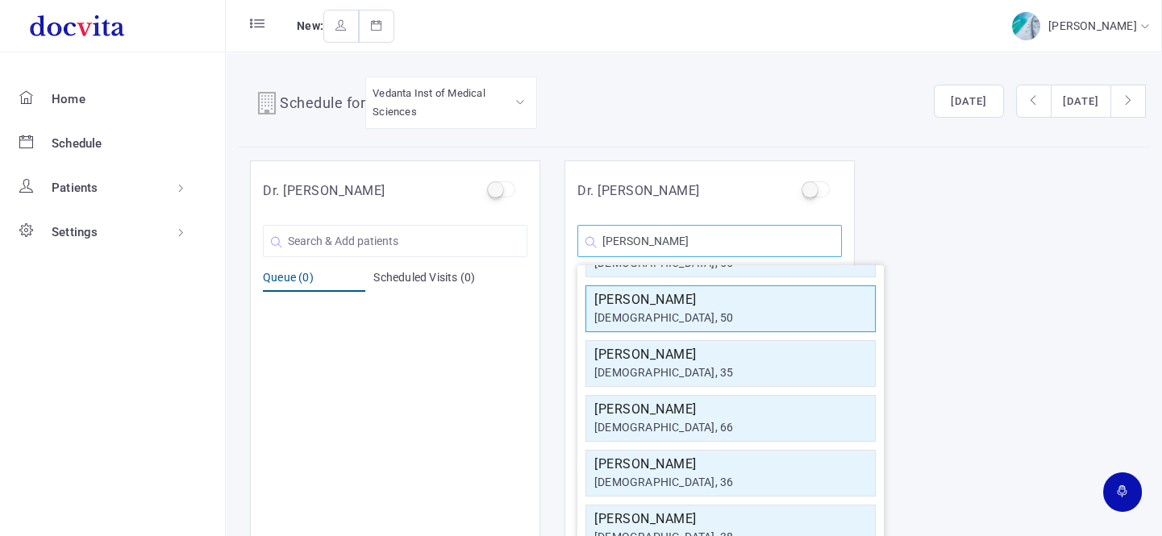
scroll to position [0, 0]
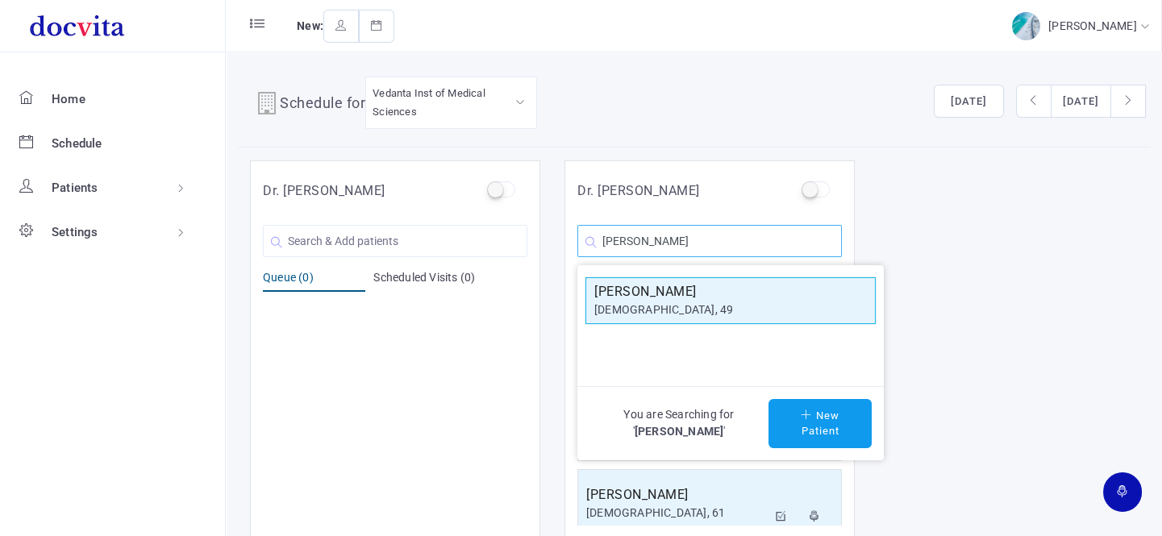
type input "[PERSON_NAME]"
click at [709, 298] on h5 "[PERSON_NAME]" at bounding box center [730, 291] width 273 height 19
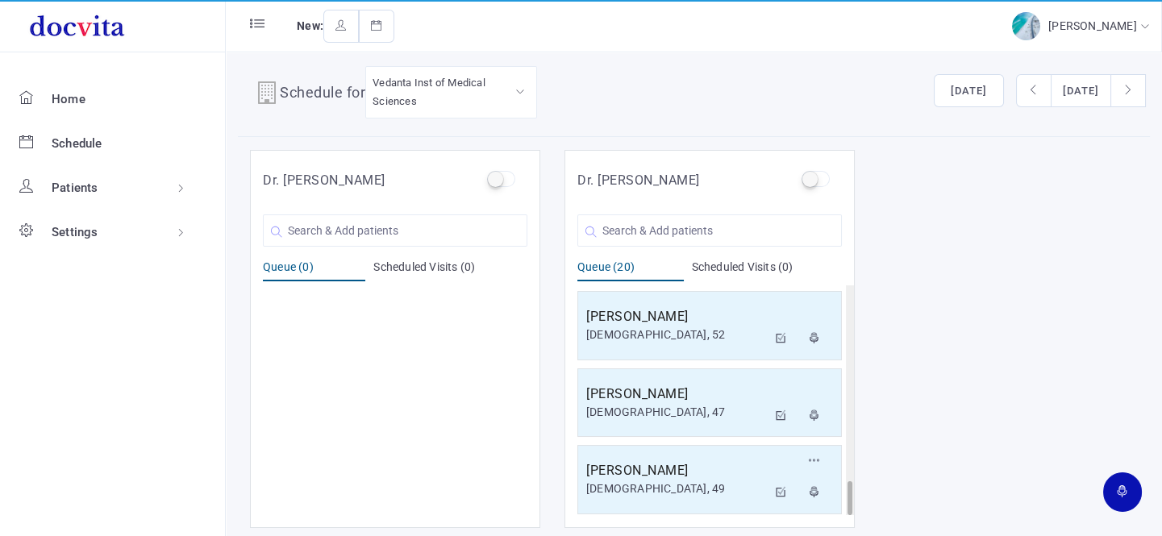
scroll to position [13, 0]
click at [681, 218] on input "text" at bounding box center [709, 228] width 264 height 32
click at [639, 232] on input "text" at bounding box center [709, 228] width 264 height 32
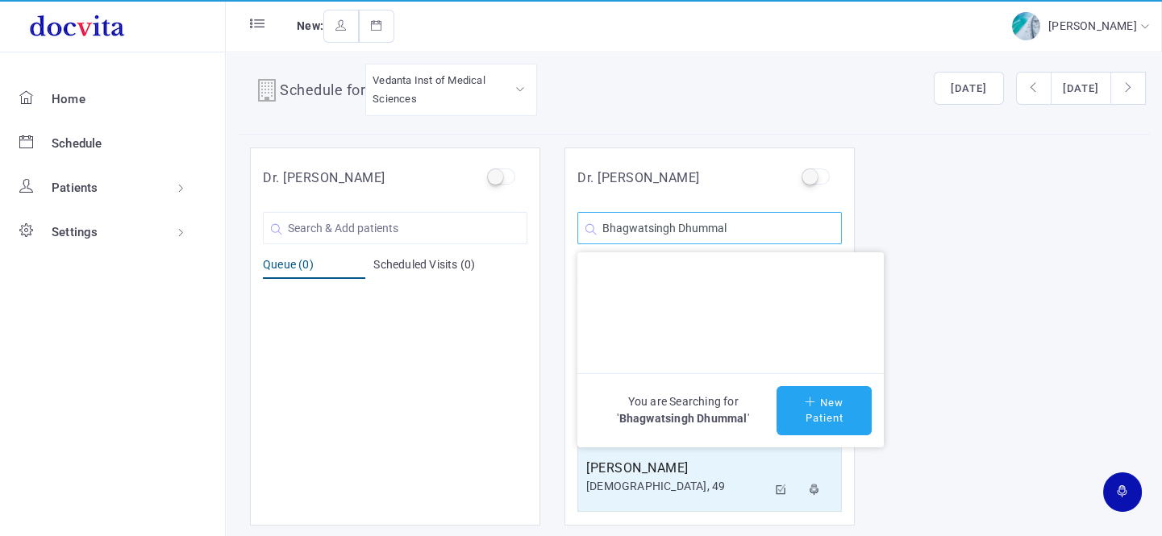
type input "Bhagwatsingh Dhummal"
click at [825, 406] on button "New Patient" at bounding box center [823, 410] width 95 height 49
type input "Bhagwatsingh Dhummal"
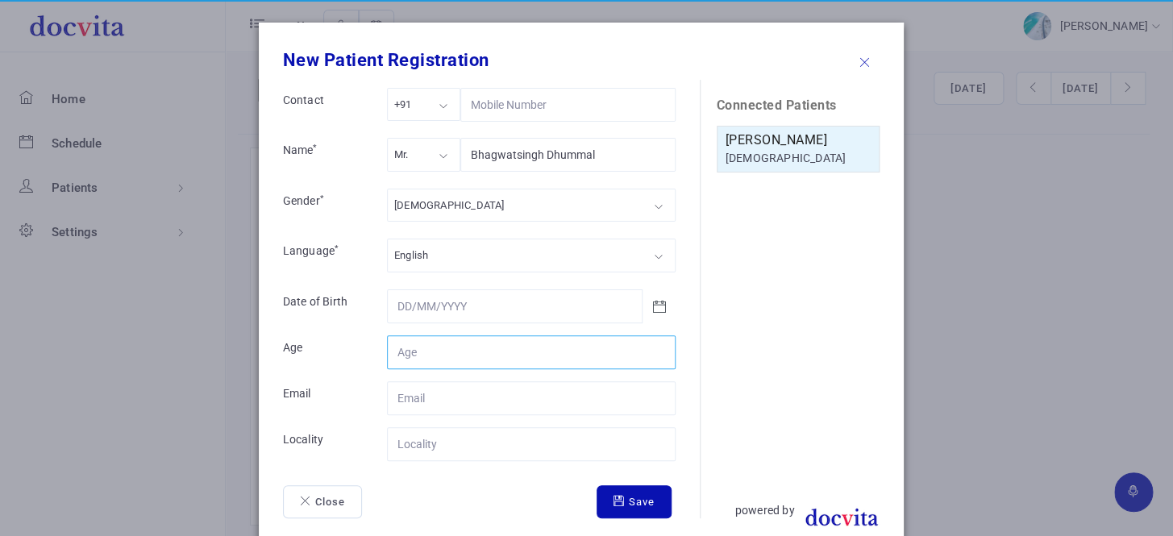
click at [453, 352] on input "Contact" at bounding box center [531, 352] width 289 height 34
type input "54"
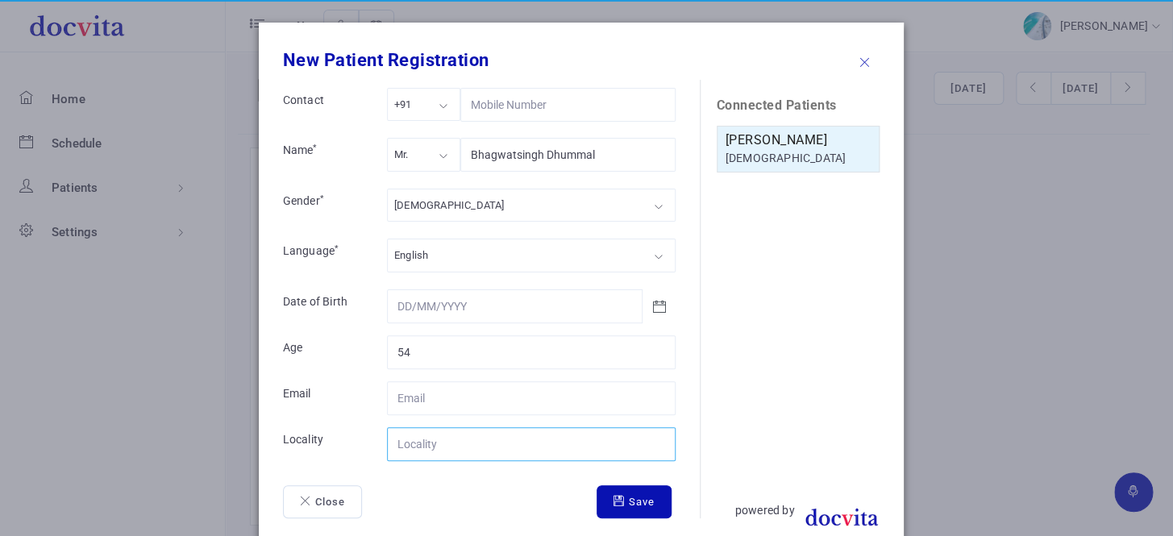
click at [483, 443] on input "Contact" at bounding box center [531, 444] width 289 height 34
type input "Khambhat"
click at [626, 503] on button "Save" at bounding box center [634, 502] width 75 height 34
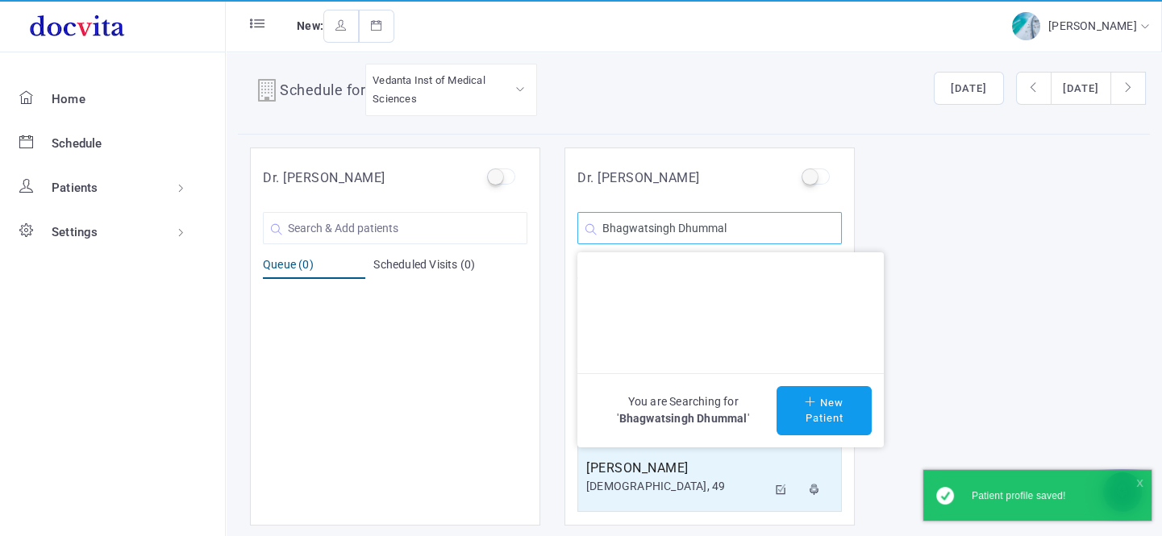
click at [781, 232] on input "Bhagwatsingh Dhummal" at bounding box center [709, 228] width 264 height 32
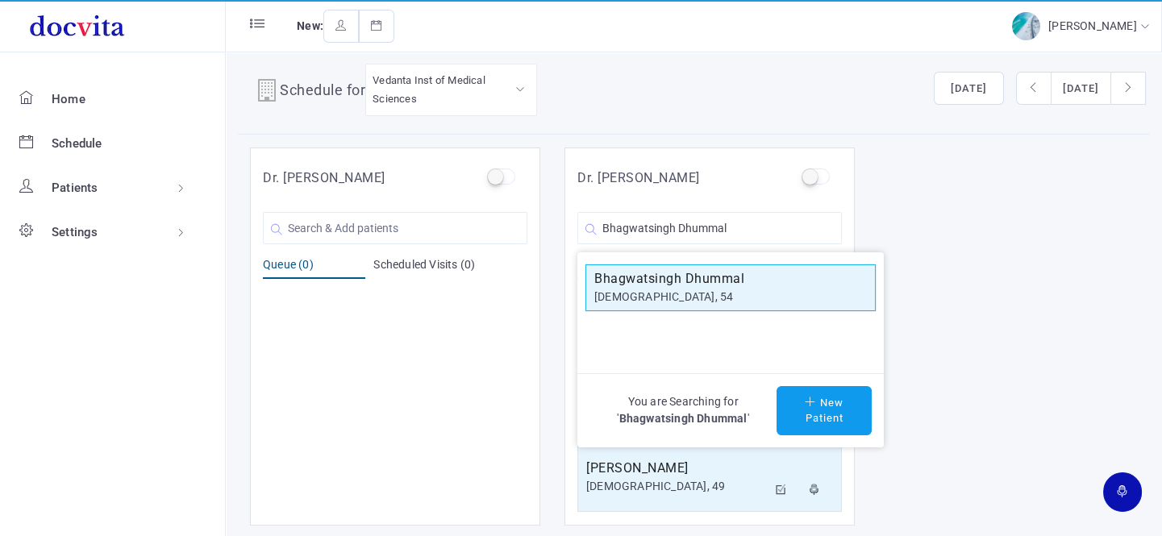
click at [750, 297] on div "[DEMOGRAPHIC_DATA], 54" at bounding box center [730, 297] width 273 height 17
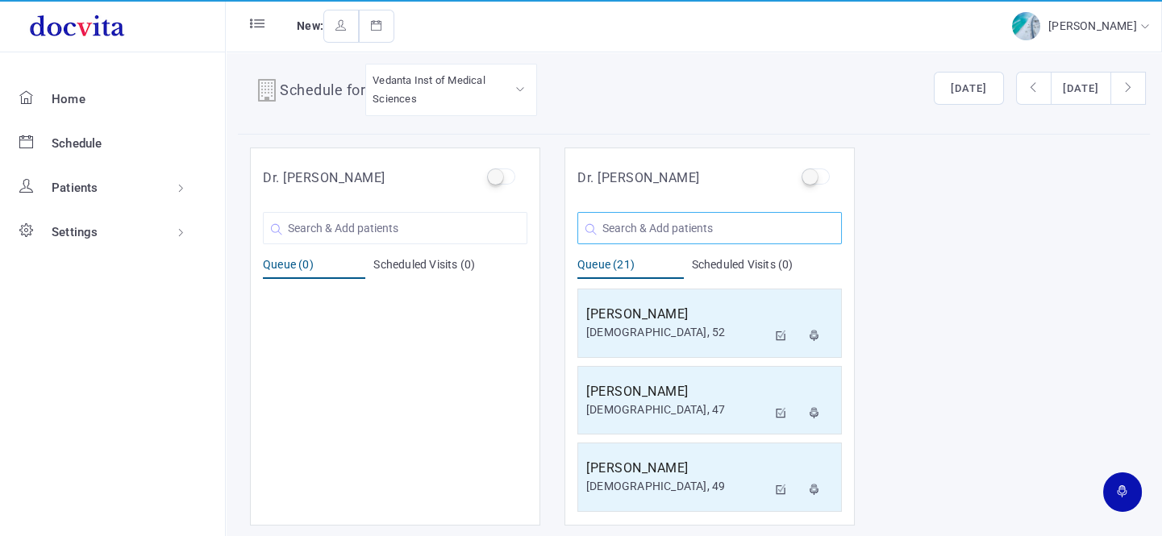
click at [697, 227] on input "text" at bounding box center [709, 228] width 264 height 32
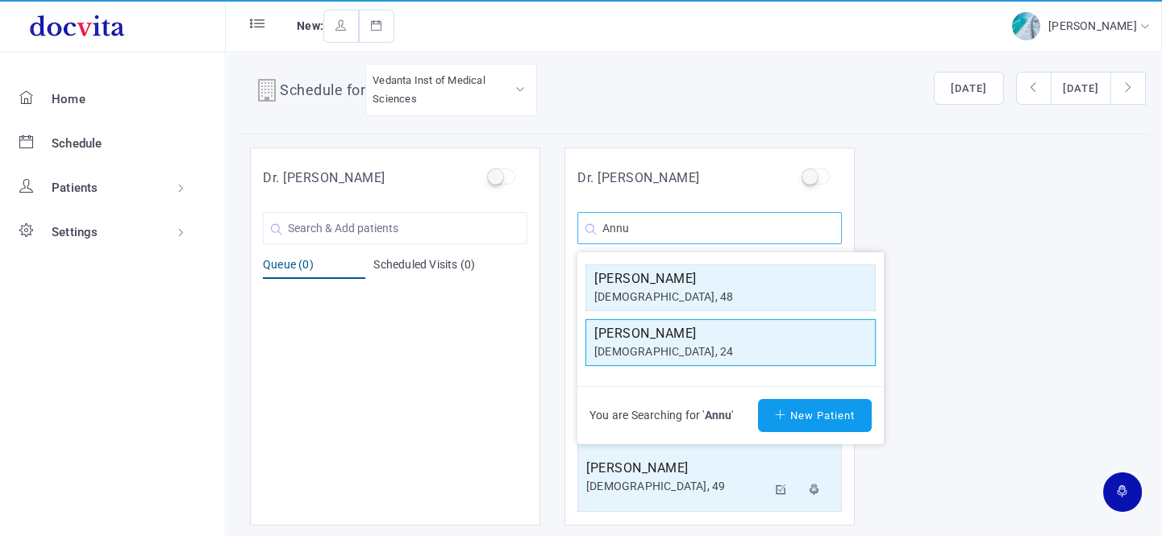
type input "Annu"
click at [657, 334] on h5 "[PERSON_NAME]" at bounding box center [730, 333] width 273 height 19
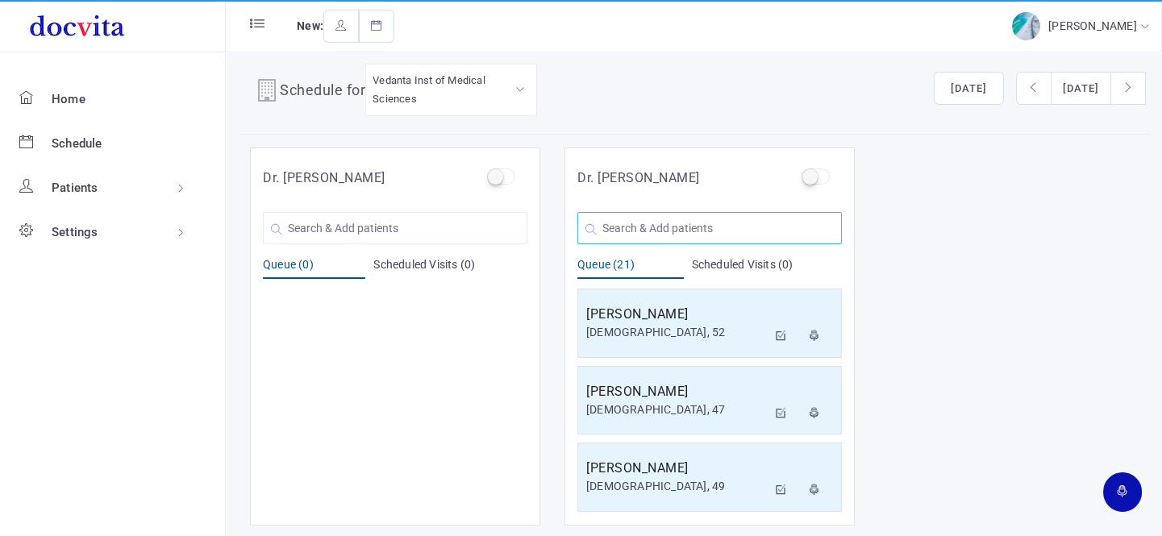
click at [664, 219] on input "text" at bounding box center [709, 228] width 264 height 32
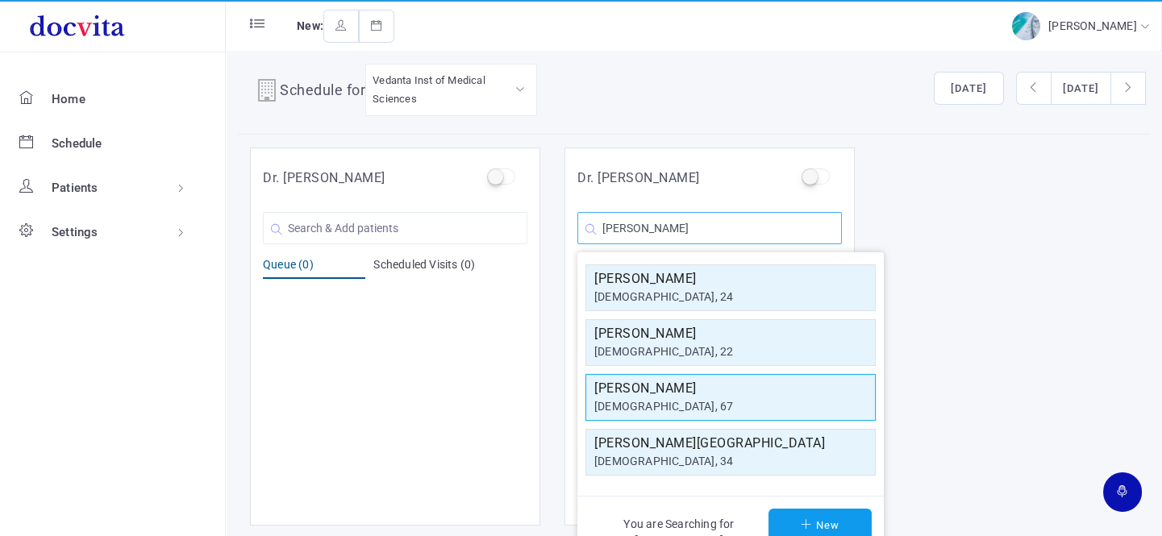
type input "[PERSON_NAME]"
click at [653, 383] on h5 "[PERSON_NAME]" at bounding box center [730, 388] width 273 height 19
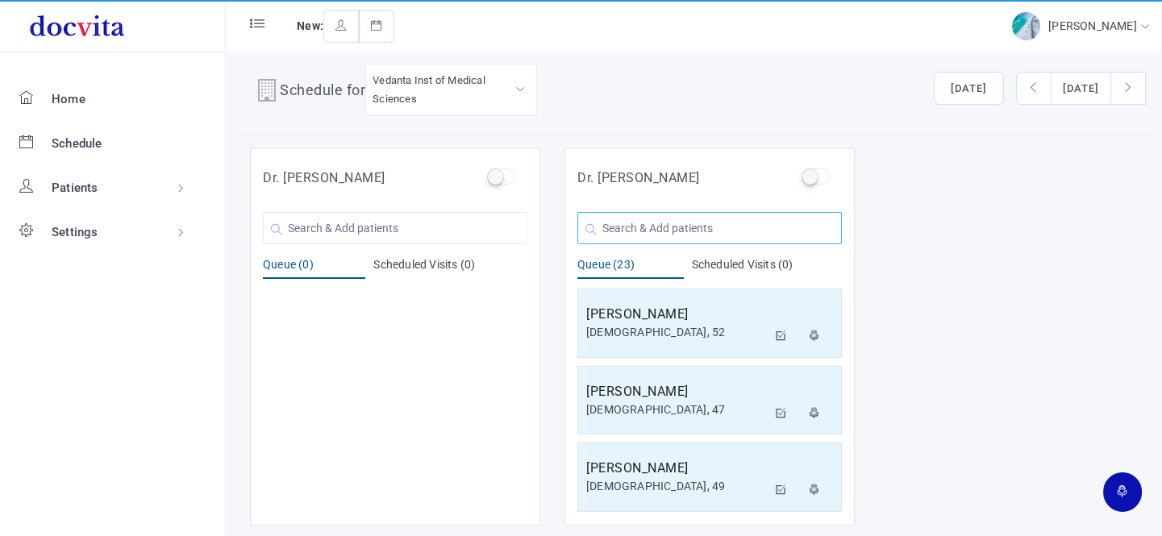
click at [663, 223] on input "text" at bounding box center [709, 228] width 264 height 32
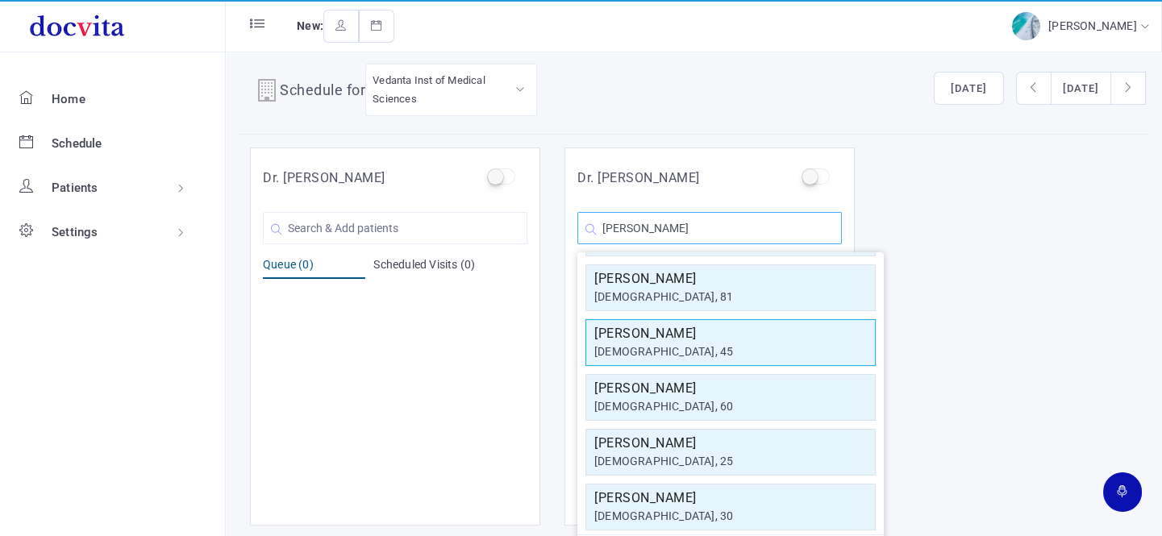
scroll to position [289, 0]
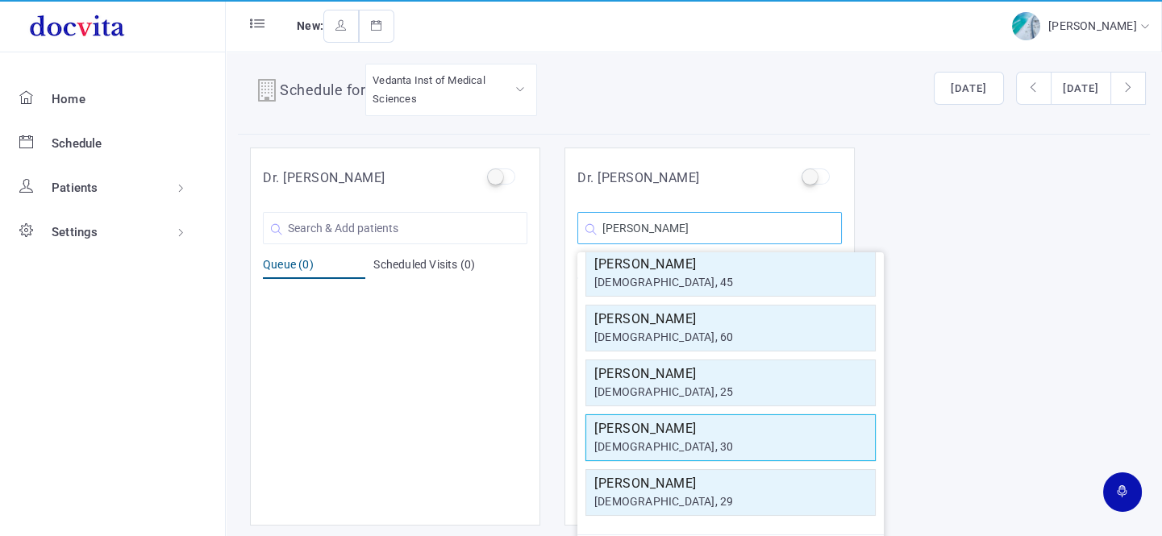
type input "[PERSON_NAME]"
click at [706, 431] on h5 "[PERSON_NAME]" at bounding box center [730, 428] width 273 height 19
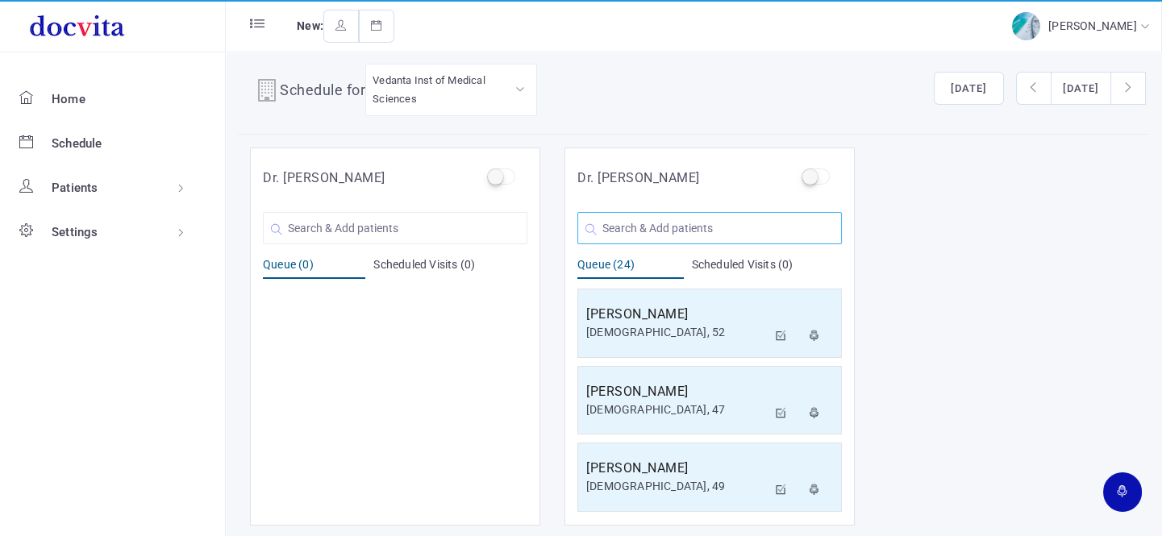
click at [685, 226] on input "text" at bounding box center [709, 228] width 264 height 32
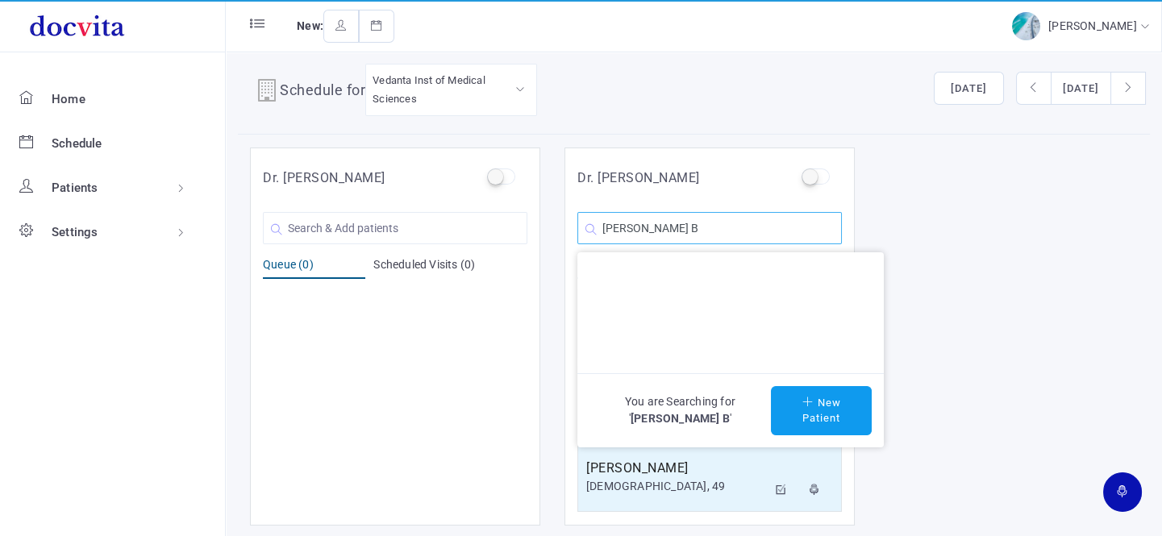
scroll to position [0, 0]
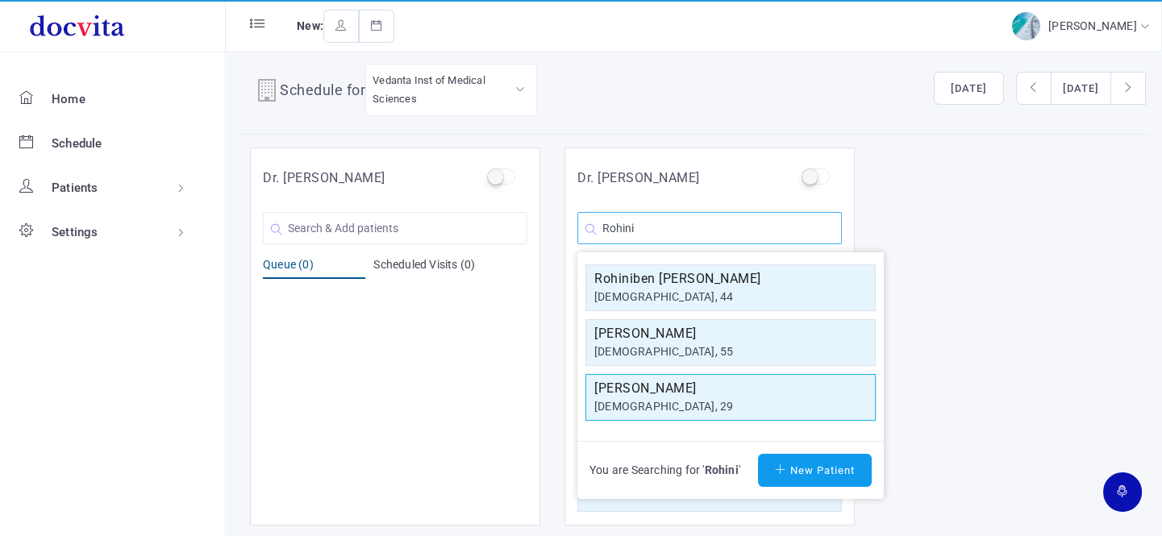
type input "Rohini"
click at [642, 387] on h5 "[PERSON_NAME]" at bounding box center [730, 388] width 273 height 19
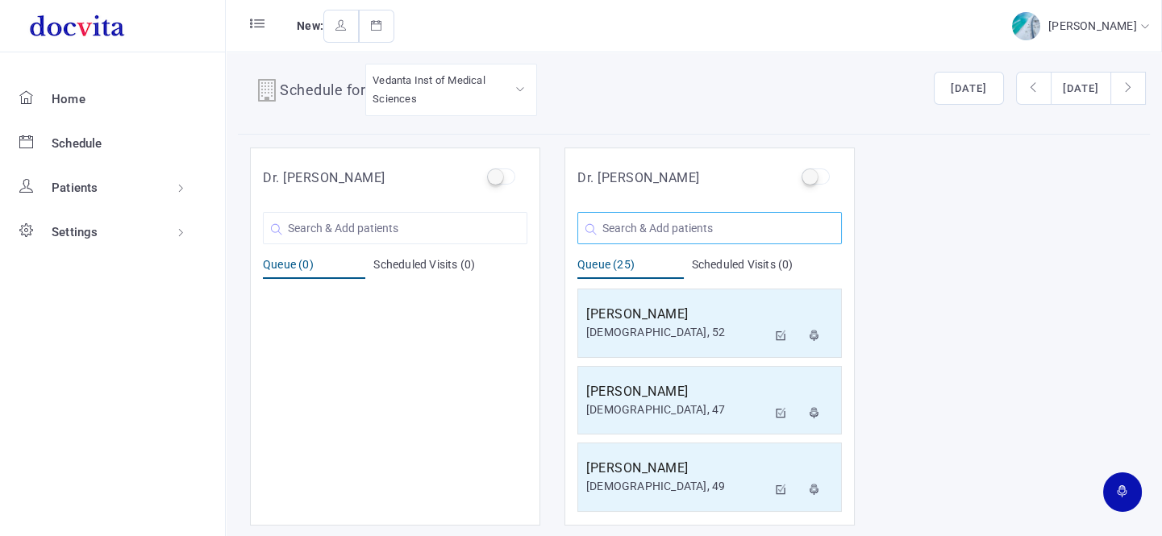
click at [680, 227] on input "text" at bounding box center [709, 228] width 264 height 32
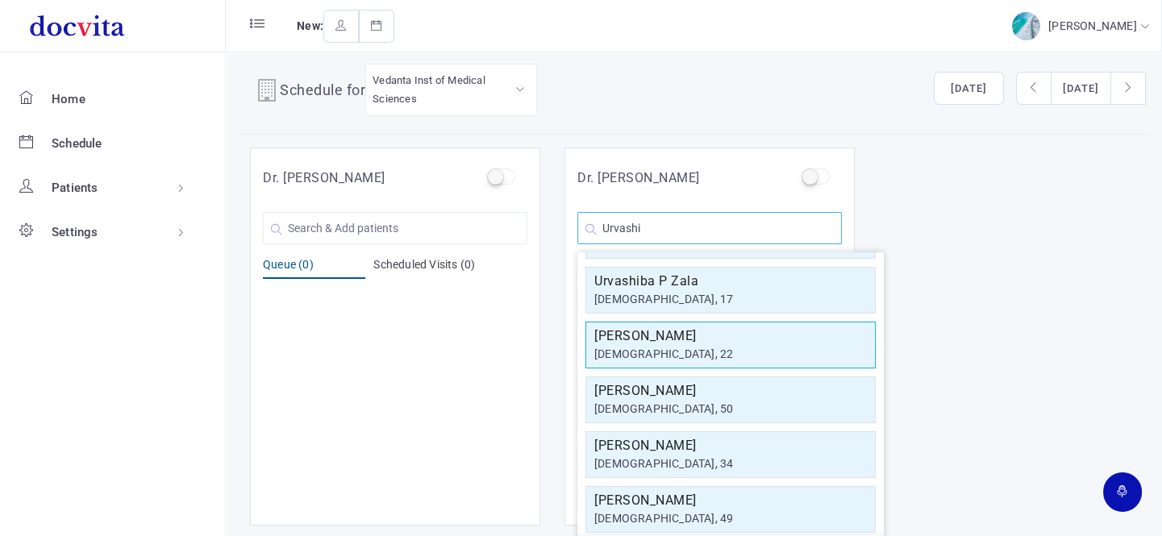
scroll to position [124, 0]
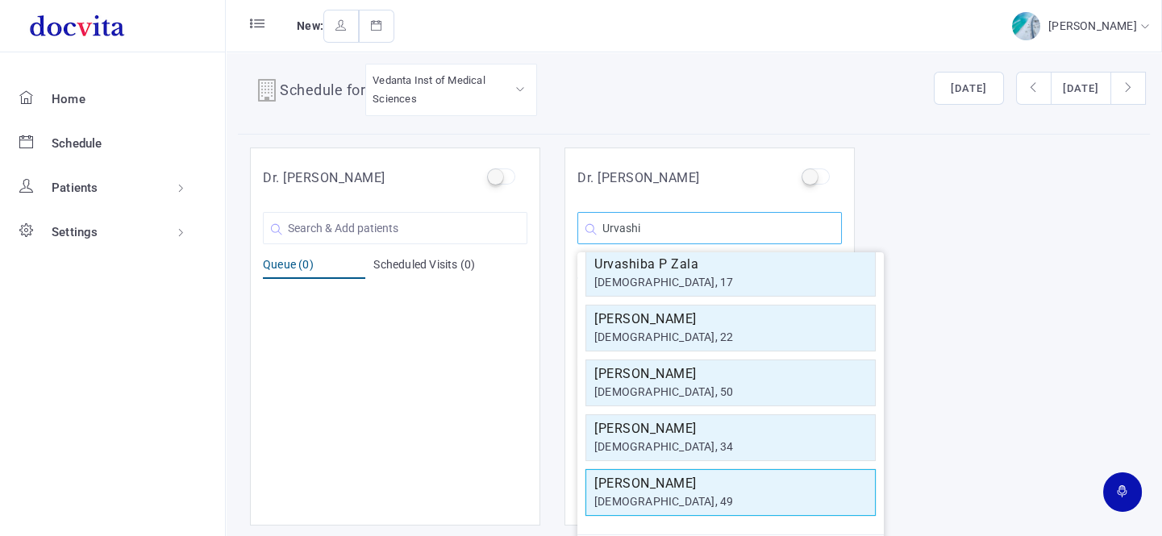
type input "Urvashi"
click at [672, 488] on h5 "[PERSON_NAME]" at bounding box center [730, 483] width 273 height 19
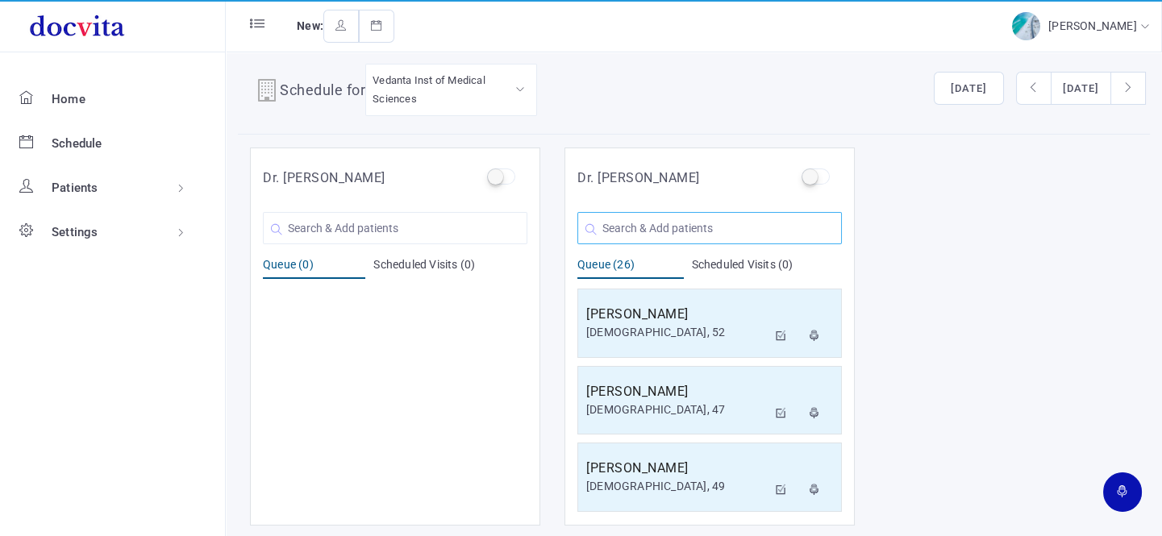
click at [647, 223] on input "text" at bounding box center [709, 228] width 264 height 32
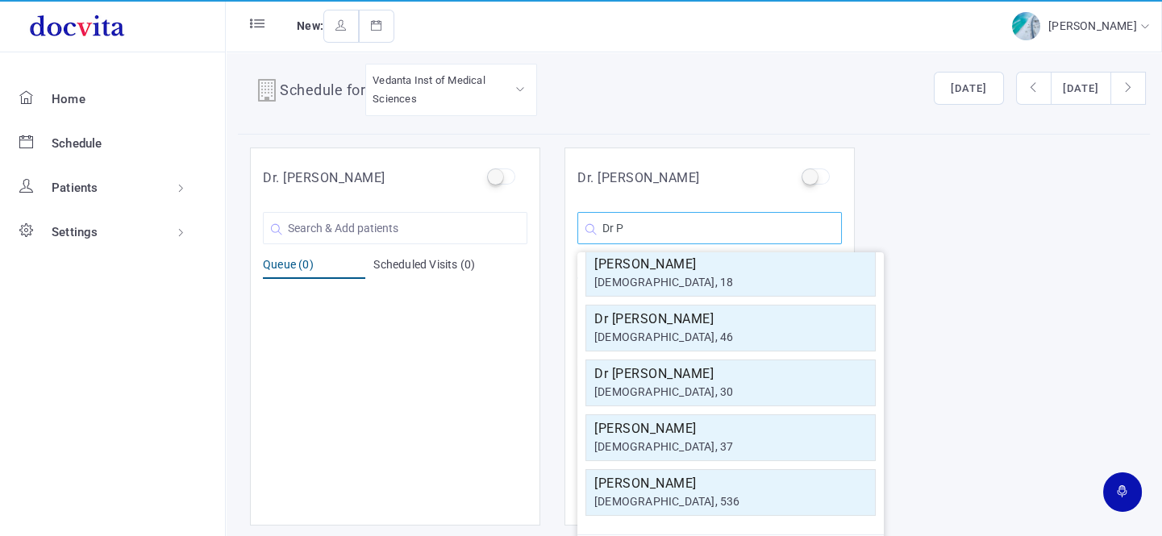
scroll to position [0, 0]
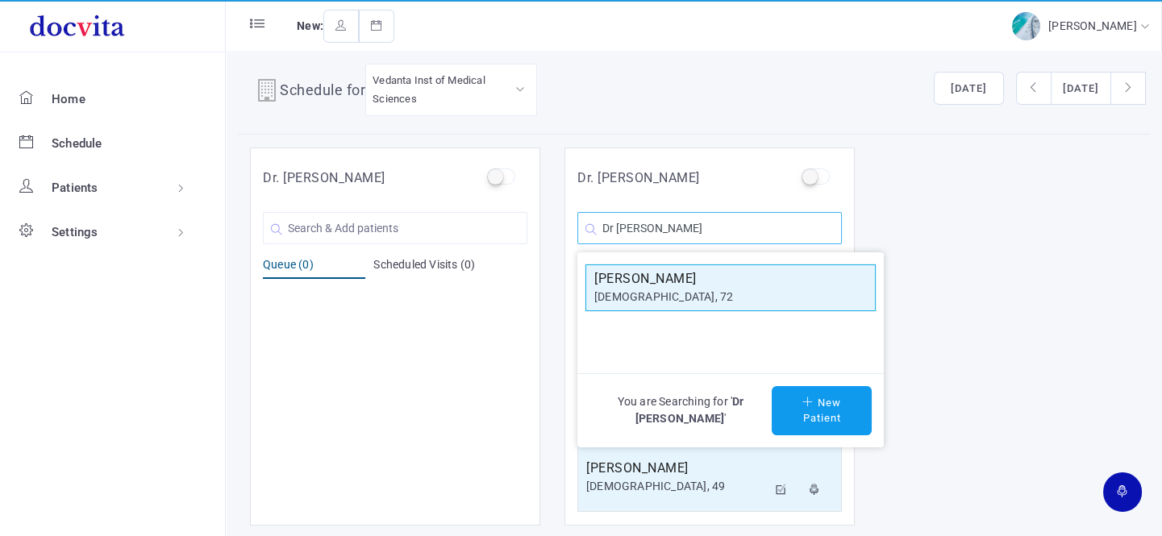
type input "Dr [PERSON_NAME]"
click at [669, 283] on h5 "[PERSON_NAME]" at bounding box center [730, 278] width 273 height 19
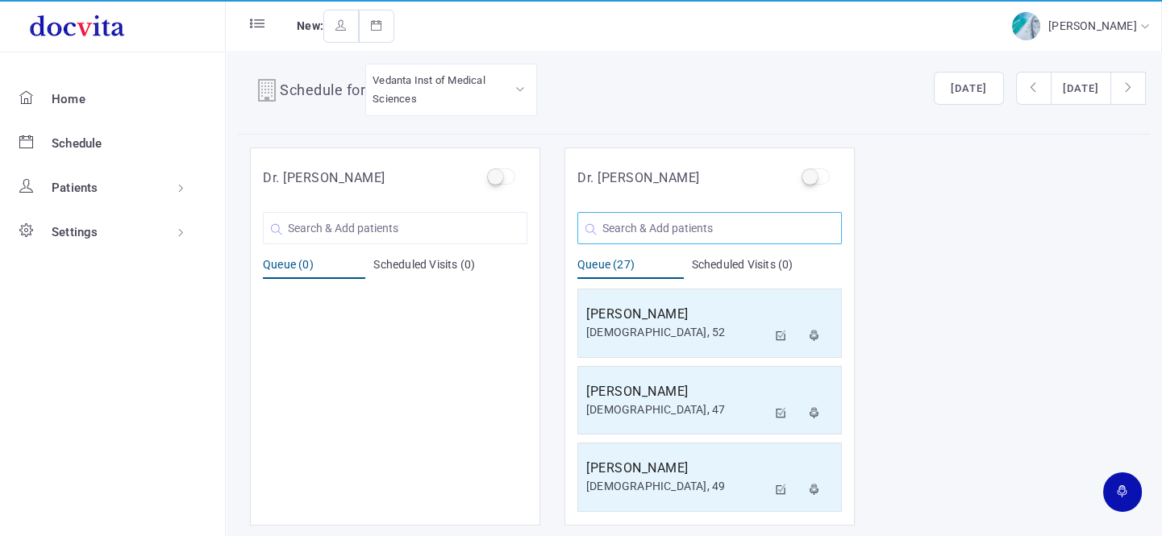
click at [719, 228] on input "text" at bounding box center [709, 228] width 264 height 32
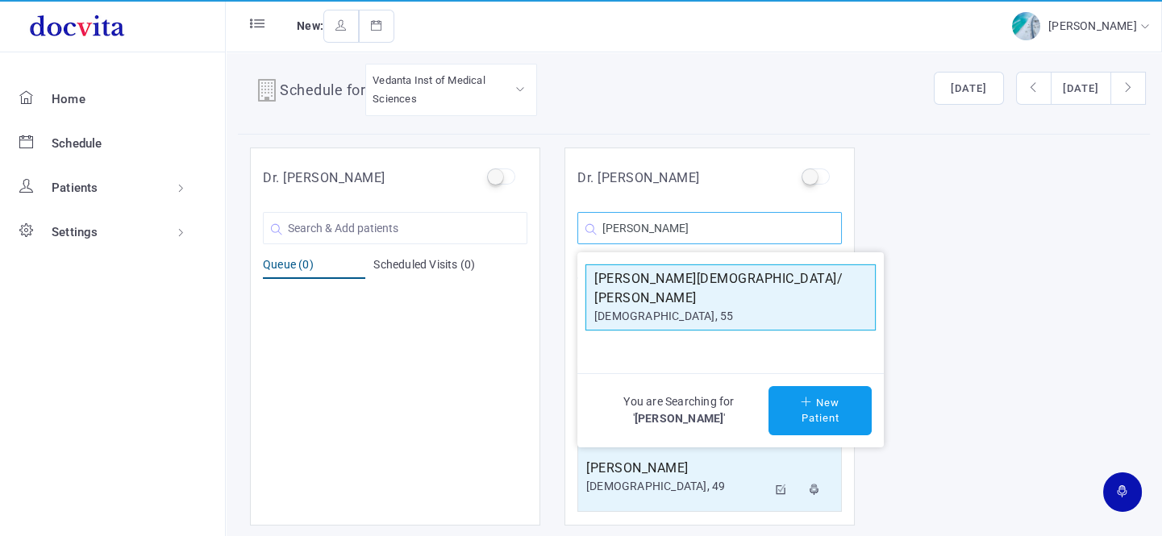
type input "[PERSON_NAME]"
click at [708, 278] on h5 "[PERSON_NAME][DEMOGRAPHIC_DATA]/ [PERSON_NAME]" at bounding box center [730, 288] width 273 height 39
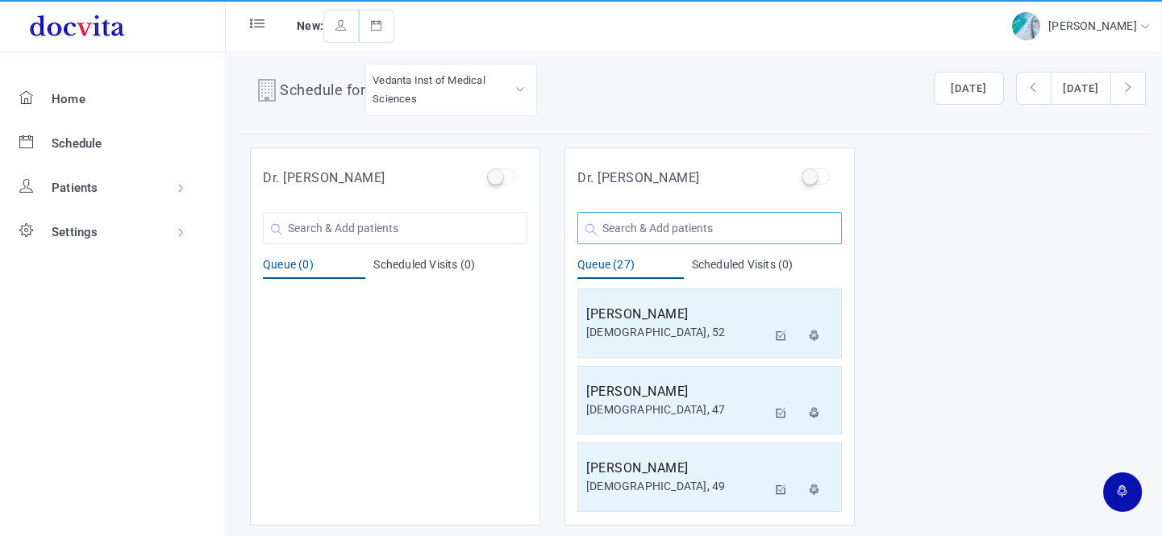
click at [660, 224] on input "text" at bounding box center [709, 228] width 264 height 32
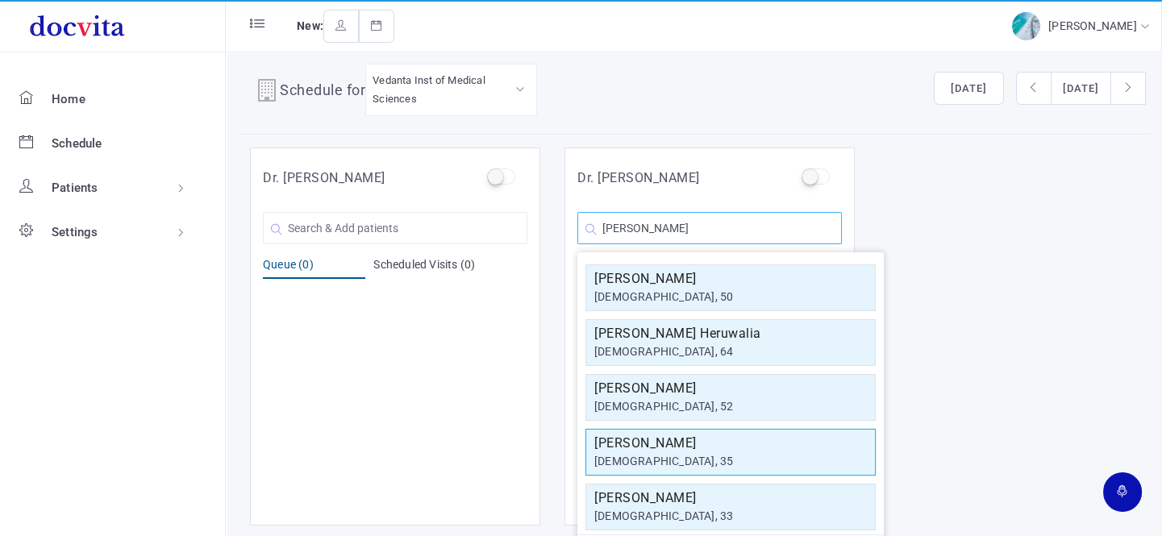
type input "[PERSON_NAME]"
click at [662, 458] on div "[DEMOGRAPHIC_DATA], 35" at bounding box center [730, 461] width 273 height 17
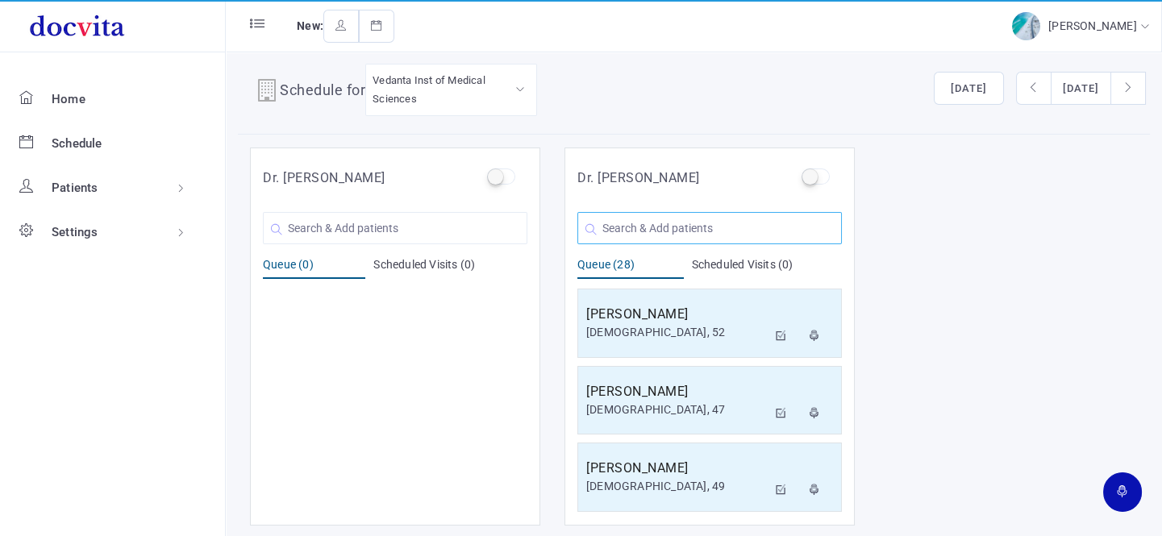
click at [705, 226] on input "text" at bounding box center [709, 228] width 264 height 32
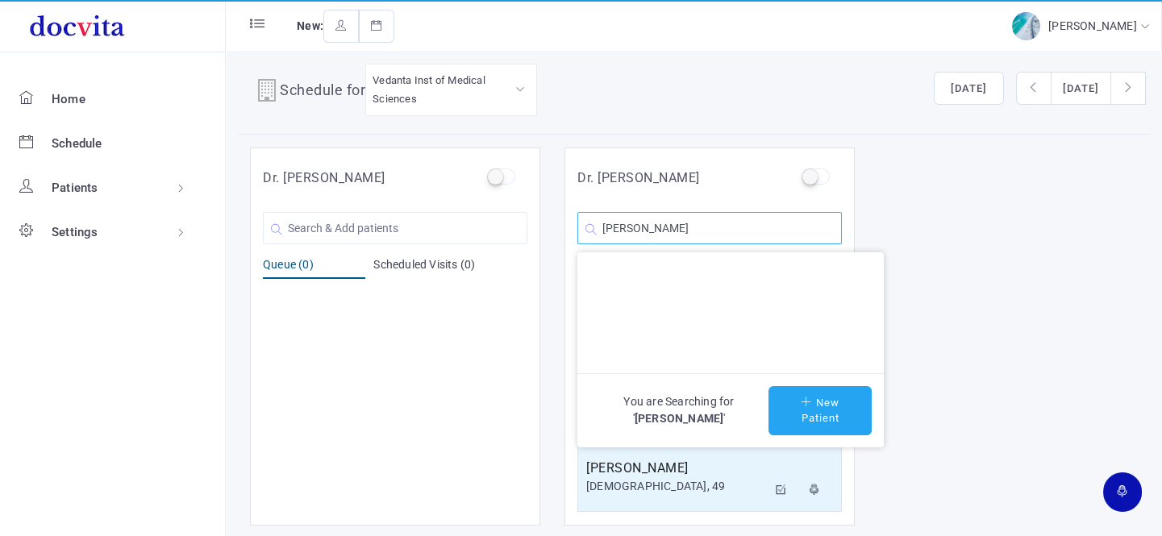
type input "[PERSON_NAME]"
drag, startPoint x: 814, startPoint y: 407, endPoint x: 824, endPoint y: 398, distance: 13.7
click at [814, 407] on button "New Patient" at bounding box center [819, 410] width 103 height 49
type input "[PERSON_NAME]"
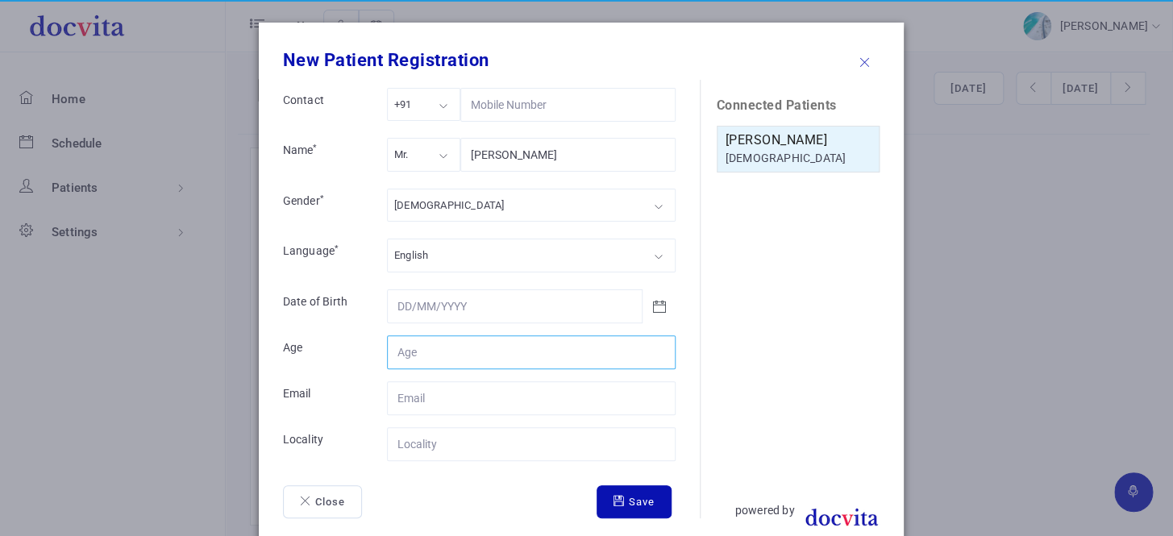
click at [491, 347] on input "Contact" at bounding box center [531, 352] width 289 height 34
type input "33"
click at [458, 464] on form "Contact +91 +91 +91 +1 +971 Name * Mr. Mr. Mr. Ms. Mrs. [PERSON_NAME] Gender * …" at bounding box center [491, 303] width 417 height 431
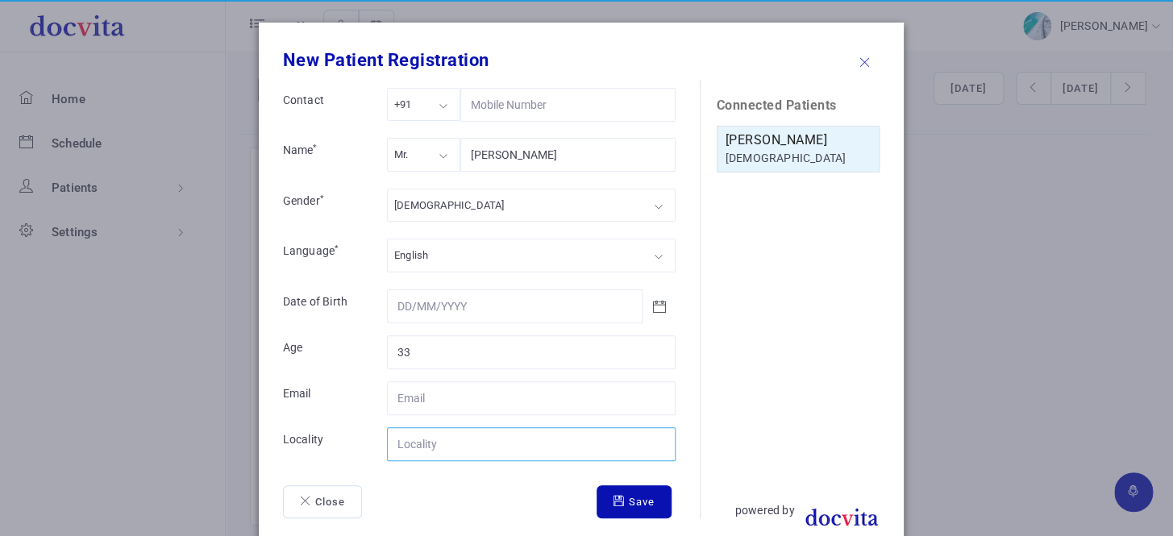
click at [442, 443] on input "Contact" at bounding box center [531, 444] width 289 height 34
type input "[GEOGRAPHIC_DATA]"
click at [618, 500] on icon "submit" at bounding box center [621, 501] width 15 height 10
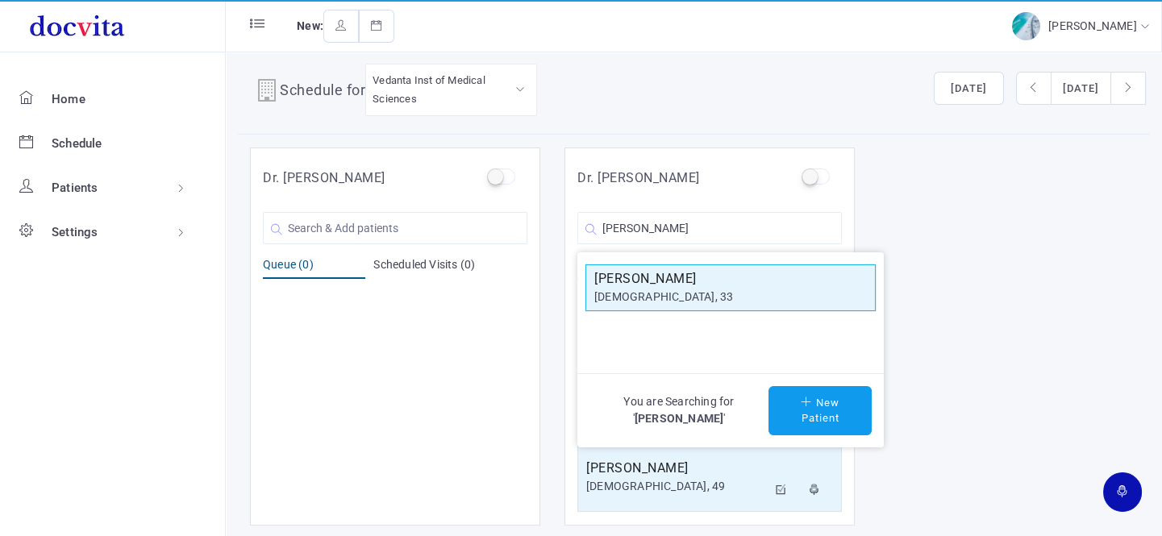
click at [700, 292] on div "[DEMOGRAPHIC_DATA], 33" at bounding box center [730, 297] width 273 height 17
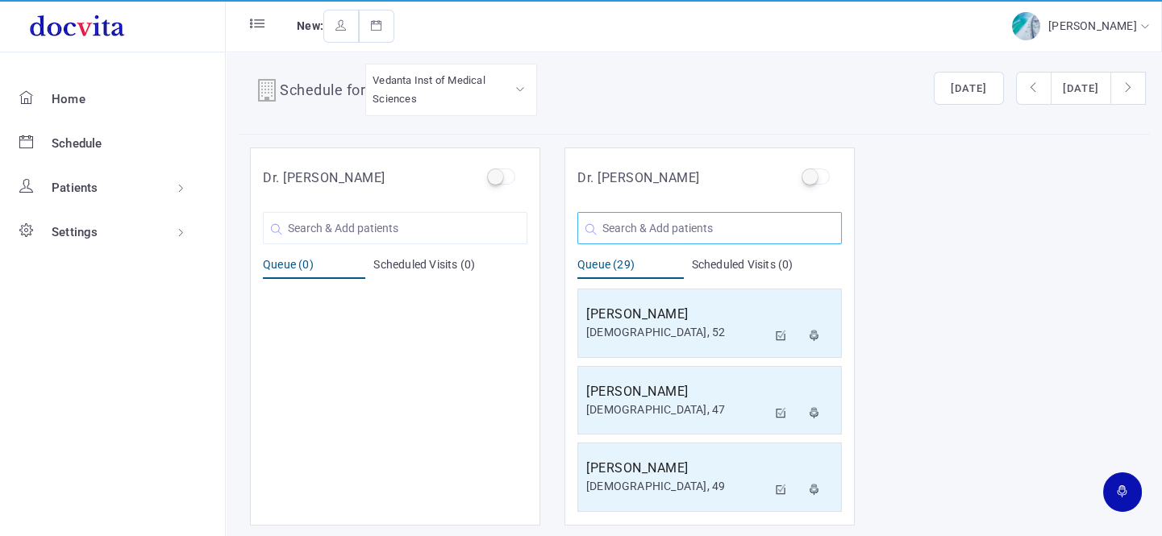
click at [693, 225] on input "text" at bounding box center [709, 228] width 264 height 32
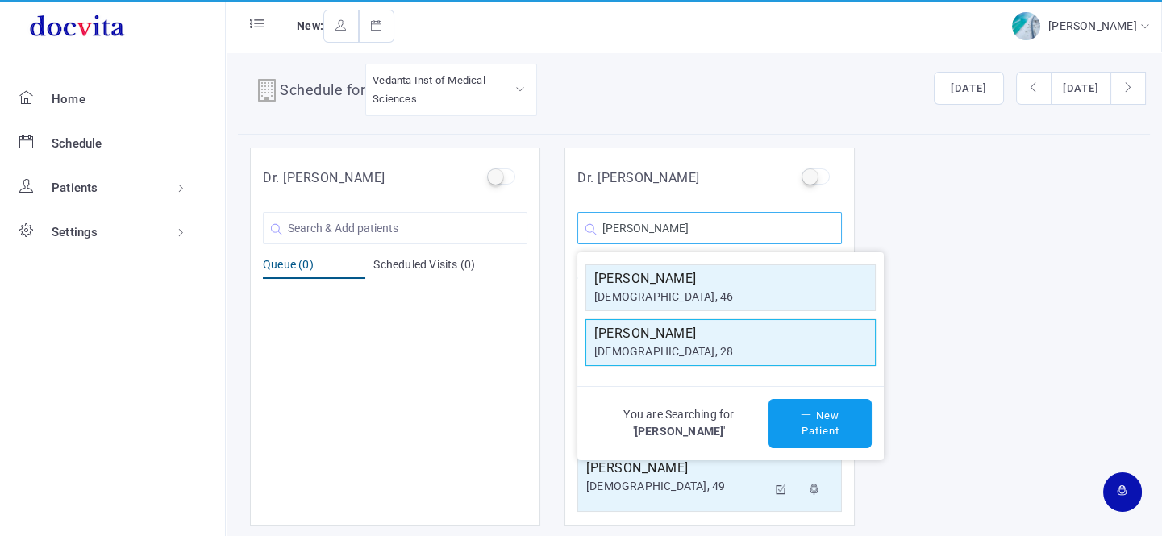
type input "[PERSON_NAME]"
click at [696, 343] on div "[DEMOGRAPHIC_DATA], 28" at bounding box center [730, 351] width 273 height 17
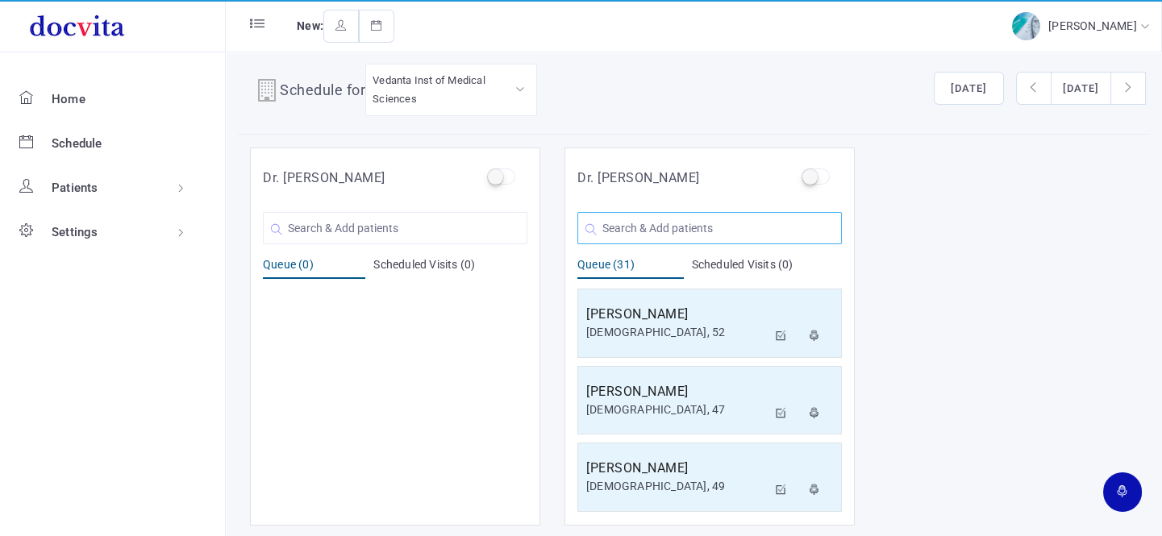
click at [632, 226] on input "text" at bounding box center [709, 228] width 264 height 32
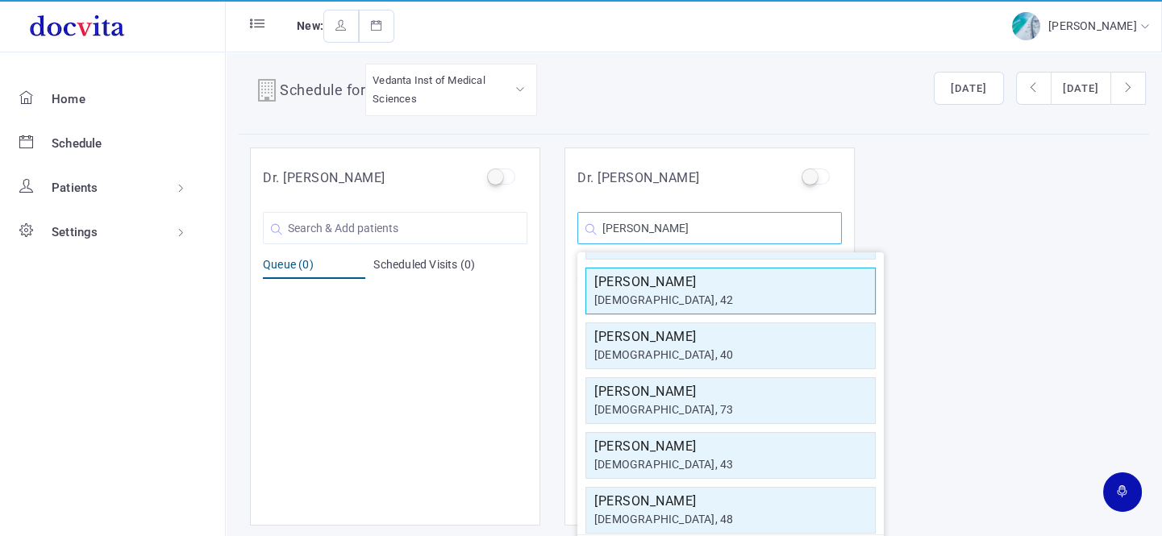
scroll to position [124, 0]
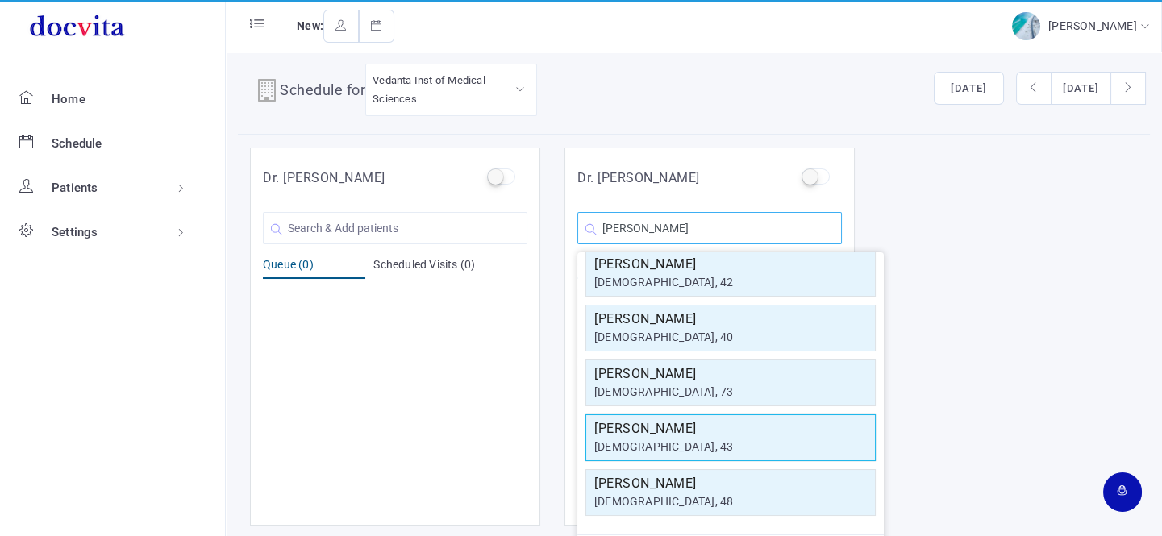
type input "[PERSON_NAME]"
click at [718, 439] on div "[DEMOGRAPHIC_DATA], 43" at bounding box center [730, 447] width 273 height 17
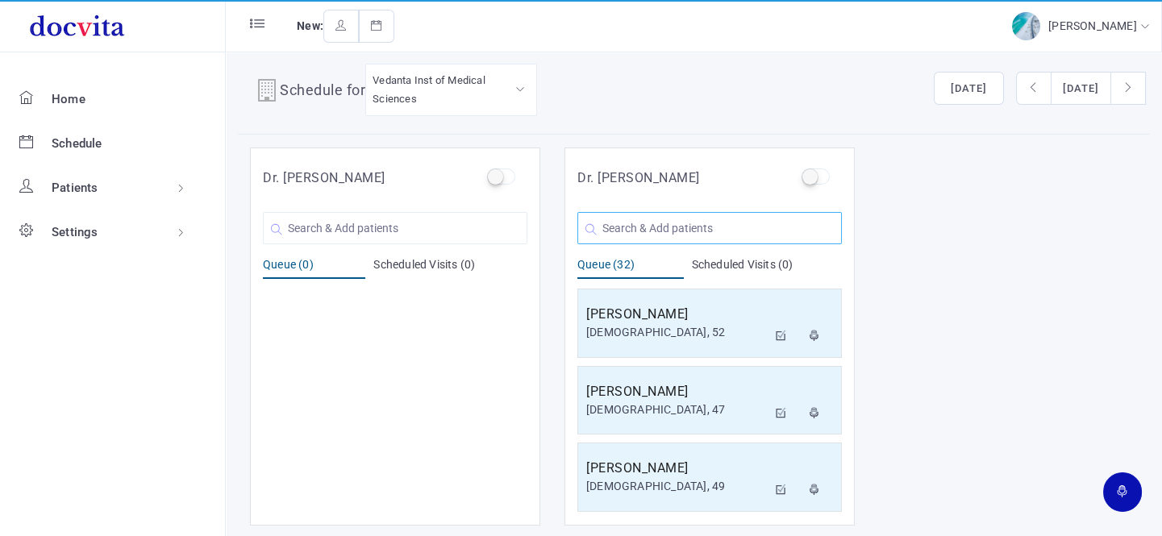
click at [651, 224] on input "text" at bounding box center [709, 228] width 264 height 32
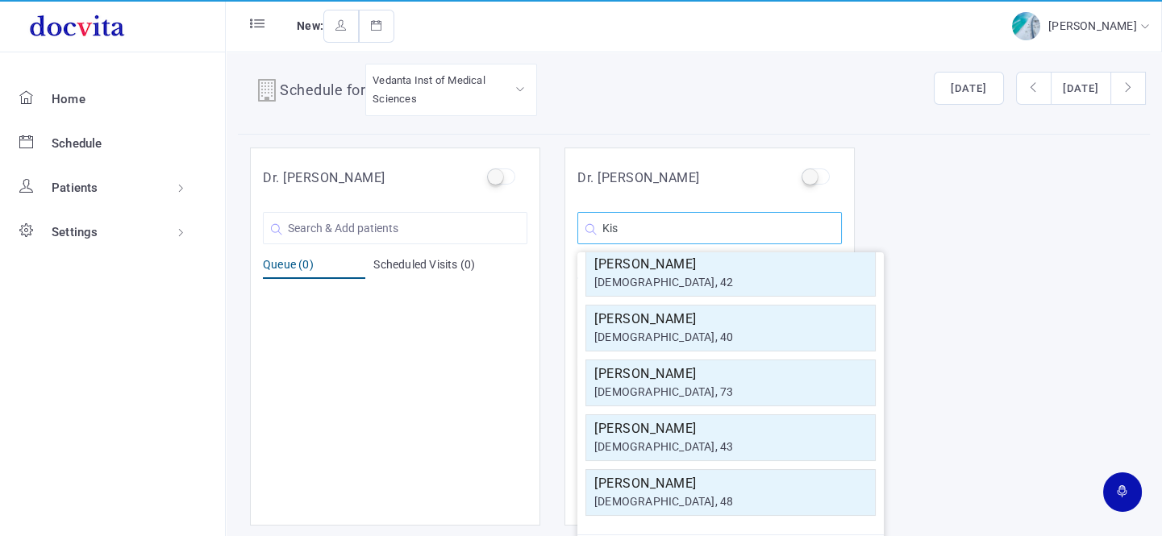
scroll to position [289, 0]
type input "[PERSON_NAME]"
click at [670, 279] on div "[DEMOGRAPHIC_DATA], 60" at bounding box center [730, 282] width 273 height 17
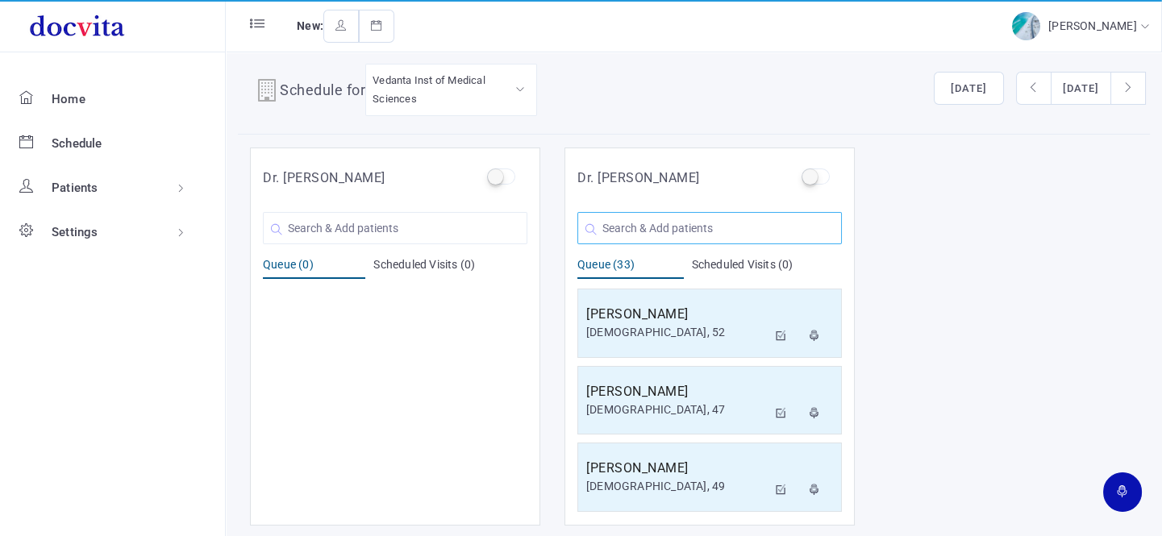
click at [741, 227] on input "text" at bounding box center [709, 228] width 264 height 32
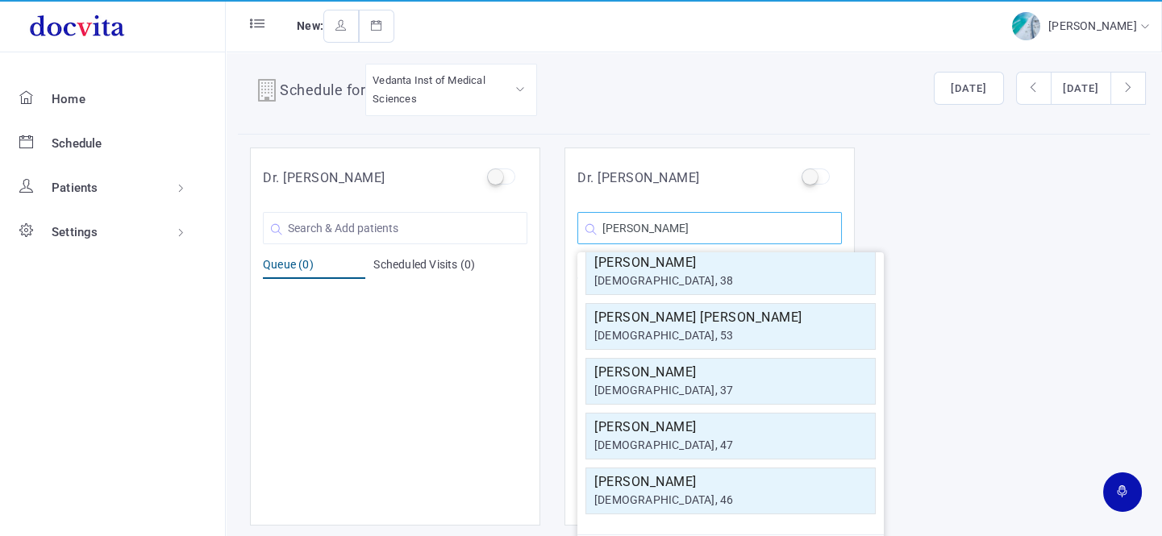
scroll to position [124, 0]
type input "[PERSON_NAME]"
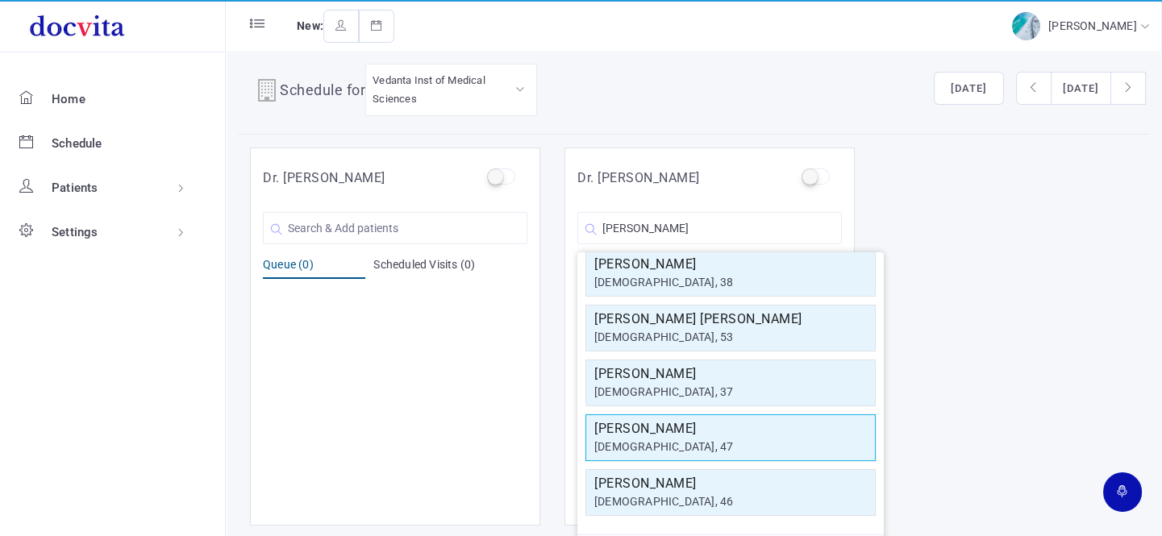
click at [673, 427] on h5 "[PERSON_NAME]" at bounding box center [730, 428] width 273 height 19
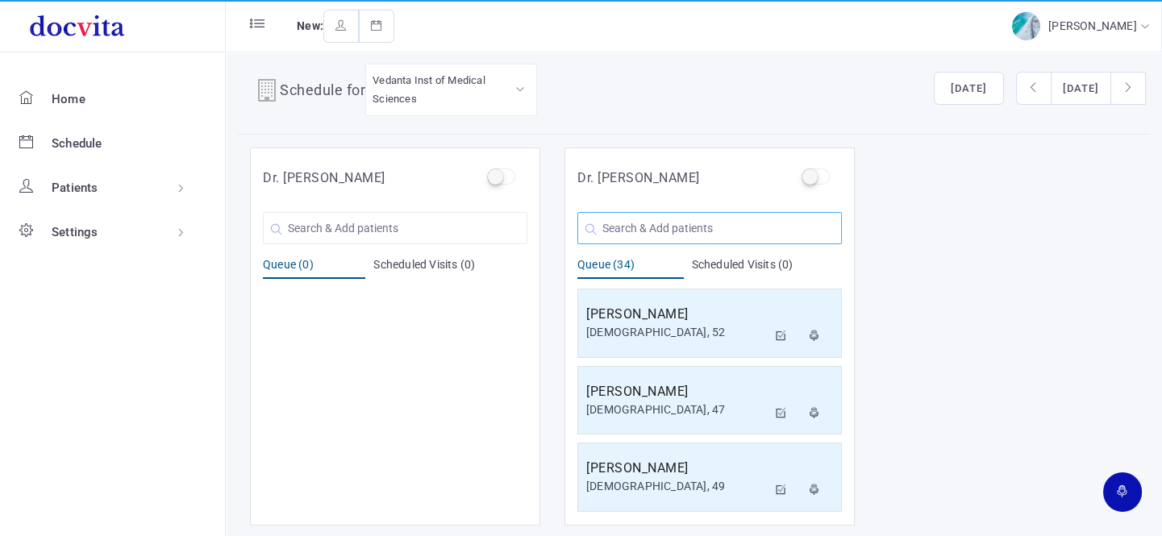
click at [693, 227] on input "text" at bounding box center [709, 228] width 264 height 32
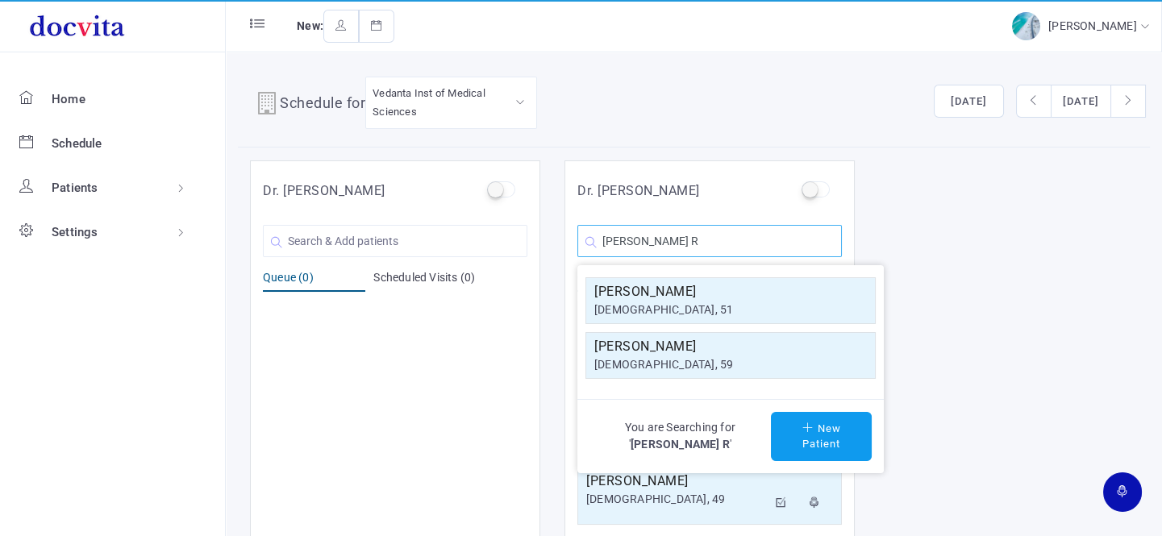
scroll to position [0, 0]
type input "[PERSON_NAME] R"
click at [702, 306] on div "[DEMOGRAPHIC_DATA], 51" at bounding box center [730, 310] width 273 height 17
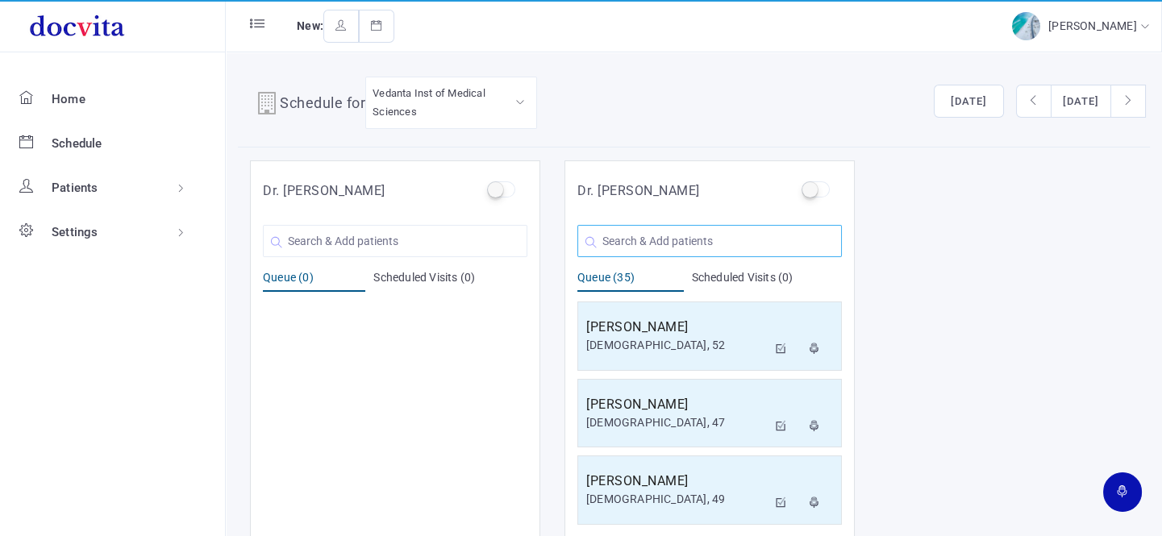
click at [643, 239] on input "text" at bounding box center [709, 241] width 264 height 32
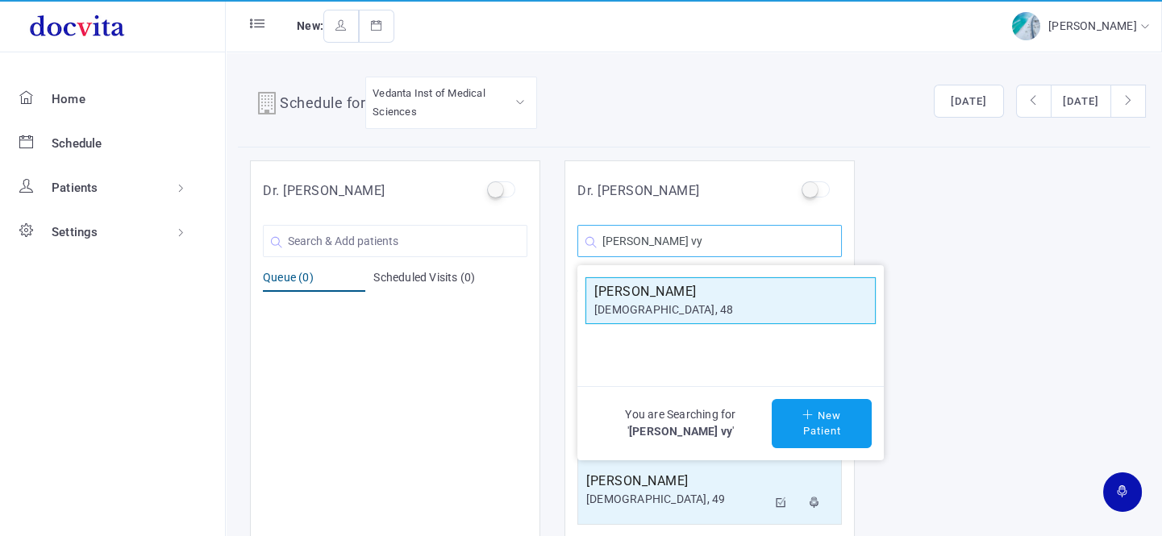
type input "[PERSON_NAME] vy"
click at [736, 306] on div "[DEMOGRAPHIC_DATA], 48" at bounding box center [730, 310] width 273 height 17
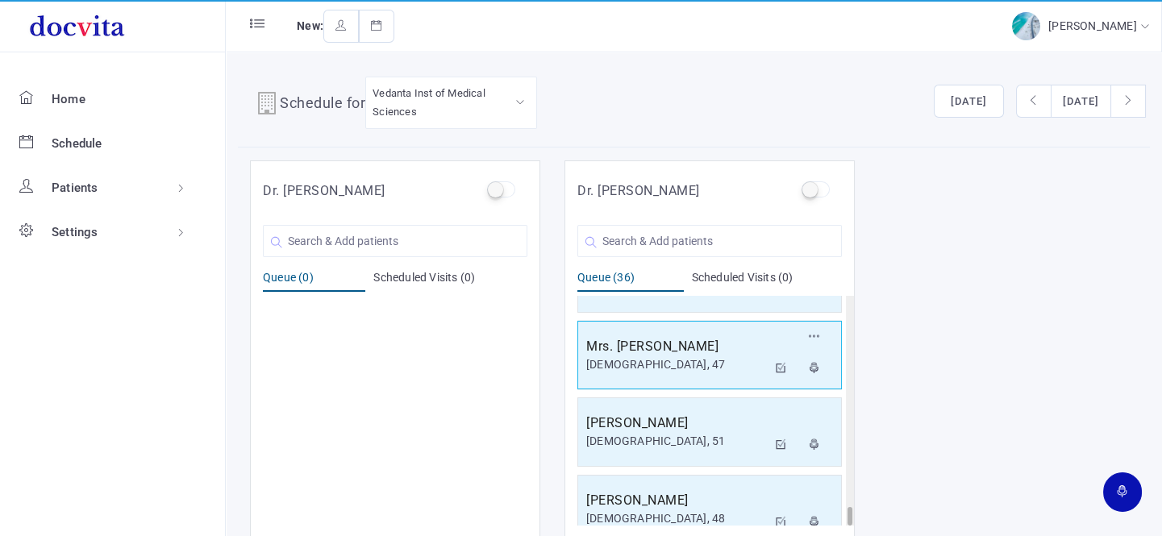
scroll to position [13, 0]
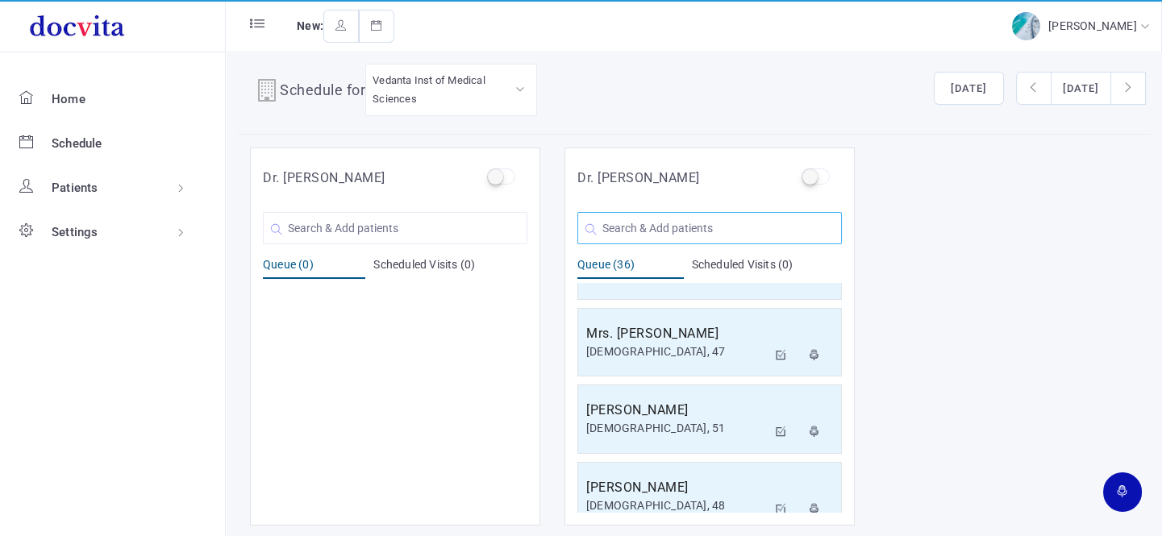
click at [643, 231] on input "text" at bounding box center [709, 228] width 264 height 32
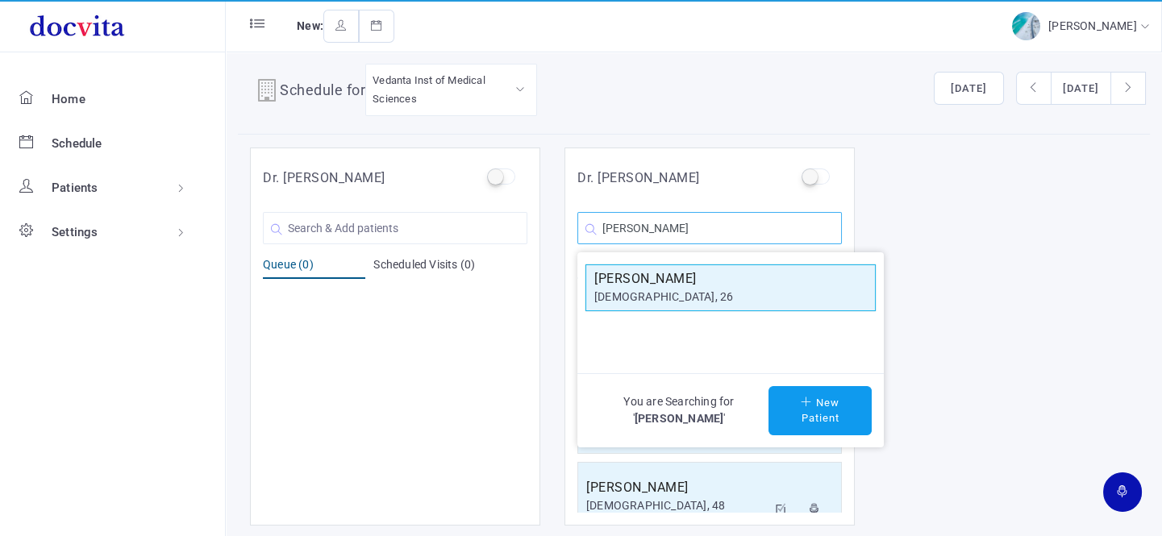
type input "[PERSON_NAME]"
click at [706, 290] on div "[DEMOGRAPHIC_DATA], 26" at bounding box center [730, 297] width 273 height 17
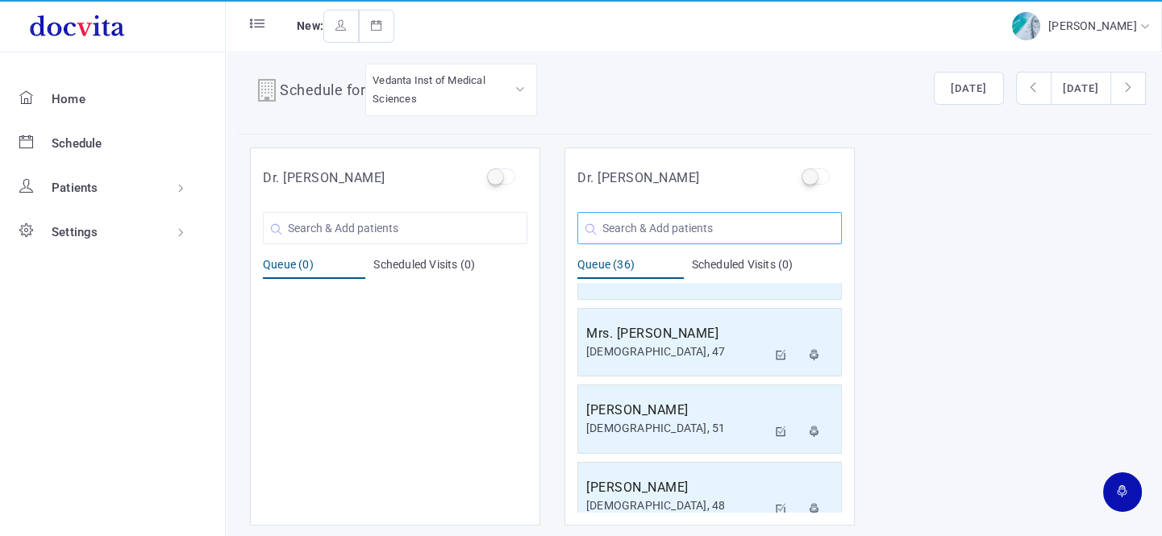
click at [656, 226] on input "text" at bounding box center [709, 228] width 264 height 32
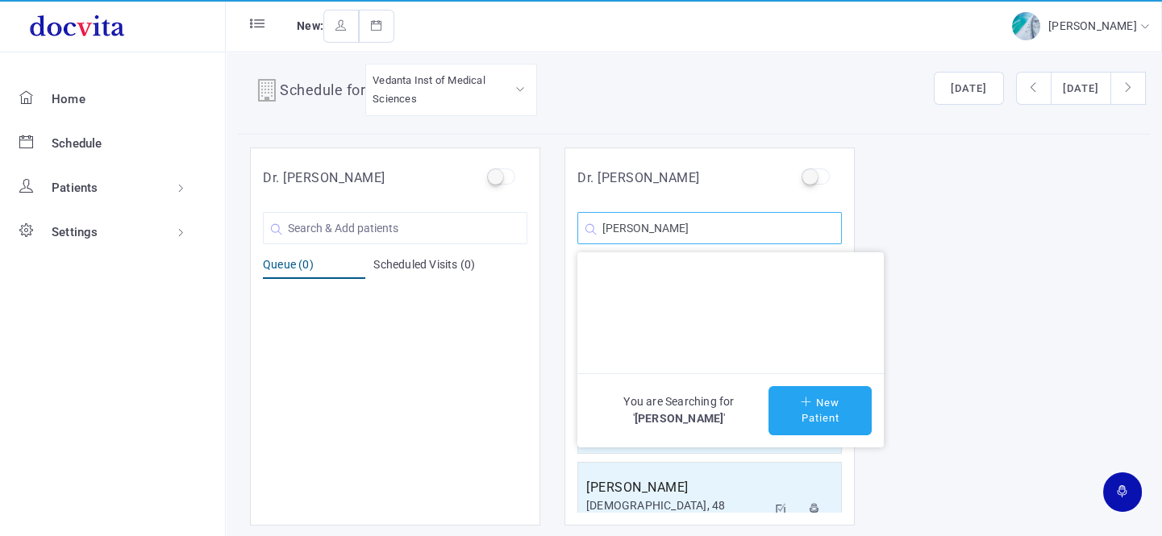
type input "[PERSON_NAME]"
click at [828, 402] on button "New Patient" at bounding box center [819, 410] width 103 height 49
type input "[PERSON_NAME]"
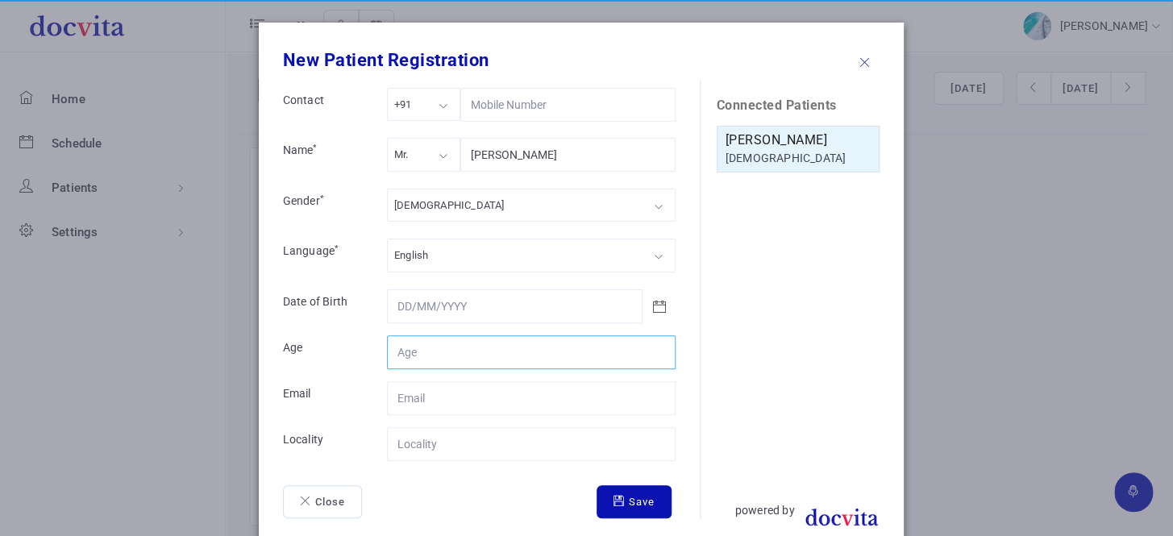
click at [478, 349] on input "Contact" at bounding box center [531, 352] width 289 height 34
type input "22"
click at [431, 155] on div "Mr." at bounding box center [423, 154] width 73 height 33
click at [458, 206] on div "[DEMOGRAPHIC_DATA]" at bounding box center [531, 205] width 289 height 33
drag, startPoint x: 451, startPoint y: 247, endPoint x: 497, endPoint y: 278, distance: 55.7
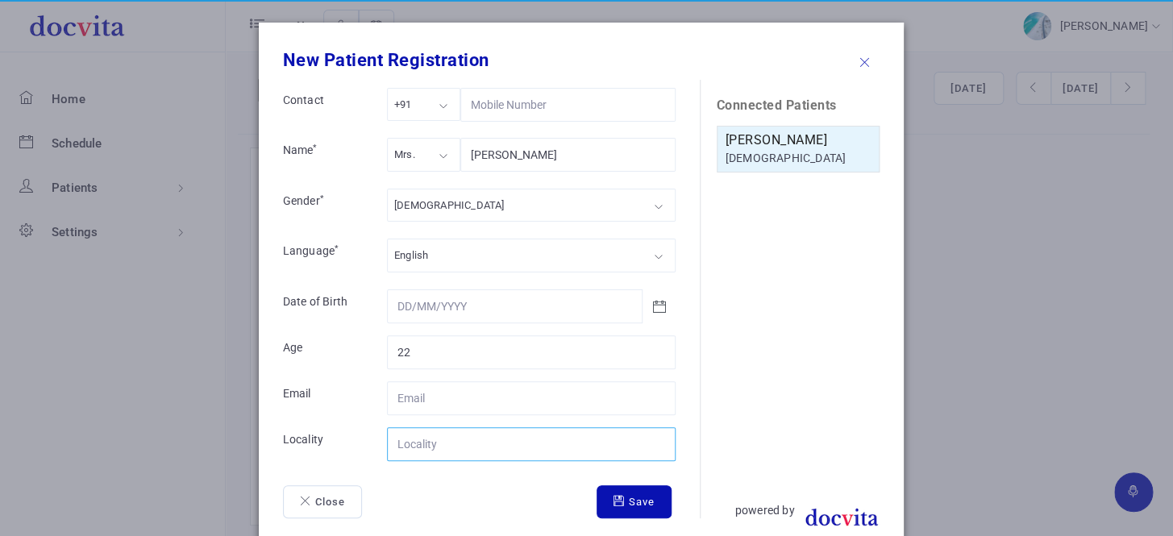
click at [456, 446] on input "Contact" at bounding box center [531, 444] width 289 height 34
type input "[GEOGRAPHIC_DATA]"
click at [645, 511] on button "Save" at bounding box center [634, 502] width 75 height 34
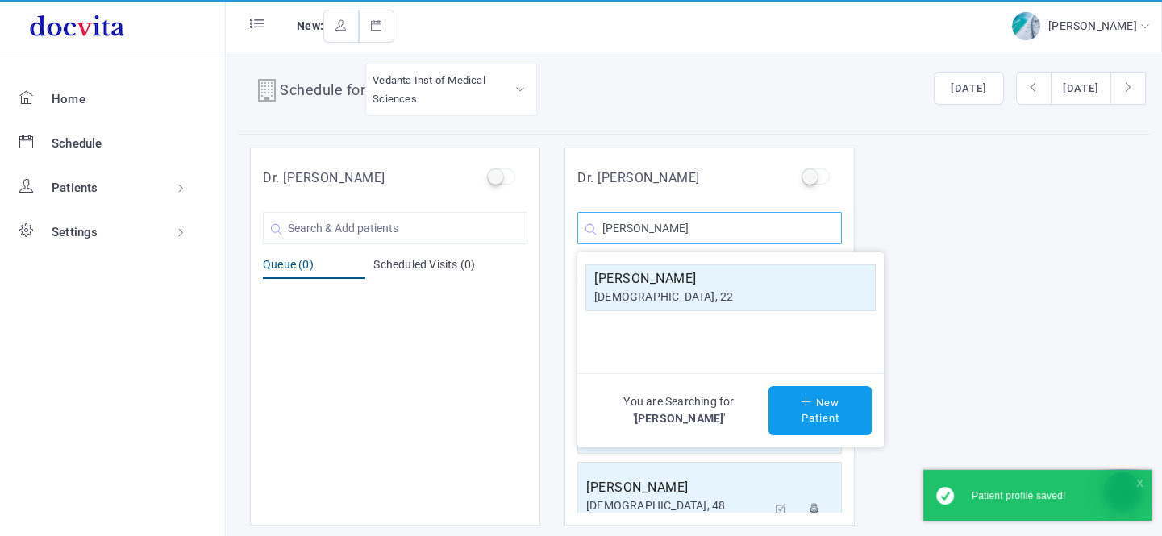
click at [735, 227] on input "[PERSON_NAME]" at bounding box center [709, 228] width 264 height 32
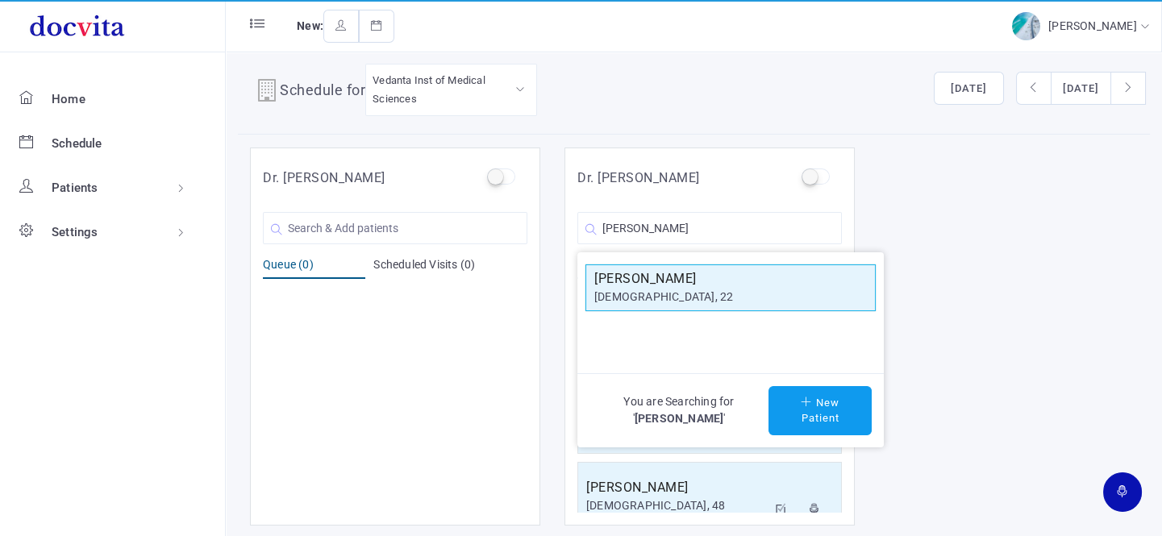
click at [701, 298] on div "[DEMOGRAPHIC_DATA], 22" at bounding box center [730, 297] width 273 height 17
